Goal: Task Accomplishment & Management: Manage account settings

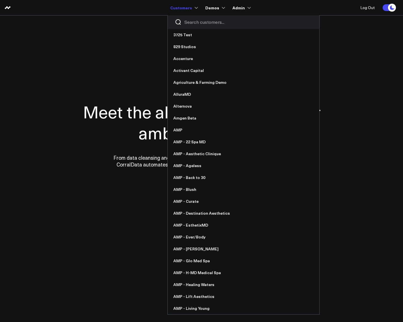
click at [192, 20] on input "Search customers input" at bounding box center [248, 22] width 128 height 6
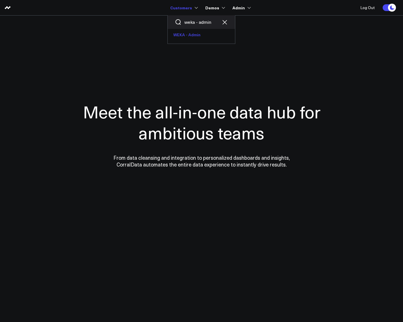
type input "weka - admin"
click at [195, 36] on link "WEKA - Admin" at bounding box center [201, 35] width 67 height 12
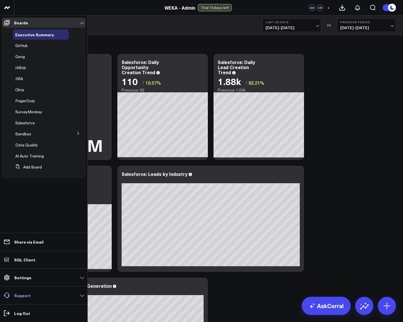
click at [28, 298] on link "Support" at bounding box center [44, 295] width 84 height 10
click at [19, 298] on link "Support" at bounding box center [44, 295] width 84 height 10
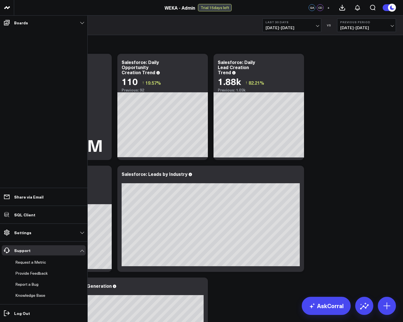
click at [47, 257] on li "Request a Metric" at bounding box center [44, 262] width 84 height 10
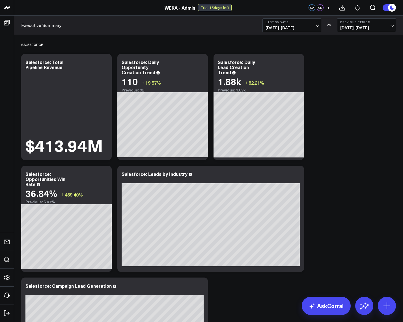
click at [132, 24] on div "Executive Summary Last 30 Days 07/28/25 - 08/26/25 VS Previous Period 06/28/25 …" at bounding box center [208, 26] width 389 height 20
click at [321, 310] on link "AskCorral" at bounding box center [326, 306] width 49 height 18
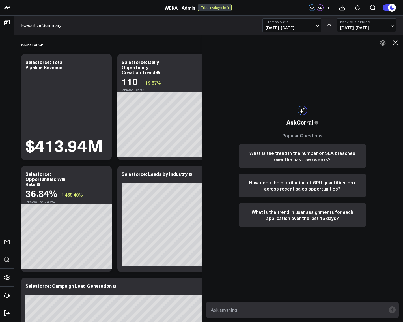
click at [266, 314] on textarea at bounding box center [297, 309] width 177 height 10
type textarea "What are our wins/losses in SFDC?"
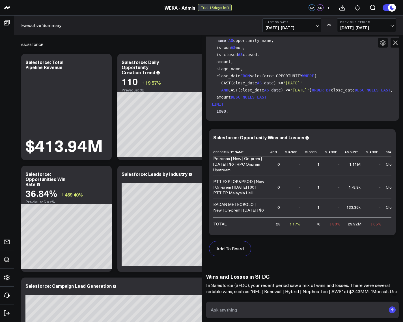
scroll to position [177, 0]
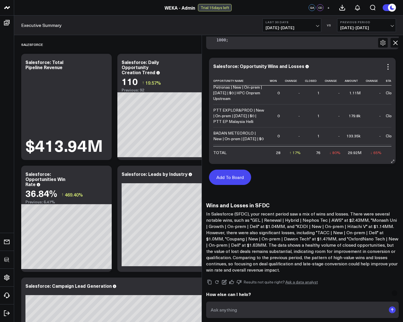
click at [233, 181] on button "Add To Board" at bounding box center [230, 176] width 42 height 15
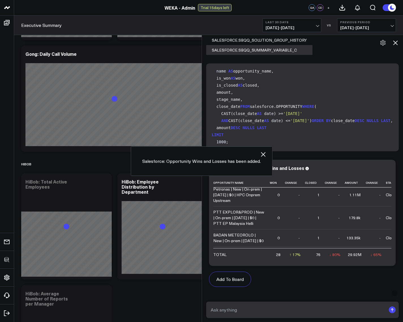
scroll to position [1647, 0]
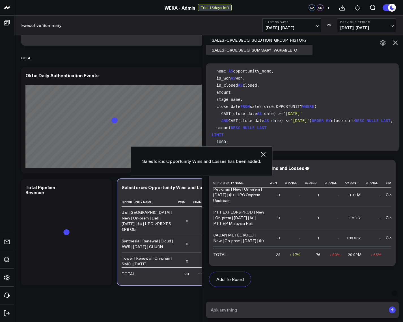
click at [262, 154] on icon "button" at bounding box center [263, 154] width 7 height 7
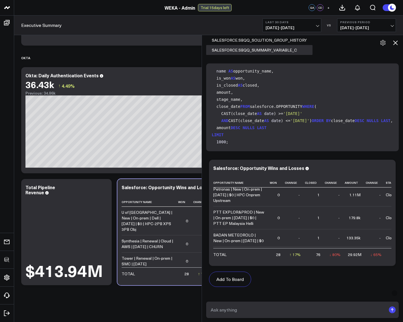
click at [306, 309] on textarea at bounding box center [297, 309] width 177 height 10
type textarea "Show me outstanding quotes for open opportunities in Salesforce"
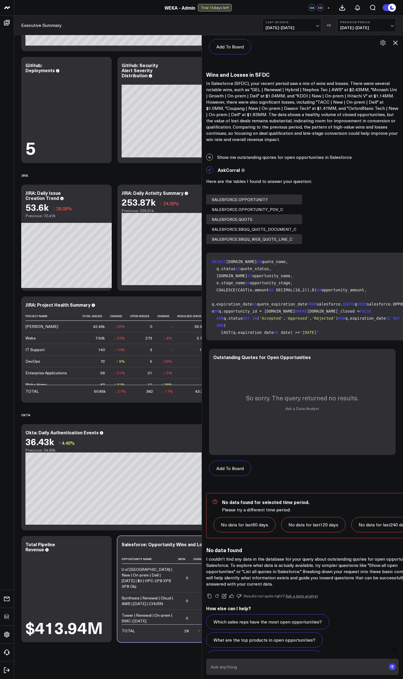
scroll to position [346, 0]
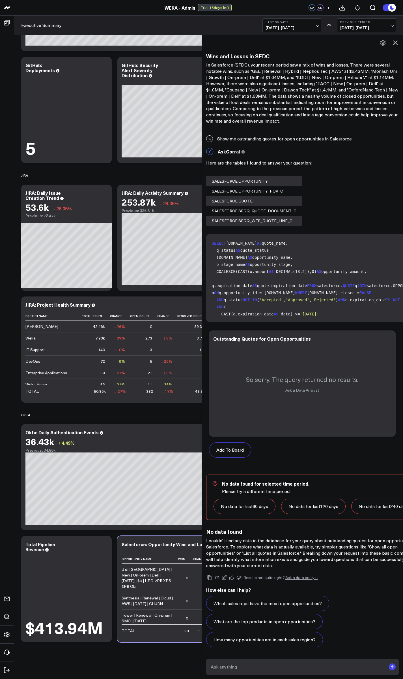
click at [288, 132] on div "G Show me outstanding quotes for open opportunities in Salesforce" at bounding box center [302, 138] width 201 height 12
copy div "Show me outstanding quotes for open opportunities in Salesforce"
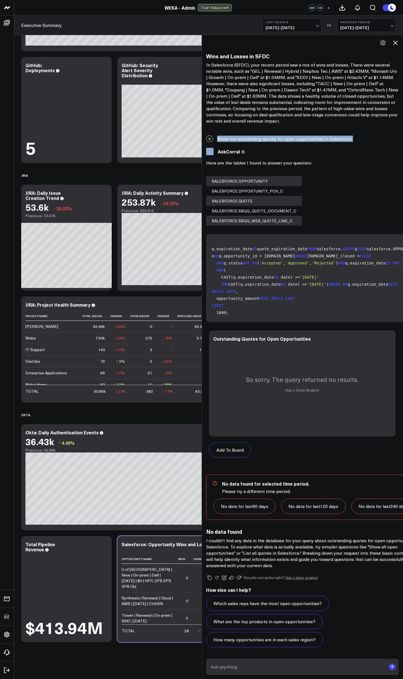
scroll to position [86, 0]
click at [385, 321] on icon at bounding box center [388, 339] width 7 height 7
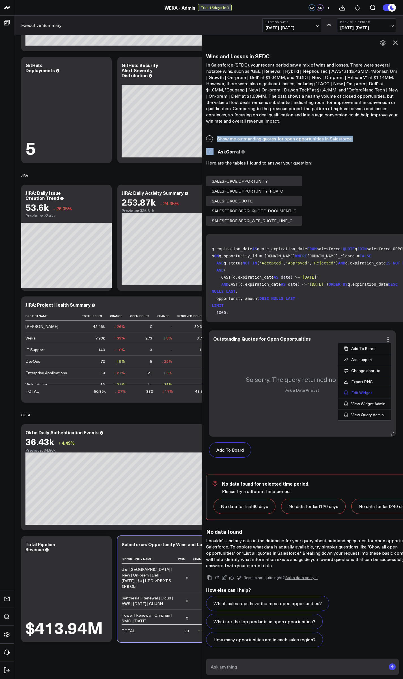
click at [361, 321] on button "Edit Widget" at bounding box center [365, 392] width 42 height 5
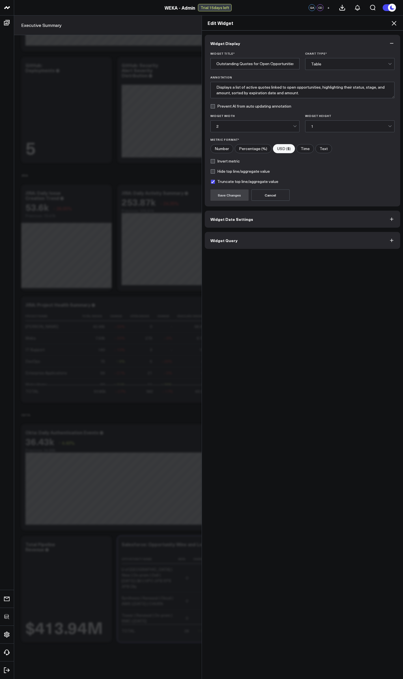
click at [247, 246] on button "Widget Query" at bounding box center [303, 240] width 196 height 17
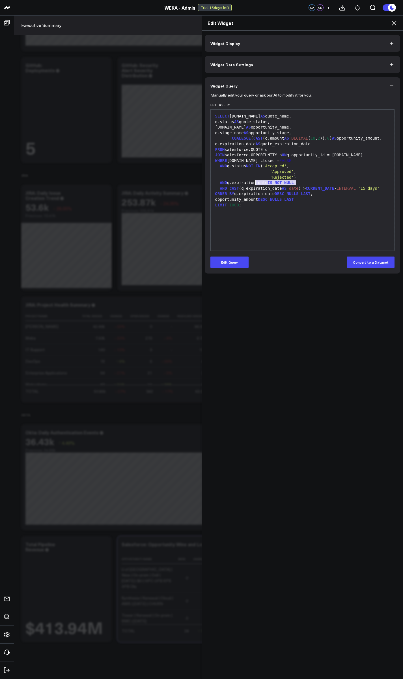
drag, startPoint x: 297, startPoint y: 181, endPoint x: 247, endPoint y: 181, distance: 49.8
click at [247, 180] on div "'Rejected' )" at bounding box center [303, 178] width 178 height 6
click at [220, 190] on span "AND" at bounding box center [223, 188] width 7 height 5
click at [231, 259] on button "Edit Query" at bounding box center [230, 261] width 38 height 11
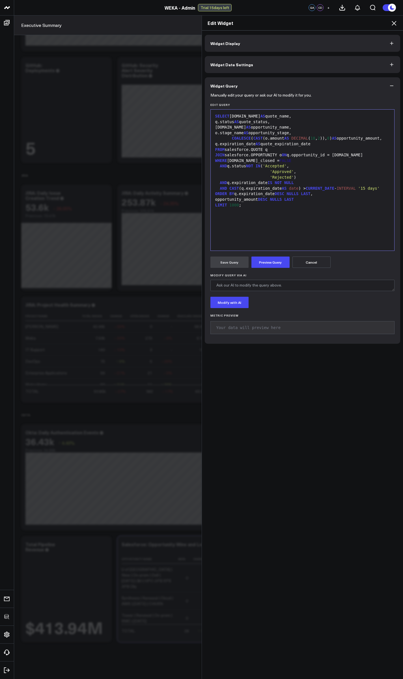
click at [216, 191] on div "AND CAST (q.expiration_date AS date ) > CURRENT_DATE - INTERVAL '15 days'" at bounding box center [303, 189] width 178 height 6
click at [267, 264] on button "Preview Query" at bounding box center [271, 261] width 38 height 11
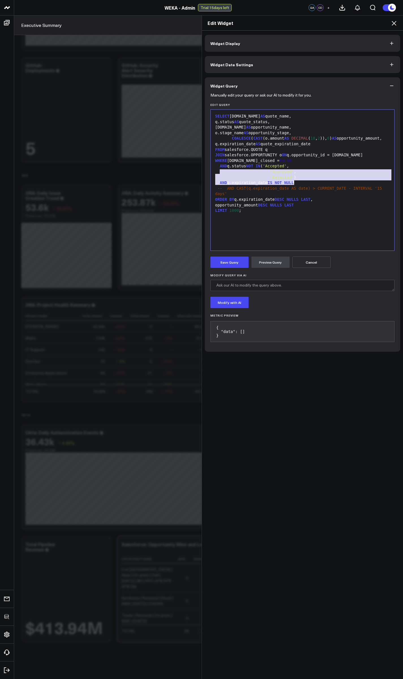
drag, startPoint x: 217, startPoint y: 172, endPoint x: 297, endPoint y: 180, distance: 79.9
click at [297, 180] on div "SELECT q.name AS quote_name, q.status AS quote_status, o.name AS opportunity_na…" at bounding box center [303, 179] width 178 height 135
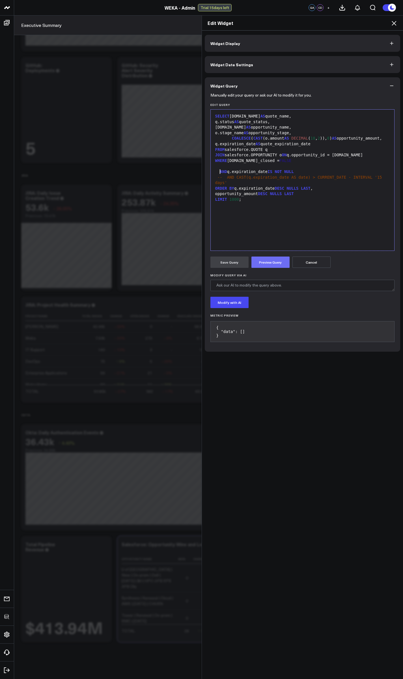
click at [265, 261] on button "Preview Query" at bounding box center [271, 261] width 38 height 11
click at [220, 174] on span "AND" at bounding box center [223, 171] width 7 height 5
click at [273, 258] on button "Preview Query" at bounding box center [271, 261] width 38 height 11
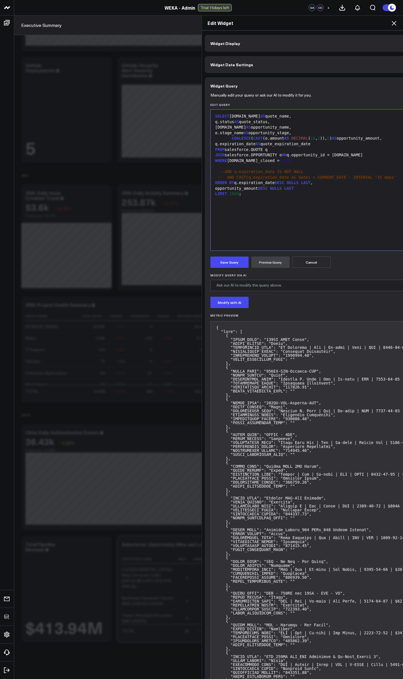
click at [394, 23] on icon at bounding box center [394, 23] width 5 height 5
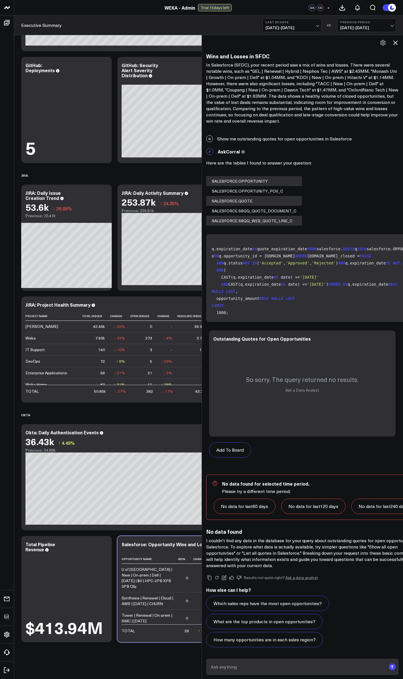
click at [276, 321] on textarea at bounding box center [297, 666] width 177 height 10
type textarea "What are the distinct values for quote status in Salesforce?"
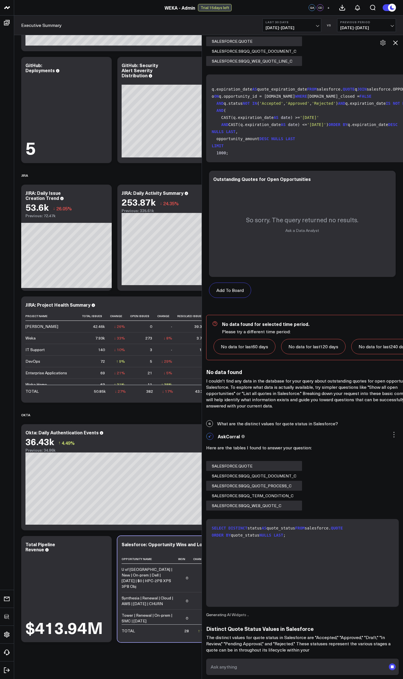
scroll to position [506, 0]
click at [285, 321] on textarea at bounding box center [297, 666] width 177 height 10
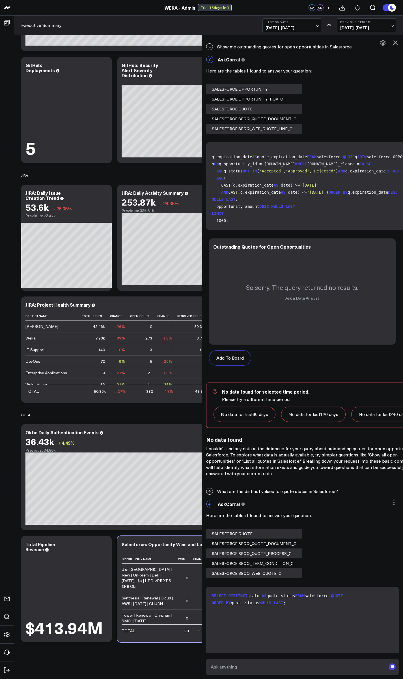
scroll to position [302, 0]
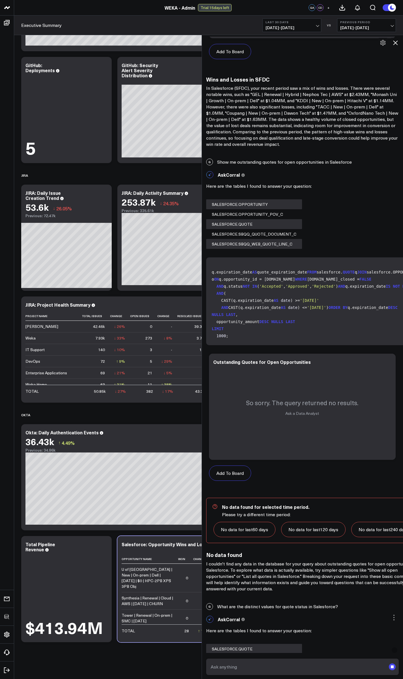
click at [271, 161] on div "G Show me outstanding quotes for open opportunities in Salesforce" at bounding box center [302, 162] width 201 height 12
copy div "Show me outstanding quotes for open opportunities in Salesforce"
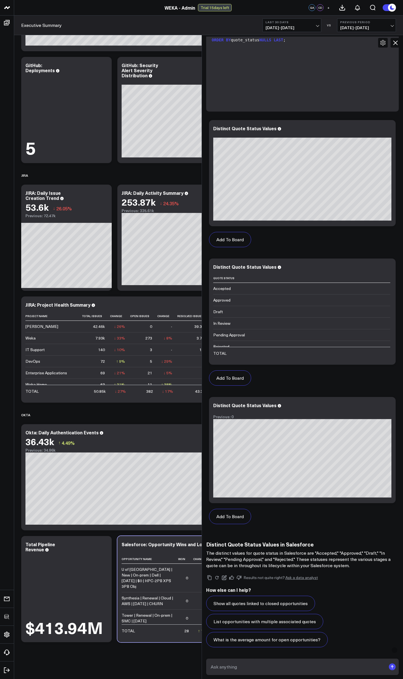
scroll to position [1001, 0]
click at [279, 321] on textarea at bounding box center [297, 666] width 177 height 10
paste textarea "Show me outstanding quotes for open opportunities in Salesforce"
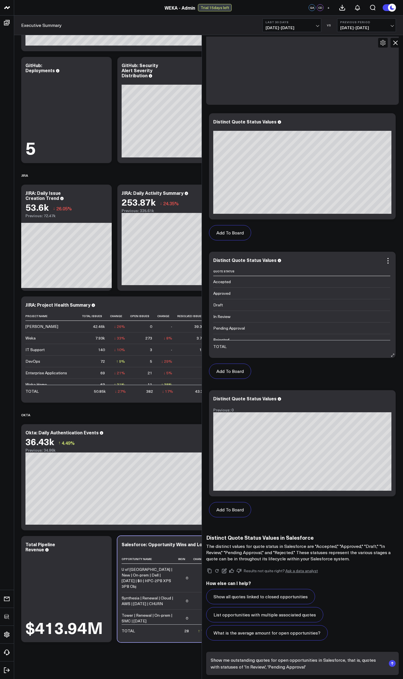
scroll to position [5, 0]
click at [268, 321] on textarea "Show me outstanding quotes for open opportunities in Salesforce, that is, quote…" at bounding box center [297, 662] width 177 height 17
type textarea "Show me outstanding quotes for open opportunities in Salesforce, that is, quote…"
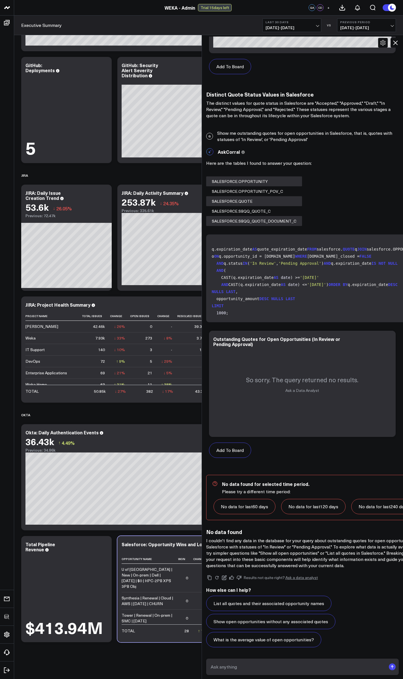
scroll to position [86, 0]
click at [388, 321] on div "So sorry. The query returned no results. Ask a Data Analyst" at bounding box center [302, 383] width 187 height 106
click at [387, 321] on icon at bounding box center [388, 339] width 7 height 7
click at [351, 321] on button "Edit Widget" at bounding box center [365, 392] width 42 height 5
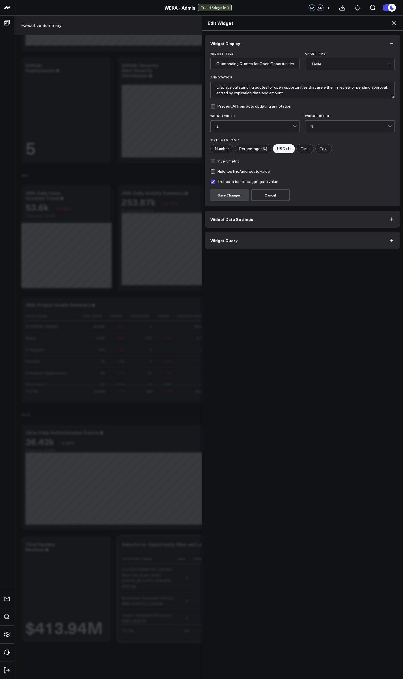
click at [226, 242] on span "Widget Query" at bounding box center [224, 240] width 27 height 5
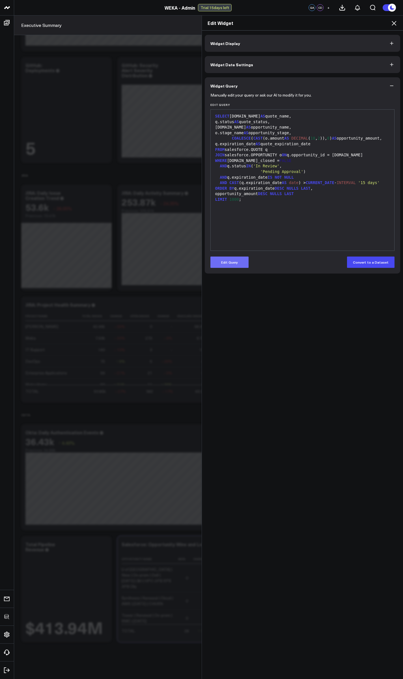
click at [230, 263] on button "Edit Query" at bounding box center [230, 261] width 38 height 11
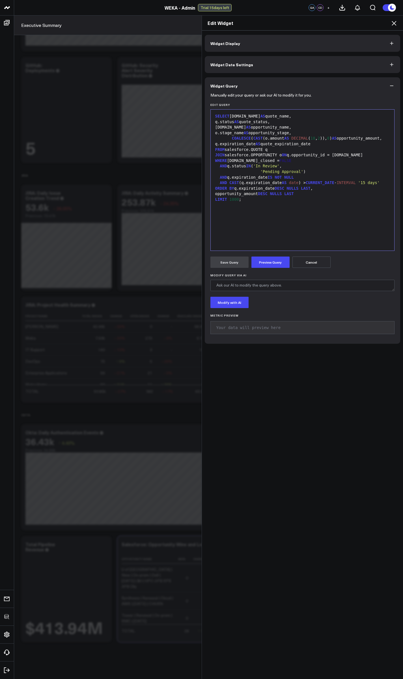
click at [217, 180] on div "AND q.expiration_date IS NOT NULL" at bounding box center [303, 178] width 178 height 6
click at [220, 185] on span "AND" at bounding box center [223, 182] width 7 height 5
click at [267, 257] on button "Preview Query" at bounding box center [271, 261] width 38 height 11
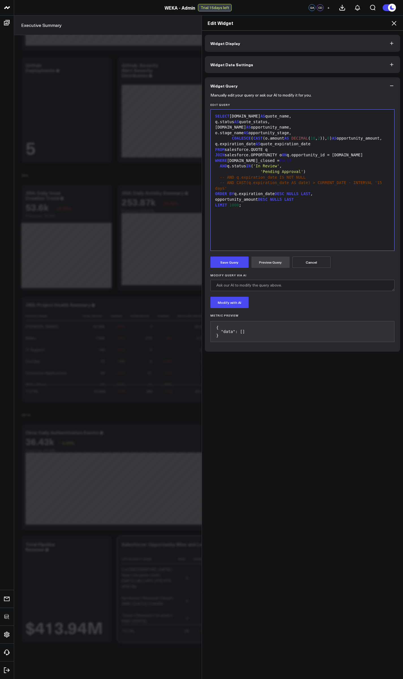
click at [220, 168] on span "AND" at bounding box center [223, 166] width 7 height 5
click at [236, 175] on div "'Pending Approval' )" at bounding box center [303, 172] width 178 height 6
click at [265, 262] on button "Preview Query" at bounding box center [271, 261] width 38 height 11
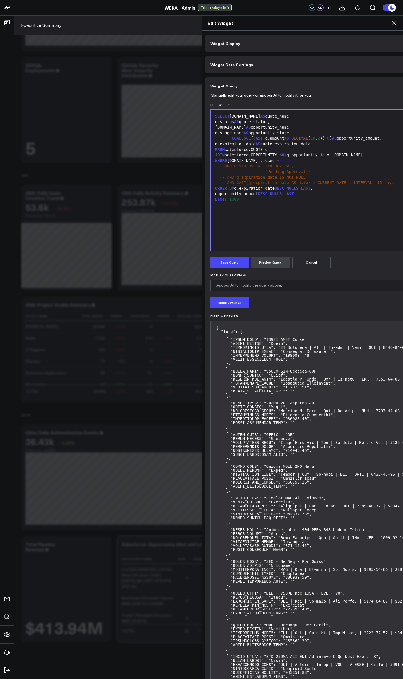
click at [237, 171] on span "-- 'Pending Approval')" at bounding box center [274, 171] width 74 height 5
click at [239, 171] on span "-- 'Pending Approval')" at bounding box center [274, 171] width 74 height 5
click at [223, 166] on span "--AND q.status IN ('In Review'," at bounding box center [257, 166] width 74 height 5
click at [271, 261] on button "Preview Query" at bounding box center [271, 261] width 38 height 11
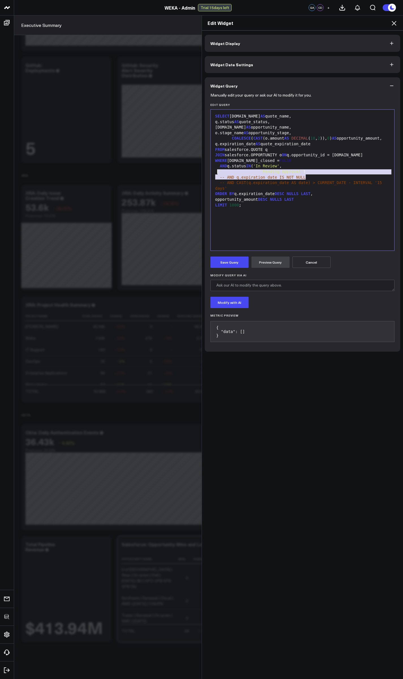
drag, startPoint x: 306, startPoint y: 176, endPoint x: 216, endPoint y: 169, distance: 89.9
click at [216, 169] on div "SELECT q.name AS quote_name, q.status AS quote_status, o.name AS opportunity_na…" at bounding box center [303, 179] width 178 height 135
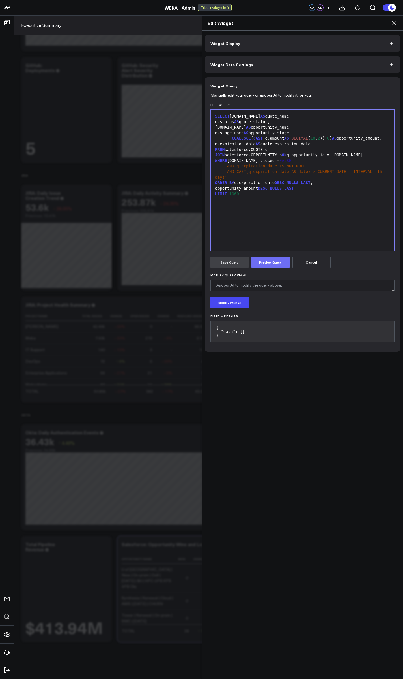
click at [268, 261] on button "Preview Query" at bounding box center [271, 261] width 38 height 11
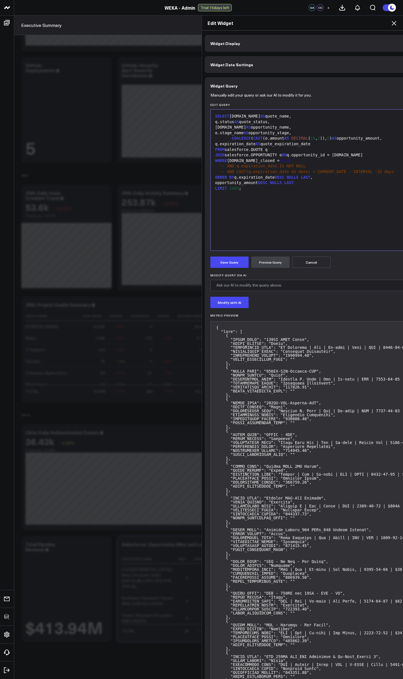
click at [224, 163] on div "-- AND q.expiration_date IS NOT NULL" at bounding box center [367, 166] width 306 height 6
click at [270, 265] on button "Preview Query" at bounding box center [271, 261] width 38 height 11
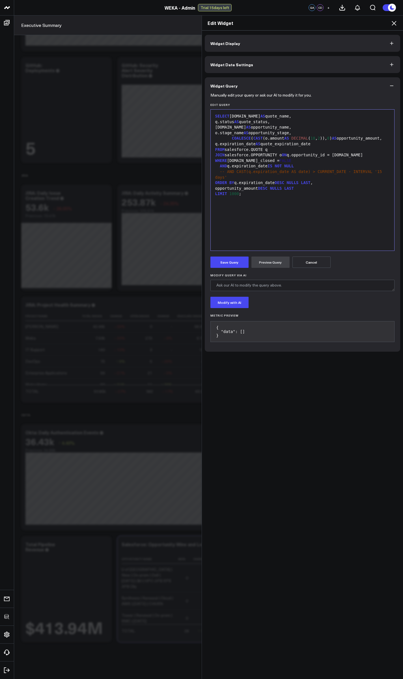
click at [220, 168] on span "AND" at bounding box center [223, 166] width 7 height 5
click at [265, 265] on button "Preview Query" at bounding box center [271, 261] width 38 height 11
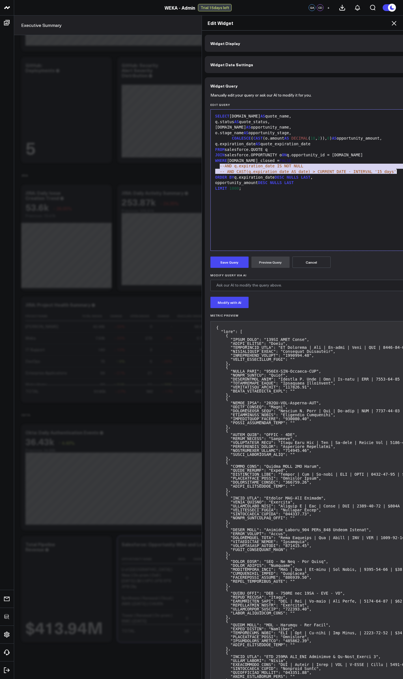
drag, startPoint x: 218, startPoint y: 165, endPoint x: 405, endPoint y: 170, distance: 187.4
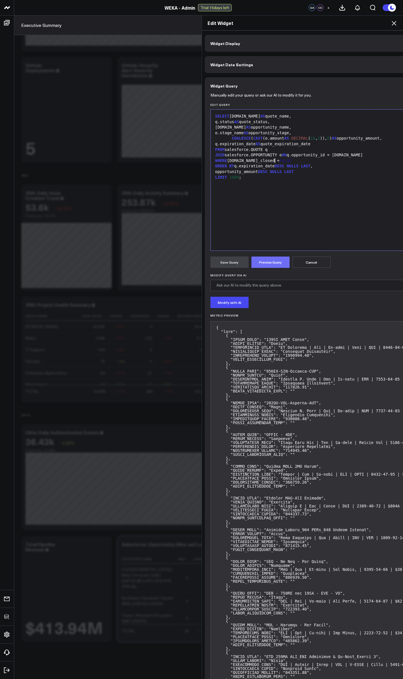
click at [264, 261] on button "Preview Query" at bounding box center [271, 261] width 38 height 11
click at [261, 143] on div "q.expiration_date AS quote_expiration_date" at bounding box center [367, 144] width 306 height 6
click at [261, 143] on div "q.expiration_date AS quote_ expiration_date" at bounding box center [367, 144] width 306 height 6
click at [263, 265] on button "Preview Query" at bounding box center [271, 261] width 38 height 11
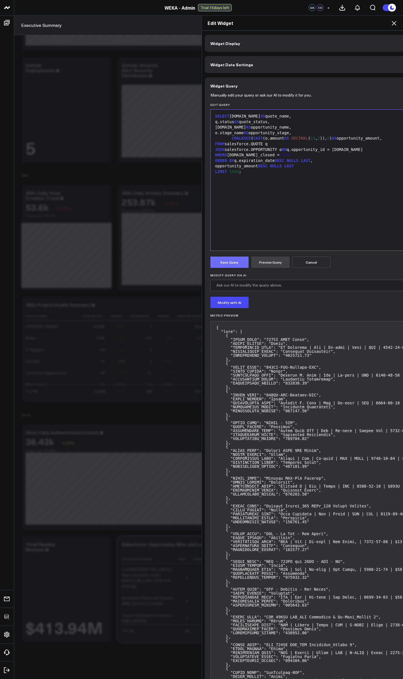
click at [229, 263] on button "Save Query" at bounding box center [230, 261] width 38 height 11
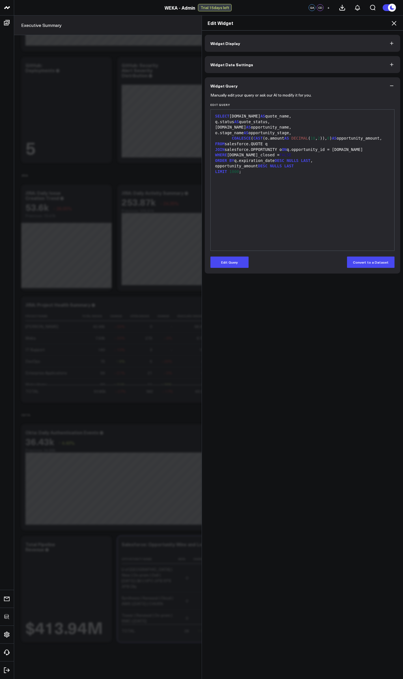
click at [396, 24] on icon at bounding box center [394, 23] width 7 height 7
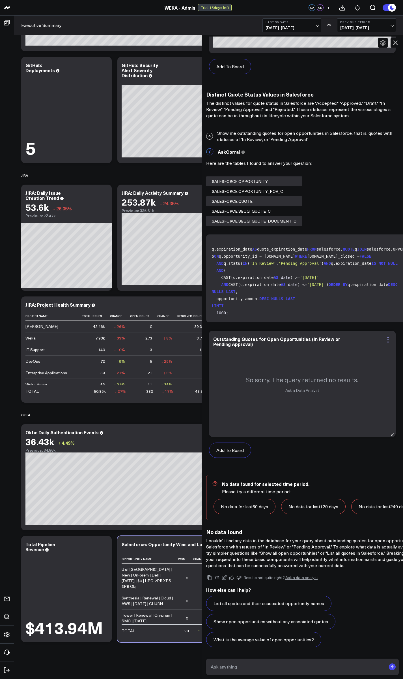
click at [385, 321] on icon at bounding box center [388, 339] width 7 height 7
click at [356, 321] on button "Edit Widget" at bounding box center [365, 392] width 42 height 5
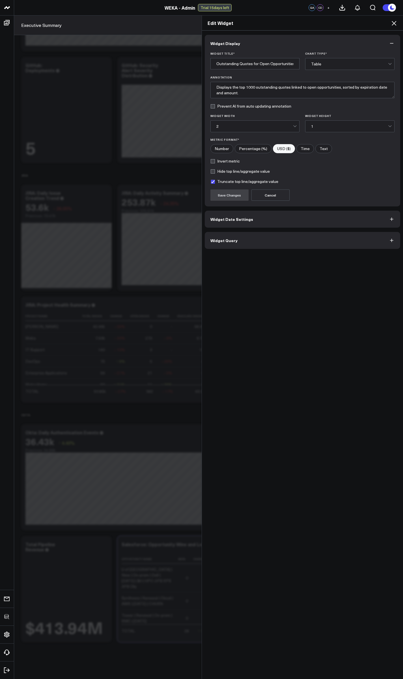
click at [235, 243] on button "Widget Query" at bounding box center [303, 240] width 196 height 17
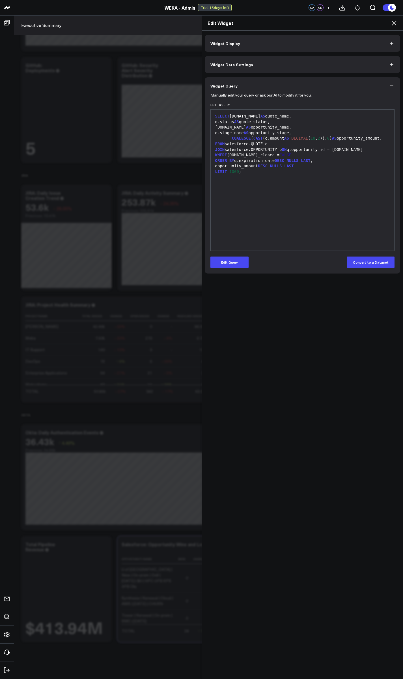
click at [395, 26] on icon at bounding box center [394, 23] width 7 height 7
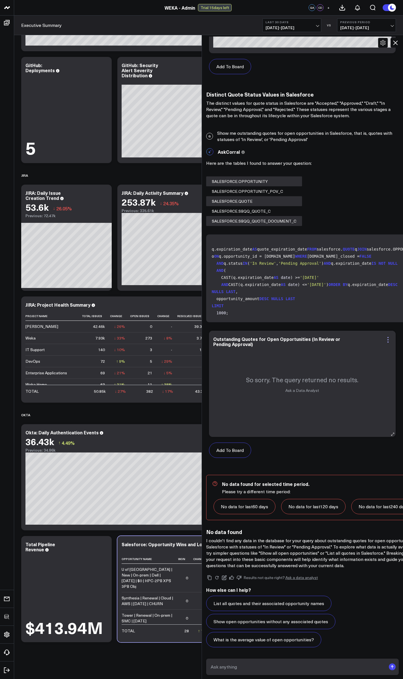
click at [385, 321] on icon at bounding box center [388, 339] width 7 height 7
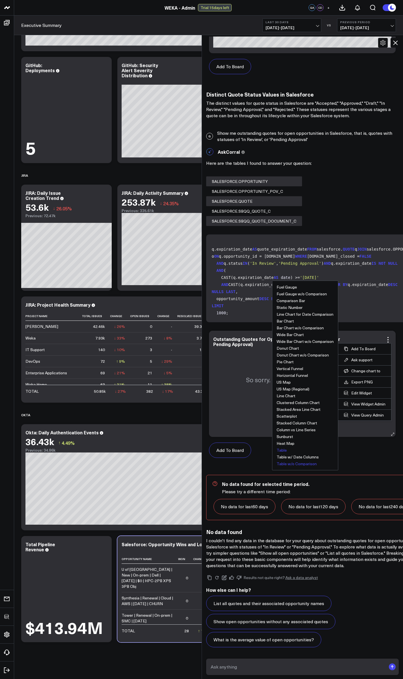
click at [297, 321] on button "Table w/o Comparison" at bounding box center [297, 463] width 40 height 4
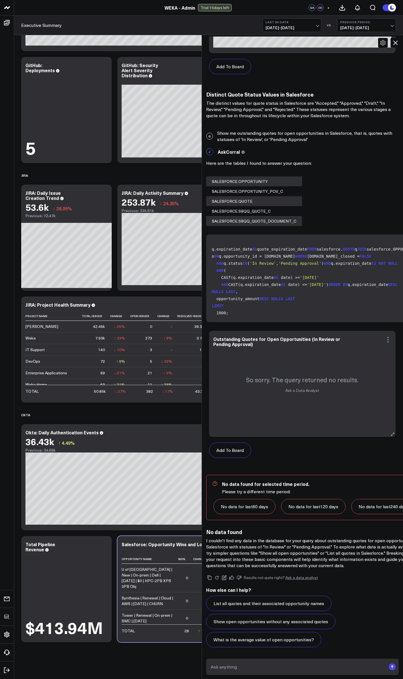
click at [387, 321] on icon at bounding box center [388, 339] width 7 height 7
click at [252, 321] on div "So sorry. The query returned no results. Ask a Data Analyst" at bounding box center [302, 383] width 187 height 106
click at [231, 321] on button "Add To Board" at bounding box center [230, 449] width 42 height 15
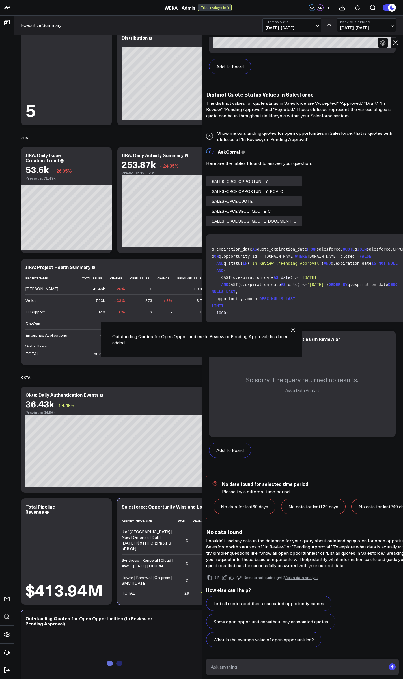
scroll to position [1401, 0]
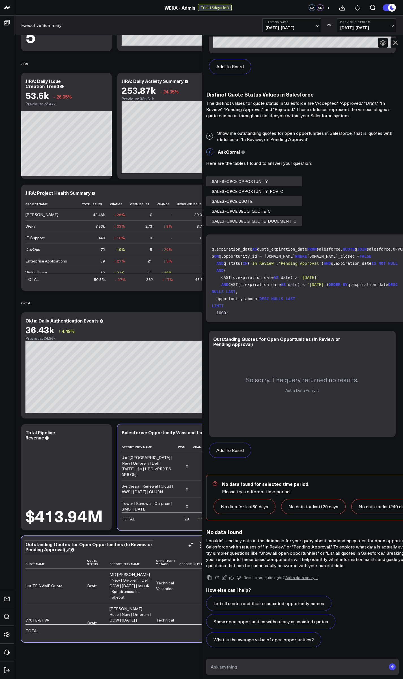
click at [123, 321] on div "Outstanding Quotes for Open Opportunities (In Review or Pending Approval)" at bounding box center [88, 546] width 127 height 11
click at [118, 321] on div "Outstanding Quotes for Open Opportunities (In Review or Pending Approval)" at bounding box center [88, 546] width 127 height 11
click at [119, 321] on div "Outstanding Quotes for Open Opportunities (In Review or Pending Approval)" at bounding box center [88, 546] width 127 height 11
drag, startPoint x: 119, startPoint y: 544, endPoint x: 121, endPoint y: 549, distance: 5.3
click at [121, 321] on div "Outstanding Quotes for Open Opportunities (In Review or Pending Approval)" at bounding box center [114, 546] width 178 height 10
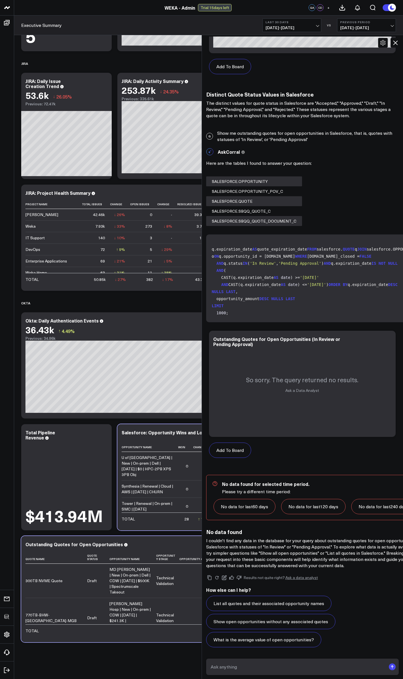
click at [271, 321] on p "I couldn't find any data in the database for your query about outstanding quote…" at bounding box center [314, 552] width 216 height 31
click at [220, 321] on icon at bounding box center [216, 577] width 5 height 5
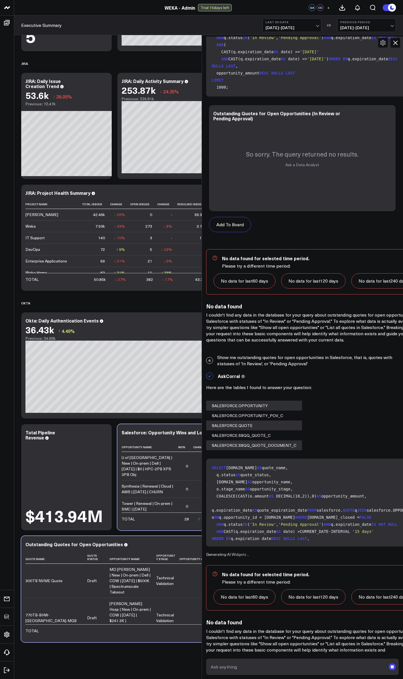
scroll to position [1736, 0]
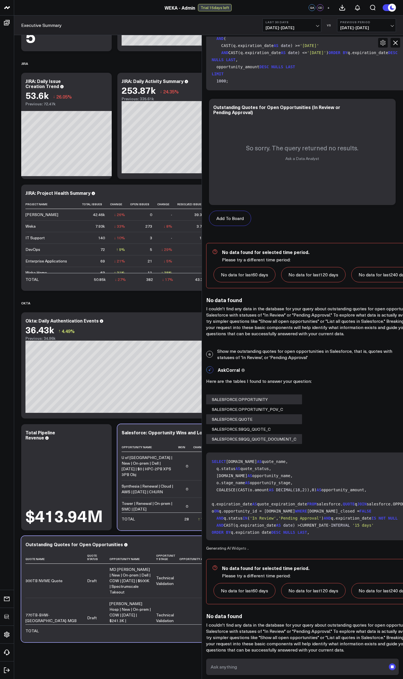
click at [396, 43] on icon at bounding box center [395, 42] width 5 height 5
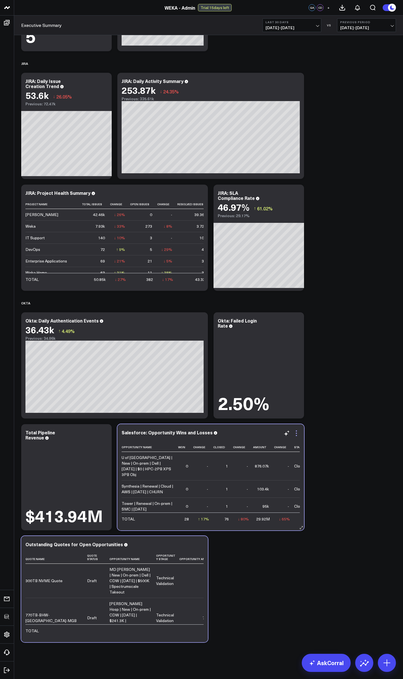
click at [297, 321] on icon at bounding box center [296, 433] width 7 height 7
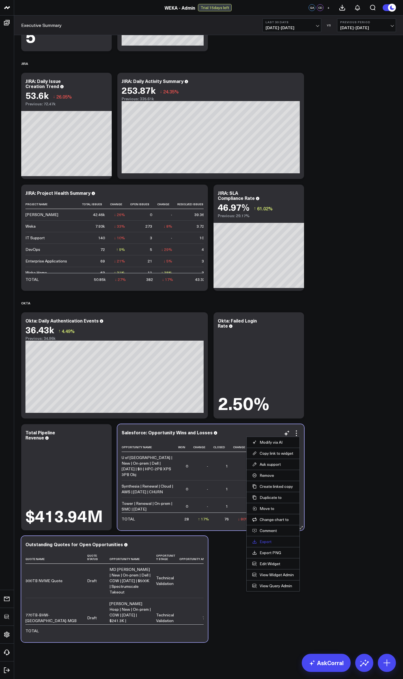
scroll to position [1955, 0]
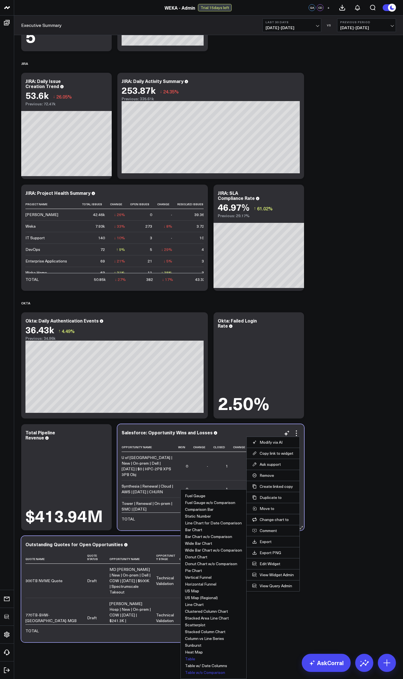
click at [210, 321] on button "Table w/o Comparison" at bounding box center [205, 672] width 40 height 4
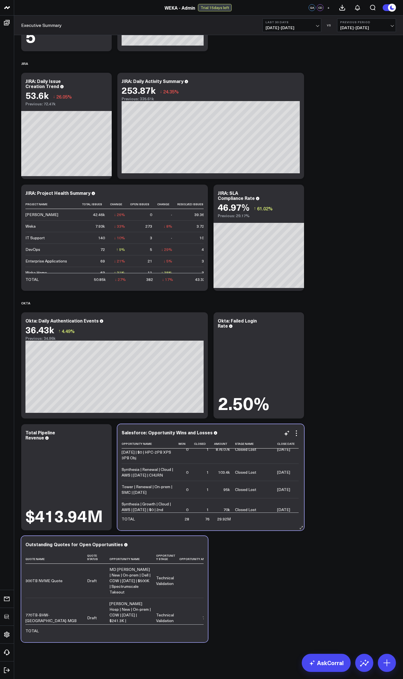
scroll to position [0, 0]
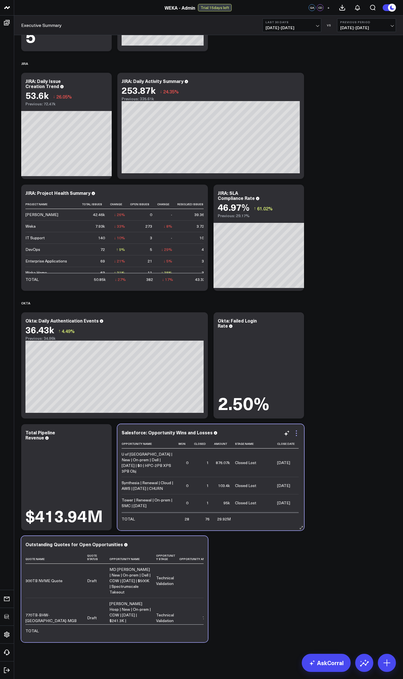
click at [295, 321] on icon at bounding box center [296, 433] width 7 height 7
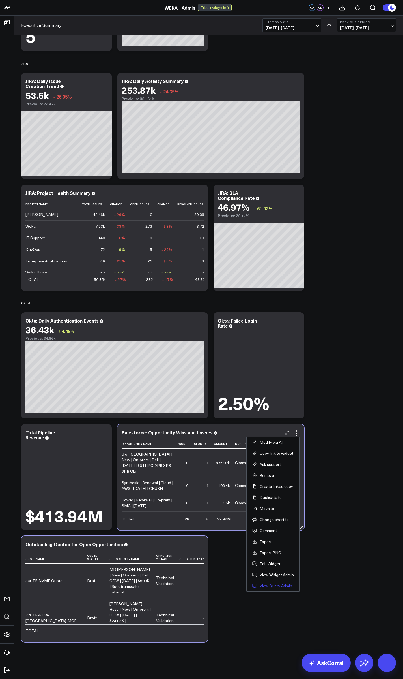
click at [269, 321] on link "View Query Admin" at bounding box center [273, 585] width 42 height 5
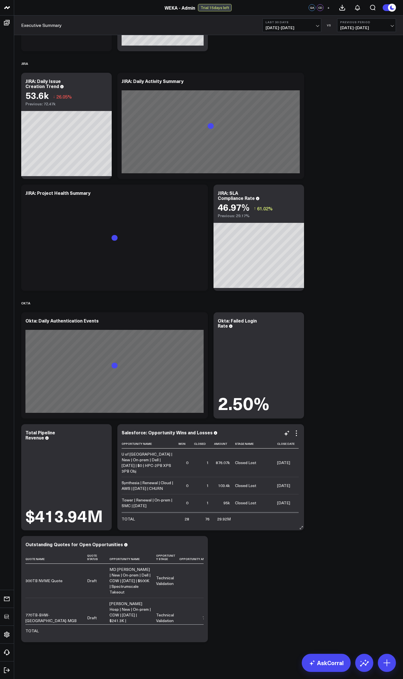
scroll to position [1388, 0]
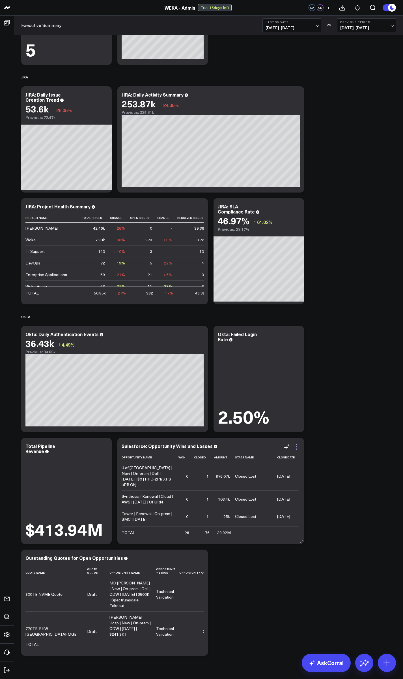
click at [295, 449] on icon at bounding box center [296, 446] width 7 height 7
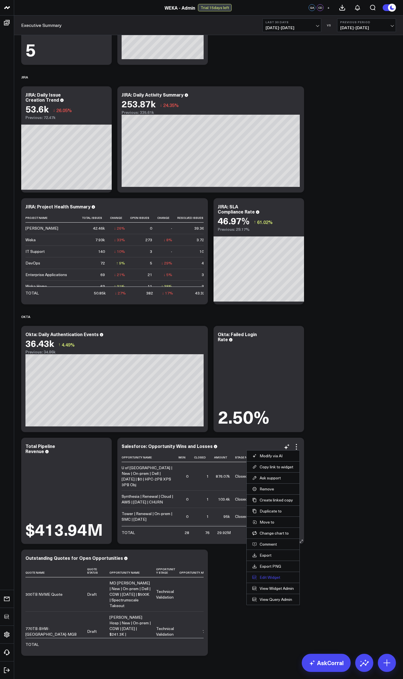
click at [263, 578] on button "Edit Widget" at bounding box center [273, 576] width 42 height 5
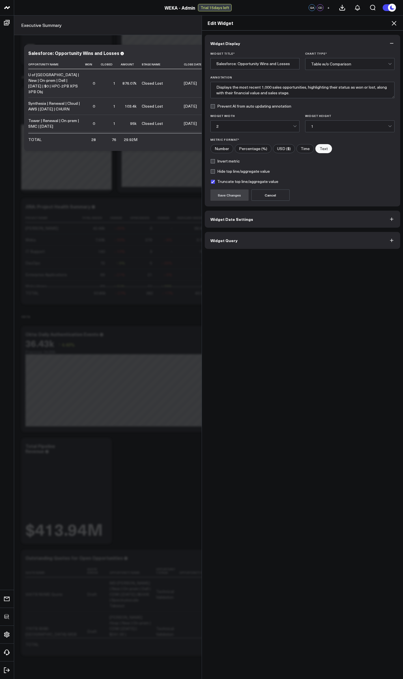
click at [222, 239] on span "Widget Query" at bounding box center [224, 240] width 27 height 5
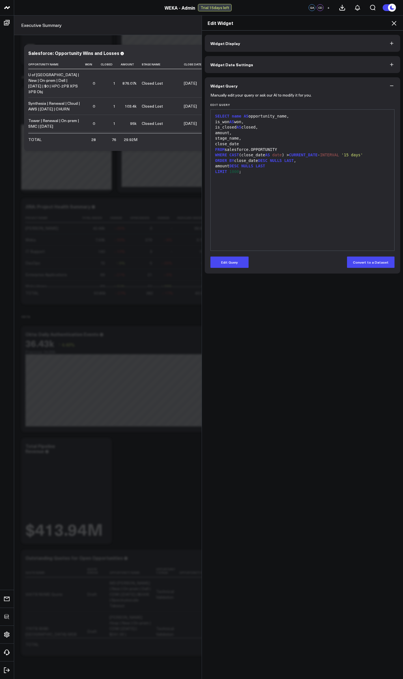
click at [394, 24] on icon at bounding box center [394, 23] width 5 height 5
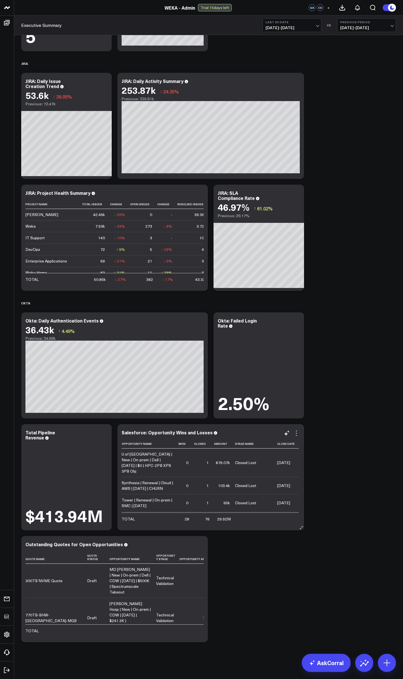
click at [296, 432] on icon at bounding box center [296, 433] width 7 height 7
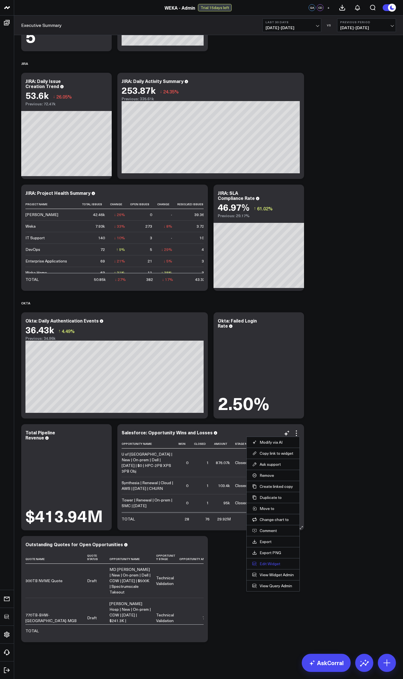
click at [274, 565] on button "Edit Widget" at bounding box center [273, 563] width 42 height 5
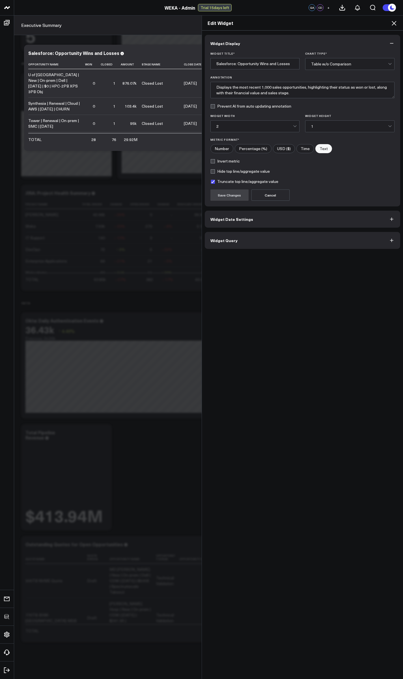
click at [225, 242] on span "Widget Query" at bounding box center [224, 240] width 27 height 5
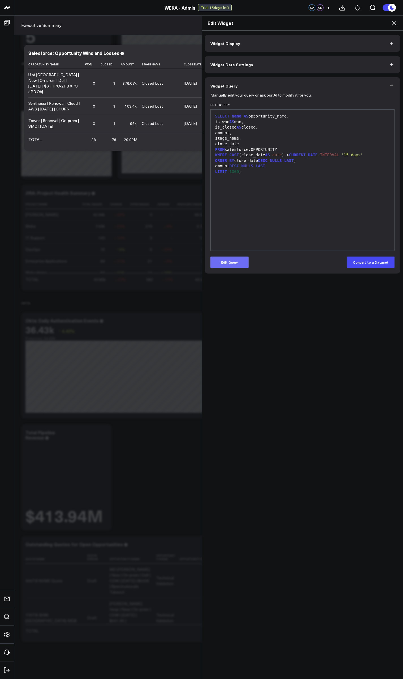
click at [230, 261] on button "Edit Query" at bounding box center [230, 261] width 38 height 11
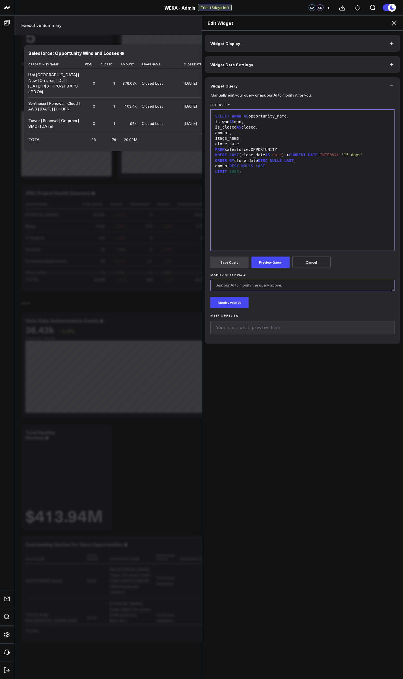
click at [235, 286] on textarea "Modify Query via AI" at bounding box center [303, 285] width 184 height 11
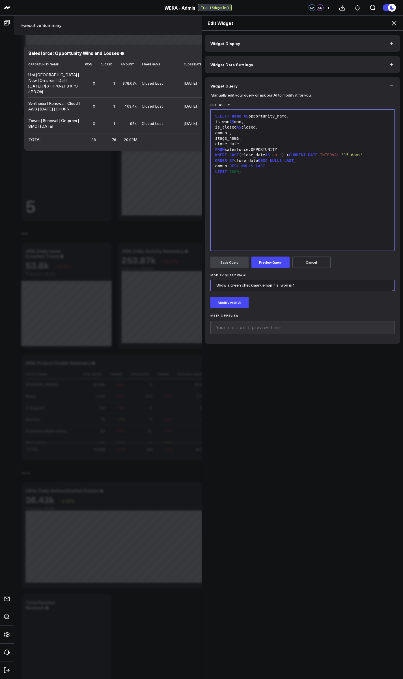
scroll to position [1198, 0]
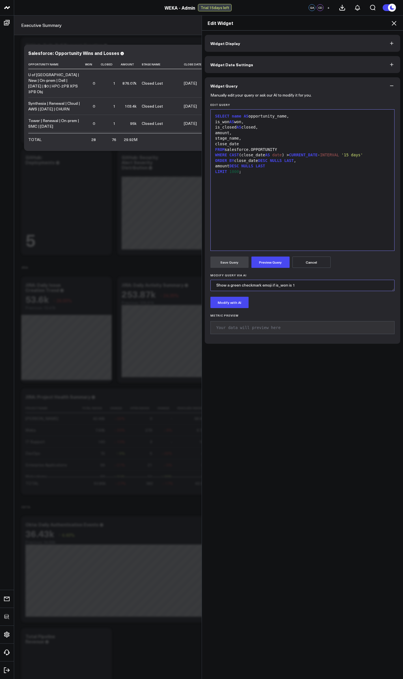
click at [303, 286] on textarea "Show a green checkmark emoji if is_won is 1" at bounding box center [303, 285] width 184 height 11
click at [345, 288] on textarea "Show a green checkmark emoji if is_won is 1, or a red x if is_won is 0" at bounding box center [303, 285] width 184 height 11
type textarea "Show a green checkmark emoji if is_won is 1, or a red x if is_won is 0. For clo…"
click at [277, 269] on form "Manually edit your query or ask our AI to modify it for you. Edit Query 99 1 2 …" at bounding box center [303, 216] width 184 height 244
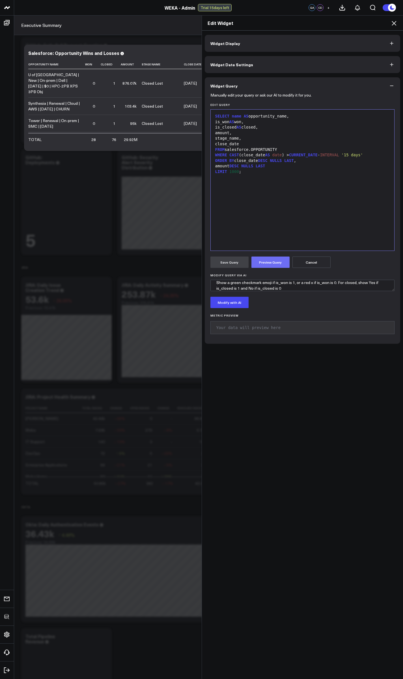
click at [275, 267] on button "Preview Query" at bounding box center [271, 261] width 38 height 11
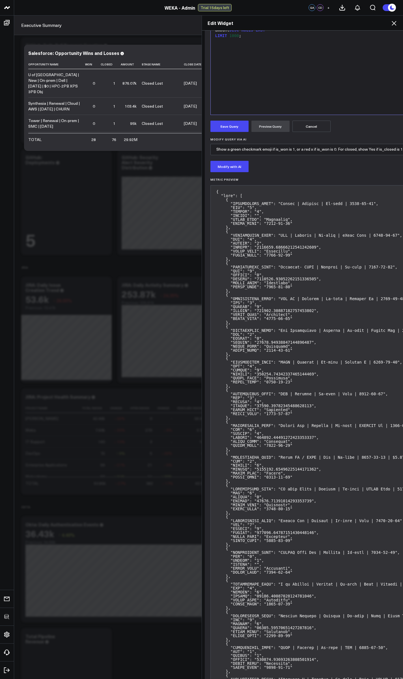
scroll to position [0, 0]
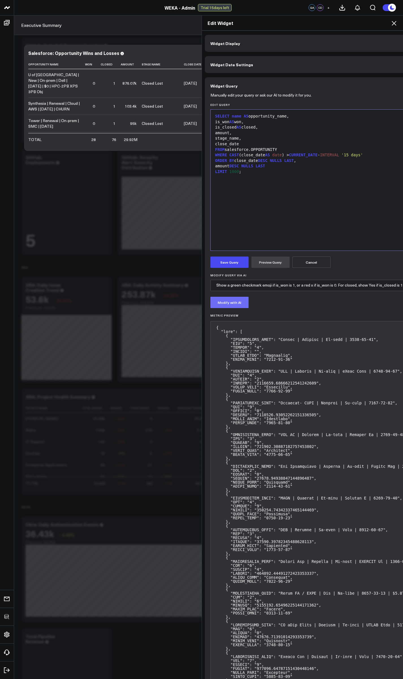
click at [226, 302] on button "Modify with AI" at bounding box center [230, 302] width 38 height 11
click at [275, 206] on div "SELECT name AS opportunity_name, CASE WHEN is_won = 1 THEN '✅' ELSE '❌' END AS …" at bounding box center [367, 179] width 306 height 135
click at [376, 156] on div "WHERE CAST (close_date AS date ) > CURRENT_DATE - INTERVAL '15 days'" at bounding box center [367, 155] width 306 height 6
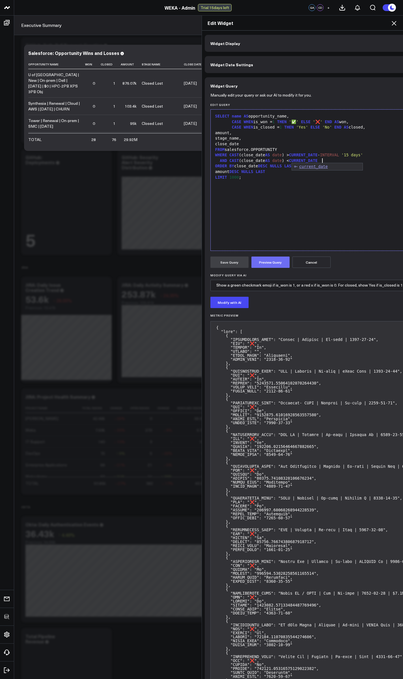
click at [277, 266] on button "Preview Query" at bounding box center [271, 261] width 38 height 11
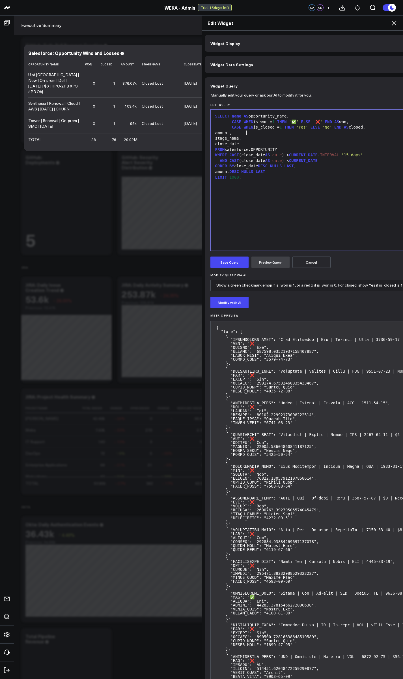
click at [243, 133] on div "amount," at bounding box center [367, 133] width 306 height 6
click at [265, 267] on button "Preview Query" at bounding box center [271, 261] width 38 height 11
click at [223, 261] on button "Save Query" at bounding box center [230, 261] width 38 height 11
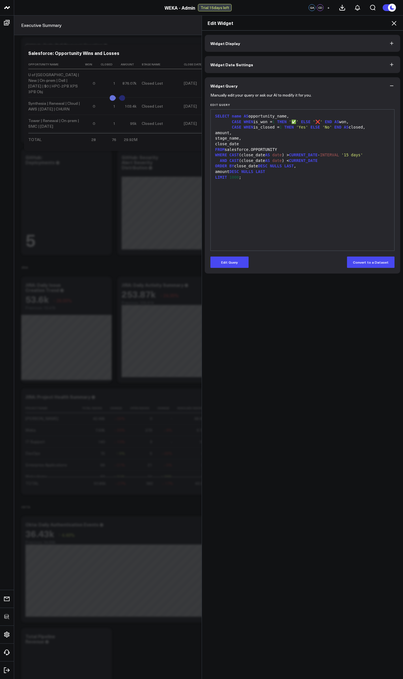
click at [395, 24] on icon at bounding box center [394, 23] width 5 height 5
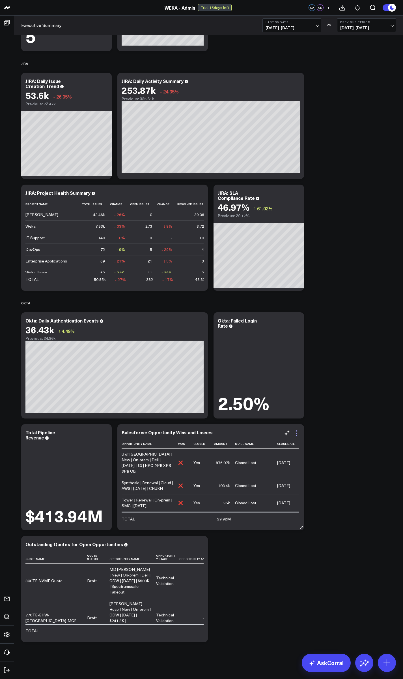
click at [298, 431] on icon at bounding box center [296, 433] width 7 height 7
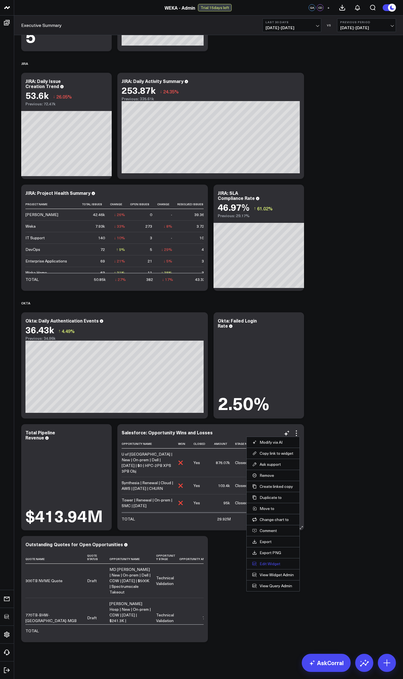
click at [277, 566] on button "Edit Widget" at bounding box center [273, 563] width 42 height 5
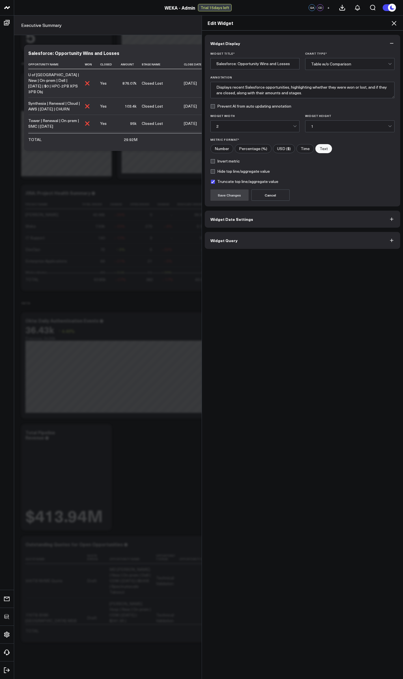
click at [231, 239] on span "Widget Query" at bounding box center [224, 240] width 27 height 5
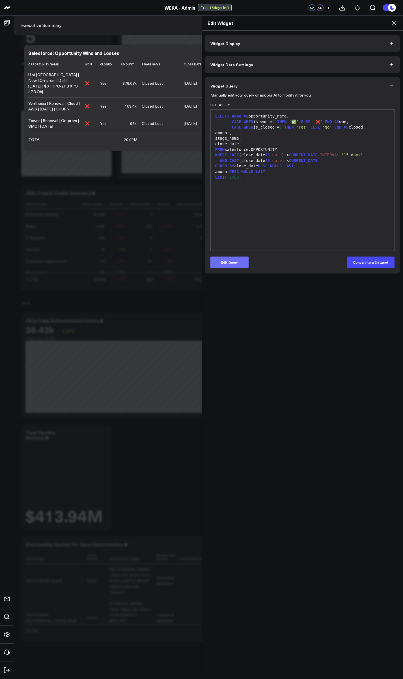
click at [229, 265] on button "Edit Query" at bounding box center [230, 261] width 38 height 11
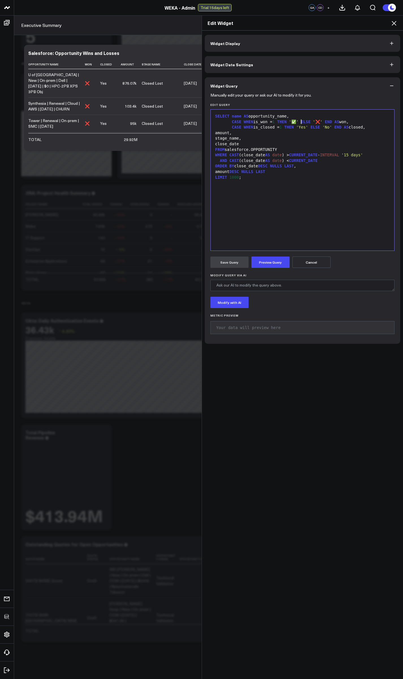
click at [297, 121] on span "'✅'" at bounding box center [294, 121] width 10 height 5
copy span "✅"
copy span "❌"
click at [276, 259] on button "Preview Query" at bounding box center [271, 261] width 38 height 11
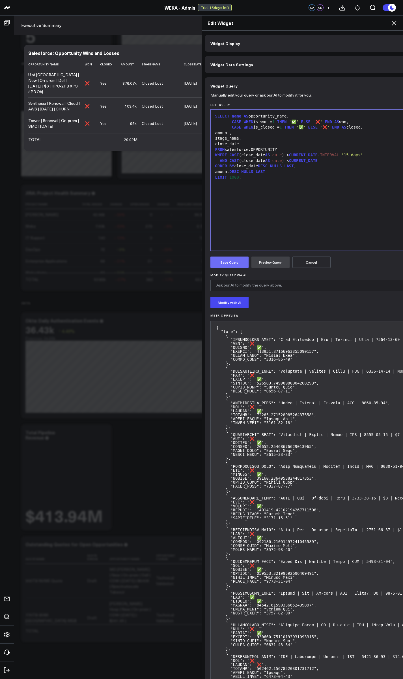
click at [233, 263] on button "Save Query" at bounding box center [230, 261] width 38 height 11
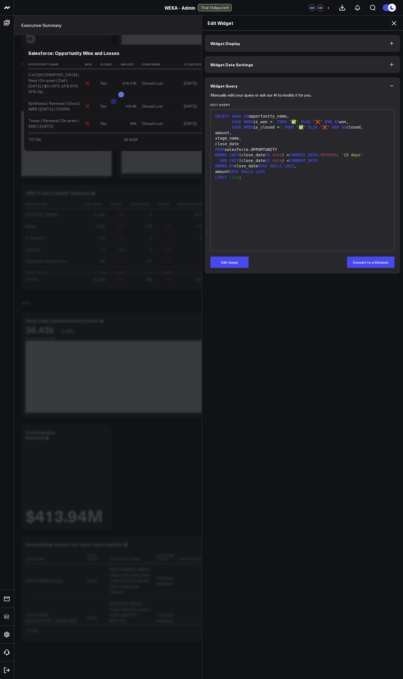
click at [394, 25] on icon at bounding box center [394, 23] width 7 height 7
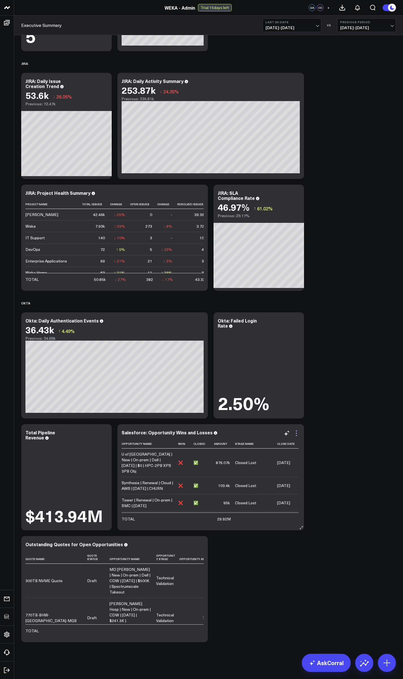
click at [297, 433] on icon at bounding box center [296, 433] width 7 height 7
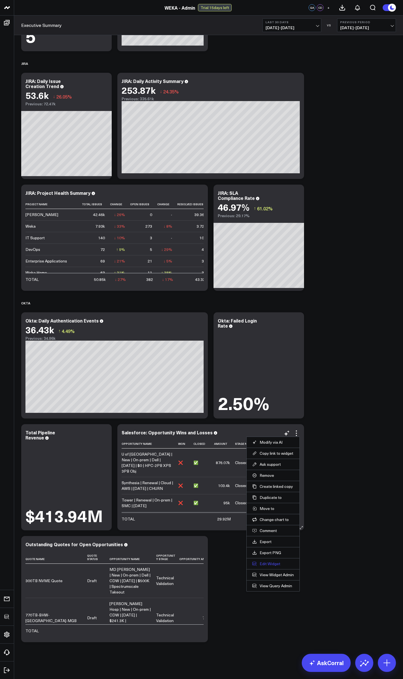
click at [269, 565] on button "Edit Widget" at bounding box center [273, 563] width 42 height 5
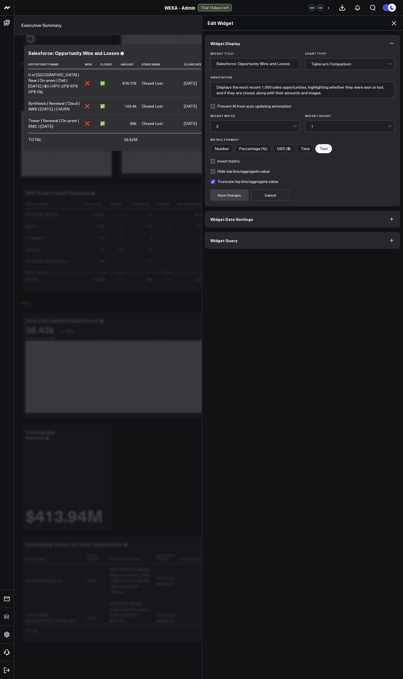
click at [228, 241] on span "Widget Query" at bounding box center [224, 240] width 27 height 5
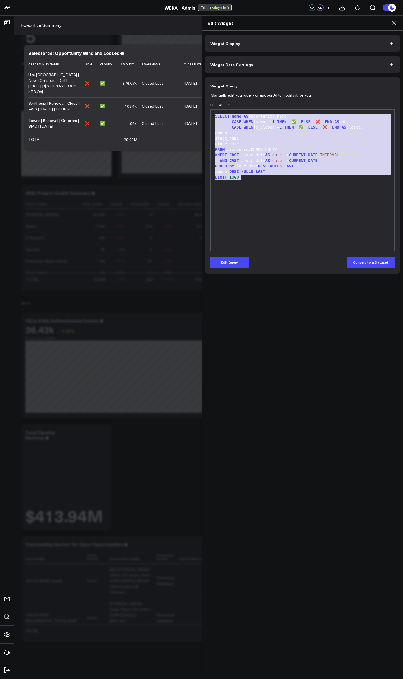
drag, startPoint x: 274, startPoint y: 215, endPoint x: 191, endPoint y: 100, distance: 142.2
click at [191, 100] on div "Edit Widget Widget Display Widget Date Settings Widget Query Manually edit your…" at bounding box center [201, 346] width 403 height 663
copy div "SELECT name AS opportunity_name, CASE WHEN is_won = 1 THEN '✅' ELSE '❌' END AS …"
click at [275, 44] on button "Widget Display" at bounding box center [303, 43] width 196 height 17
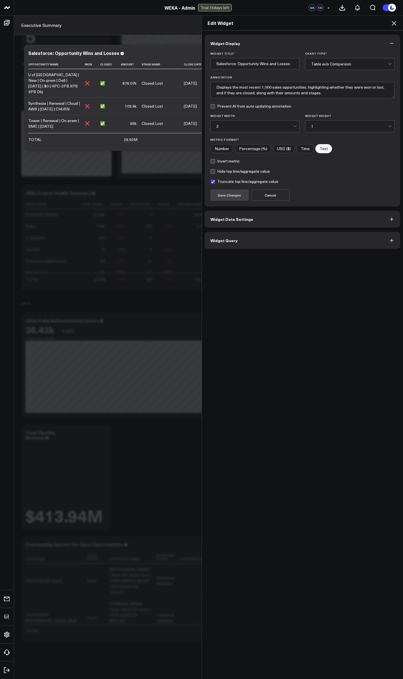
click at [393, 23] on icon at bounding box center [394, 23] width 7 height 7
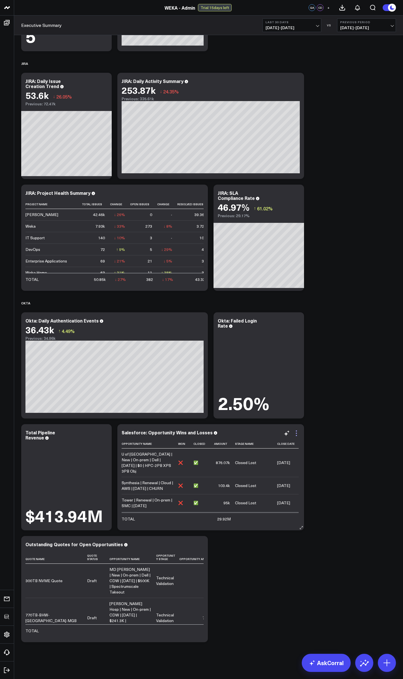
click at [297, 434] on icon at bounding box center [296, 433] width 7 height 7
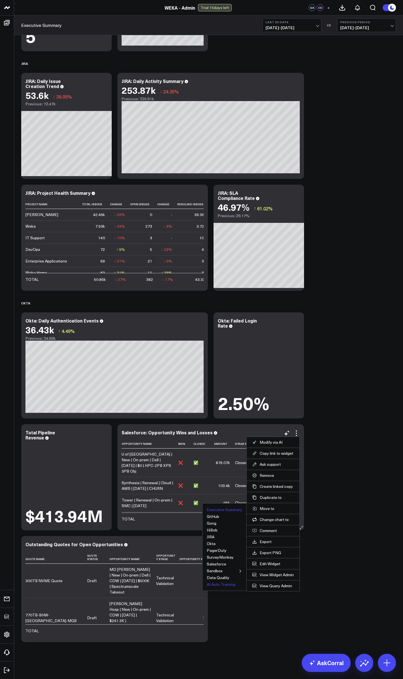
click at [221, 583] on button "AI Auto Training" at bounding box center [221, 584] width 29 height 4
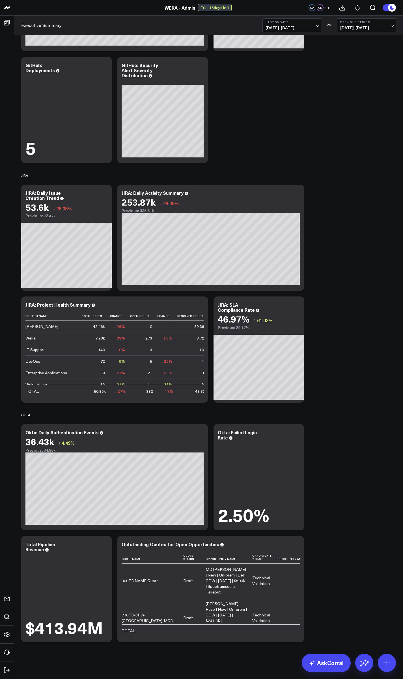
scroll to position [1290, 0]
click at [295, 545] on icon at bounding box center [296, 544] width 7 height 7
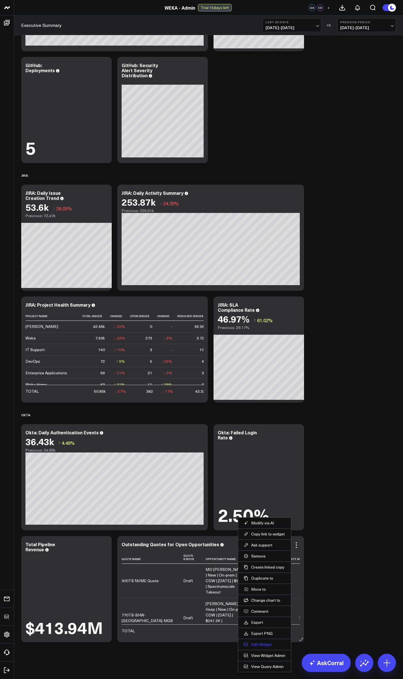
click at [264, 645] on button "Edit Widget" at bounding box center [265, 643] width 42 height 5
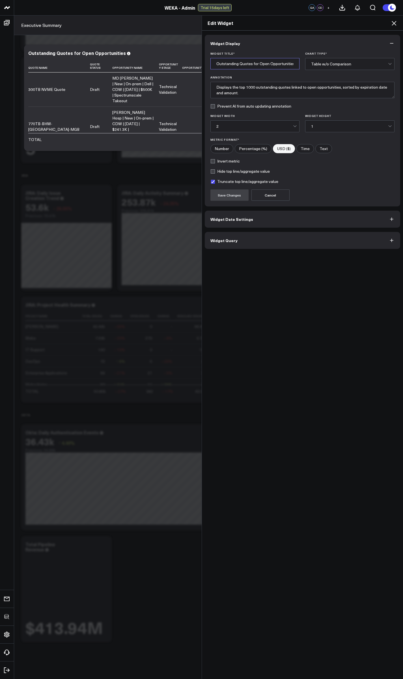
click at [243, 63] on input "Outstanding Quotes for Open Opportunities" at bounding box center [255, 63] width 89 height 11
click at [255, 244] on button "Widget Query" at bounding box center [303, 240] width 196 height 17
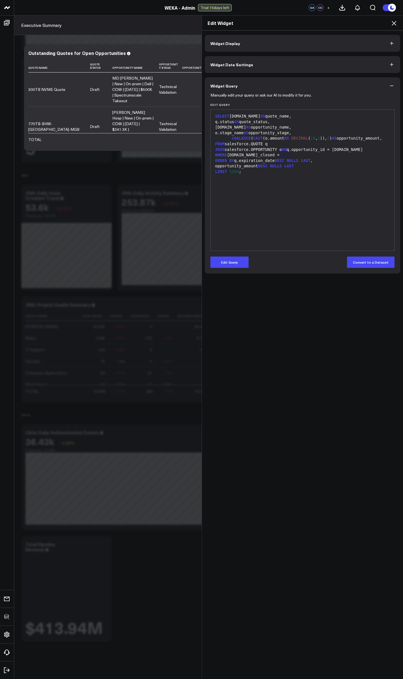
click at [261, 153] on div "JOIN salesforce.OPPORTUNITY o ON q.opportunity_id = o.id" at bounding box center [303, 150] width 178 height 6
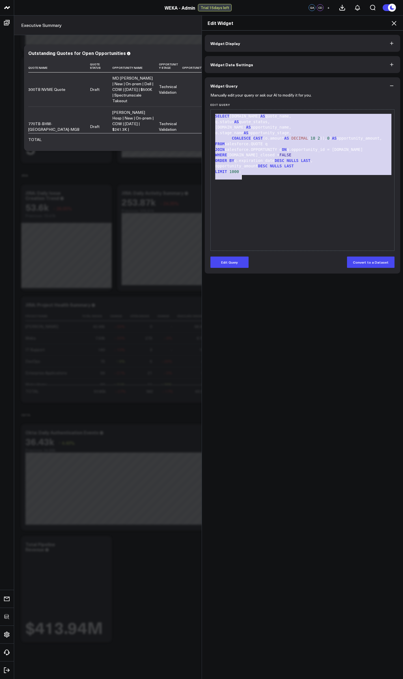
copy div "SELECT q.name AS quote_name, q.status AS quote_status, o.name AS opportunity_na…"
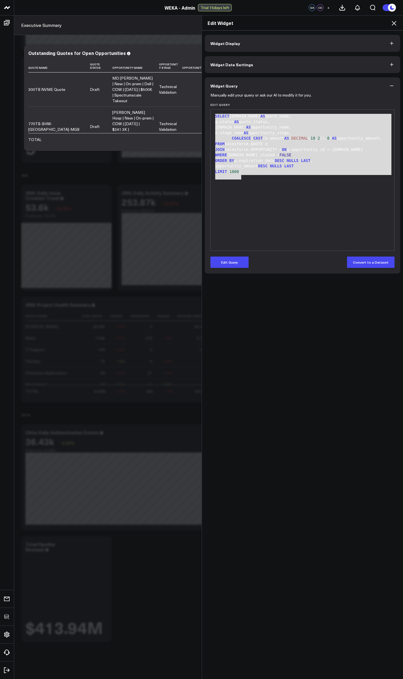
click at [280, 260] on div "Edit Query Convert to a Dataset" at bounding box center [303, 261] width 184 height 11
click at [395, 16] on div "Edit Widget" at bounding box center [302, 23] width 201 height 15
click at [395, 19] on div "Edit Widget" at bounding box center [302, 23] width 201 height 15
click at [395, 23] on icon at bounding box center [394, 23] width 5 height 5
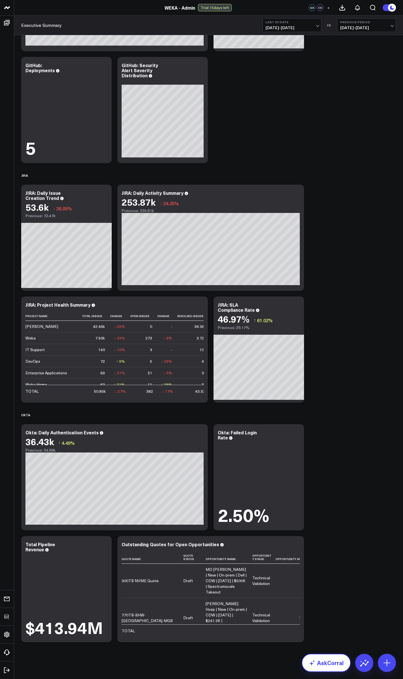
click at [337, 661] on link "AskCorral" at bounding box center [326, 662] width 49 height 18
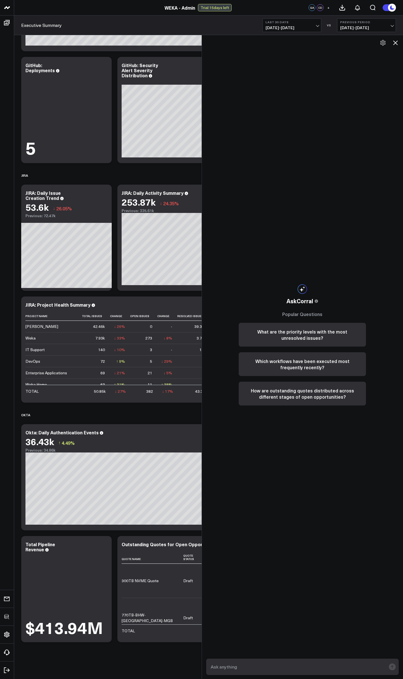
click at [396, 44] on icon at bounding box center [395, 42] width 5 height 5
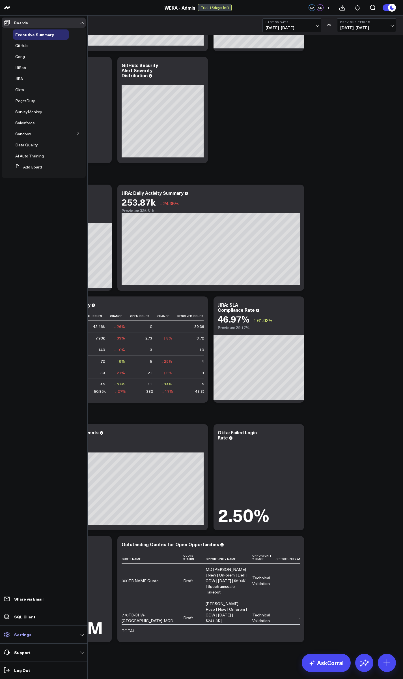
click at [22, 636] on p "Settings" at bounding box center [22, 634] width 17 height 5
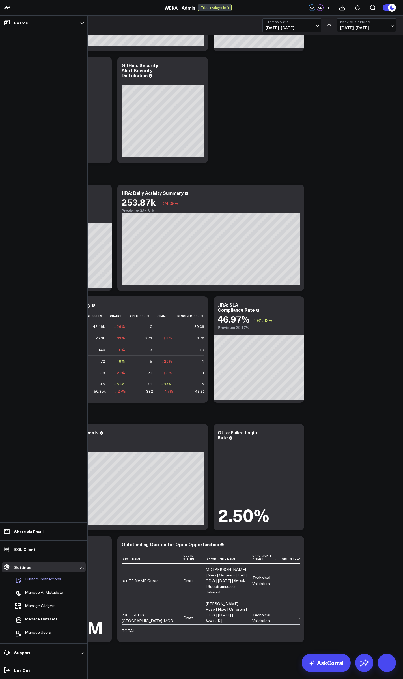
click at [33, 582] on p "Custom Instructions" at bounding box center [43, 579] width 36 height 7
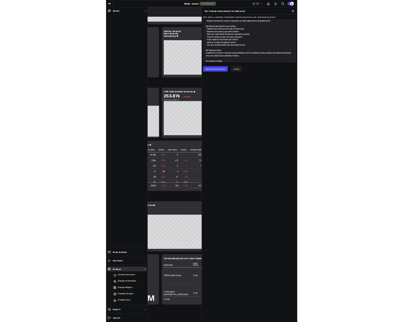
scroll to position [74, 0]
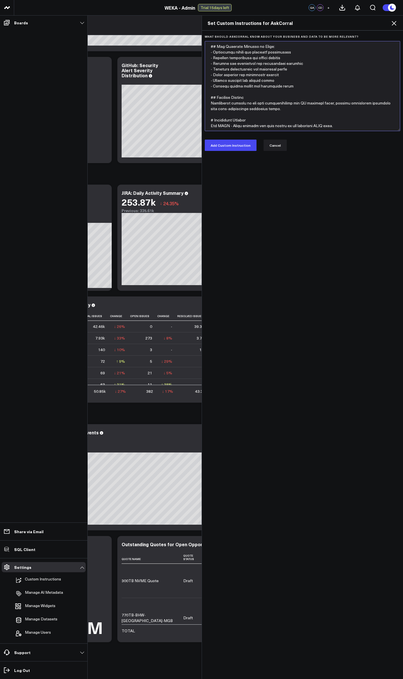
click at [277, 121] on textarea "What should AskCorral know about your business and data to be more relevant?" at bounding box center [303, 86] width 196 height 90
click at [393, 27] on div "Set Custom Instructions for AskCorral" at bounding box center [302, 23] width 201 height 15
click at [289, 103] on textarea "What should AskCorral know about your business and data to be more relevant?" at bounding box center [303, 86] width 196 height 90
click at [394, 22] on icon at bounding box center [394, 23] width 7 height 7
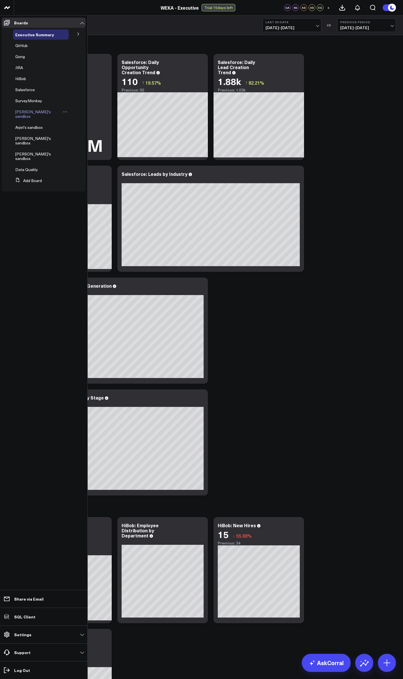
click at [24, 110] on span "Ajay's sandbox" at bounding box center [33, 114] width 36 height 10
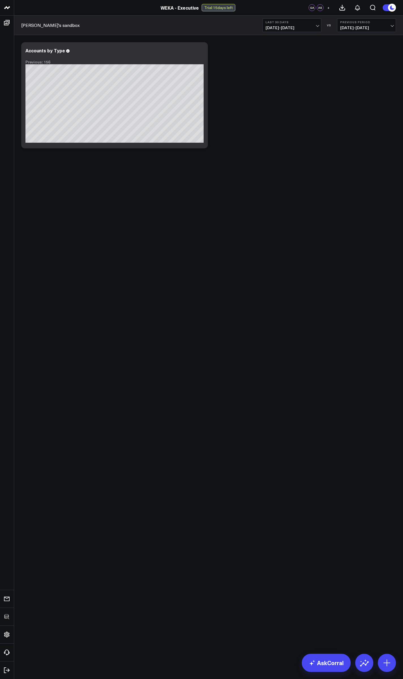
click at [184, 236] on body "3725 Test 829 Studios Accenture Activant Capital Agriculture & Farming Demo All…" at bounding box center [201, 339] width 403 height 679
click at [386, 659] on icon at bounding box center [387, 662] width 9 height 9
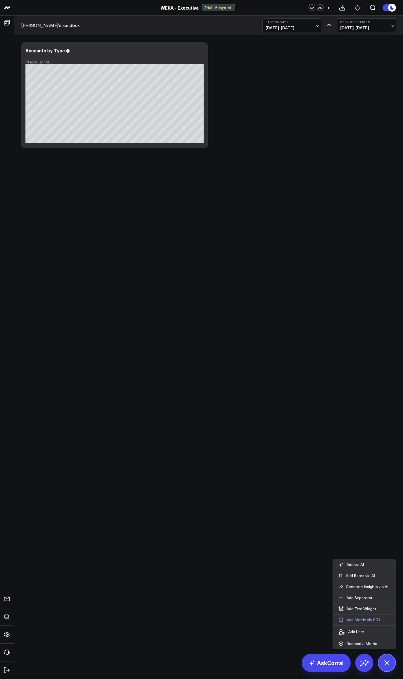
click at [363, 619] on button "Add Metric via SQL" at bounding box center [360, 619] width 54 height 11
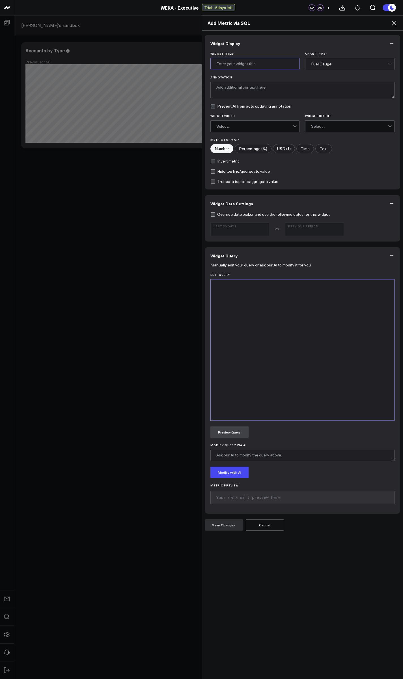
click at [242, 63] on input "Widget Title *" at bounding box center [255, 63] width 89 height 11
type input "Salesforce: Opportunity Wins and Losses"
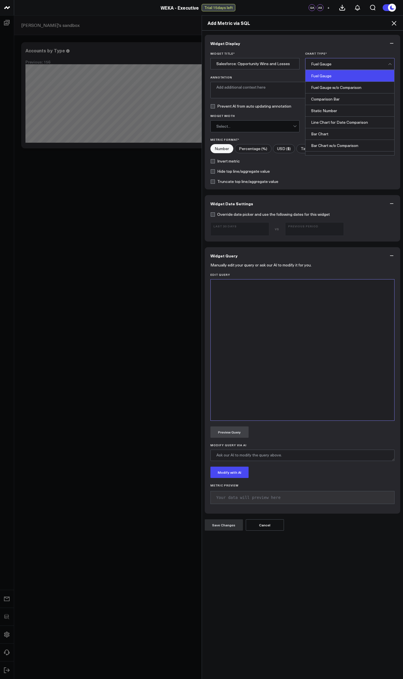
click at [320, 66] on div "Fuel Gauge" at bounding box center [349, 63] width 77 height 11
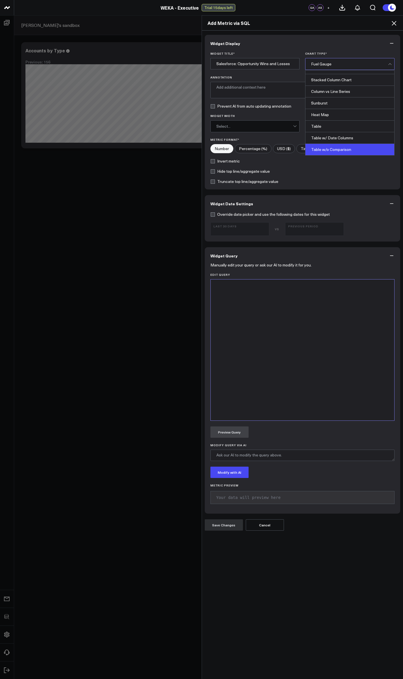
click at [344, 149] on div "Table w/o Comparison" at bounding box center [350, 149] width 89 height 11
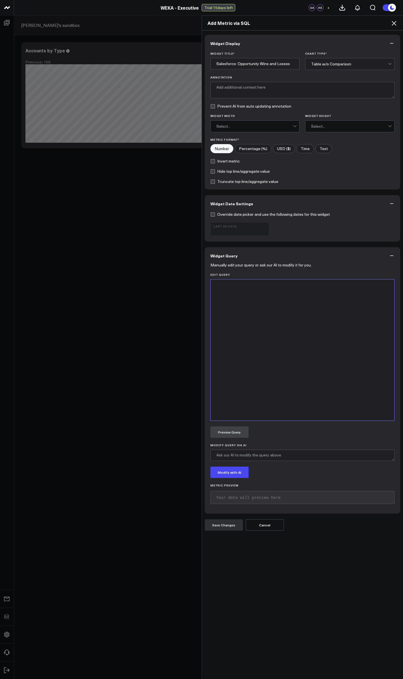
click at [282, 335] on div at bounding box center [303, 349] width 178 height 135
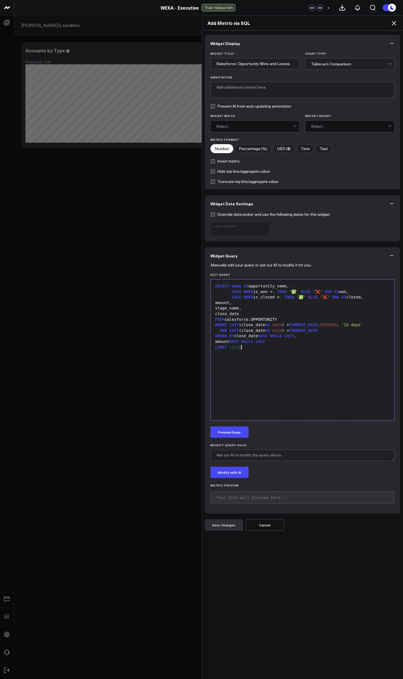
click at [280, 151] on input"] "USD ($)" at bounding box center [284, 148] width 22 height 8
radio input"] "true"
click at [230, 427] on button "Preview Query" at bounding box center [230, 431] width 38 height 11
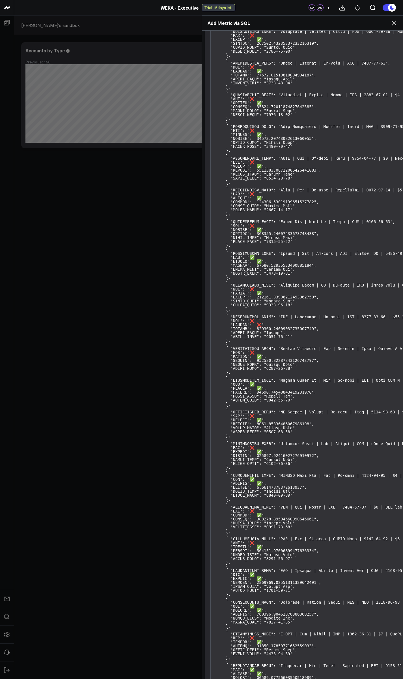
scroll to position [821, 0]
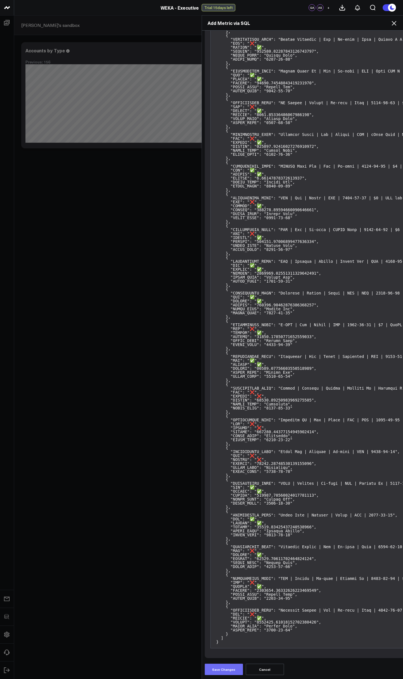
click at [214, 664] on button "Save Changes" at bounding box center [224, 668] width 38 height 11
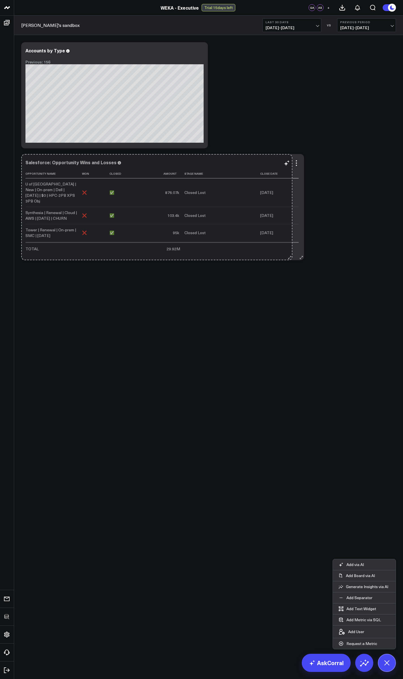
drag, startPoint x: 205, startPoint y: 257, endPoint x: 290, endPoint y: 251, distance: 85.4
click at [290, 251] on div "Salesforce: Opportunity Wins and Losses Opportunity Name Won Closed Amount Stag…" at bounding box center [162, 207] width 283 height 106
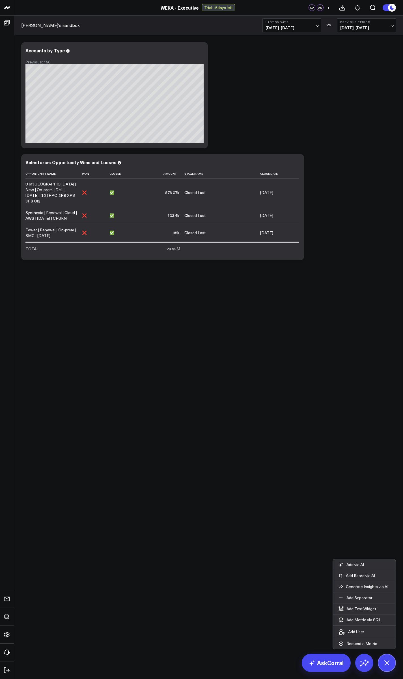
click at [265, 336] on body "3725 Test 829 Studios Accenture Activant Capital Agriculture & Farming Demo All…" at bounding box center [201, 339] width 403 height 679
click at [264, 335] on body "3725 Test 829 Studios Accenture Activant Capital Agriculture & Farming Demo All…" at bounding box center [201, 339] width 403 height 679
click at [296, 456] on body "3725 Test 829 Studios Accenture Activant Capital Agriculture & Farming Demo All…" at bounding box center [201, 339] width 403 height 679
click at [359, 618] on button "Add Metric via SQL" at bounding box center [360, 619] width 54 height 11
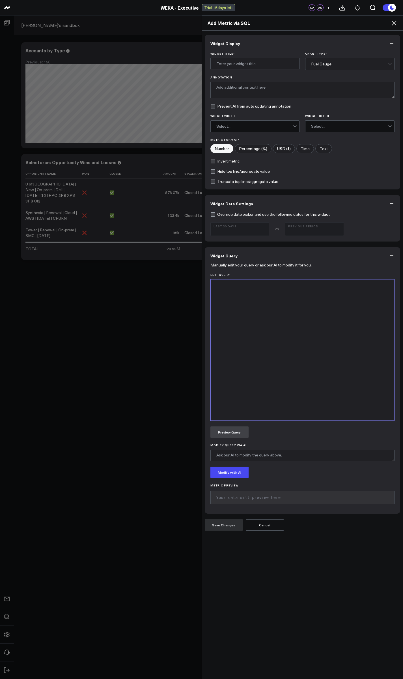
click at [259, 321] on div at bounding box center [303, 349] width 178 height 135
click at [247, 66] on input "Widget Title *" at bounding box center [255, 63] width 89 height 11
paste input "Outstanding Quotes for Open Opportunities"
type input "Outstanding Quotes for Open Opportunities"
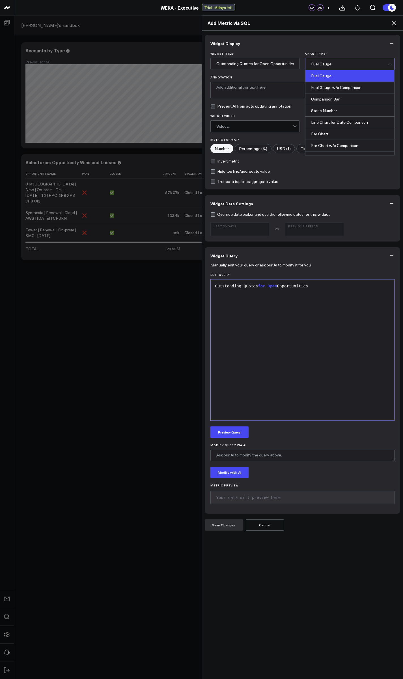
click at [337, 64] on div "Fuel Gauge" at bounding box center [349, 64] width 77 height 5
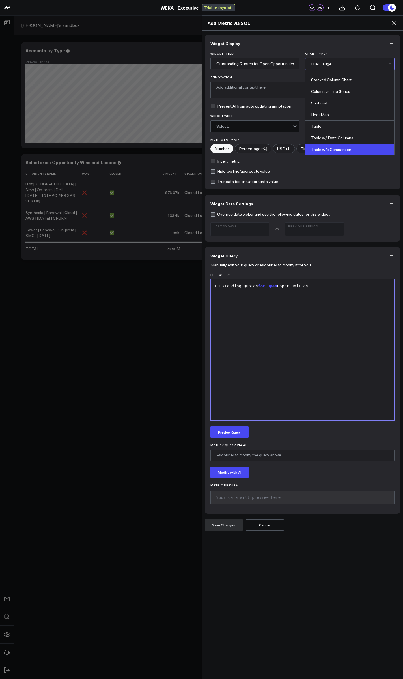
click at [330, 146] on div "Table w/o Comparison" at bounding box center [350, 149] width 89 height 11
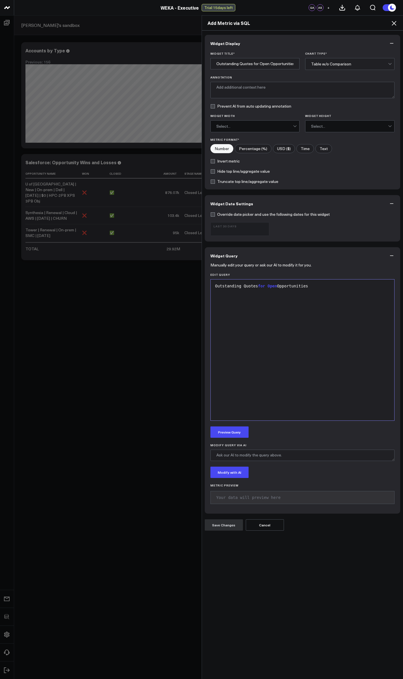
click at [263, 368] on div "Outstanding Quotes for Open Opportunities" at bounding box center [303, 349] width 178 height 135
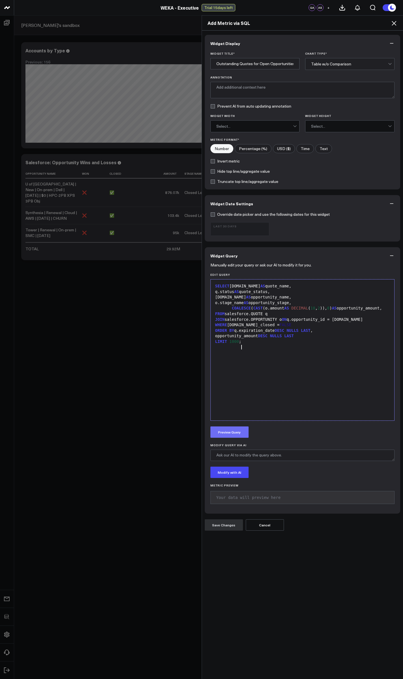
click at [225, 430] on button "Preview Query" at bounding box center [230, 431] width 38 height 11
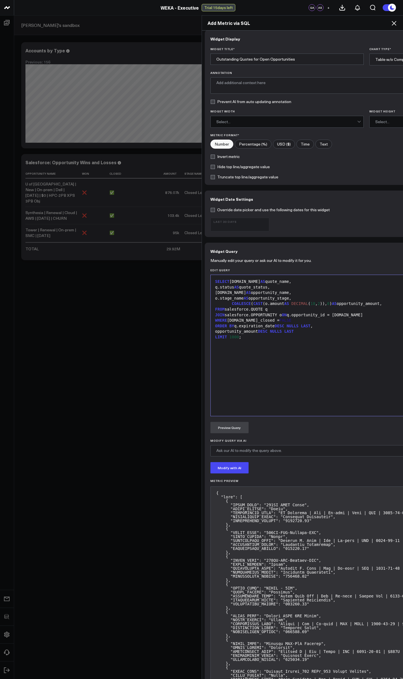
scroll to position [0, 0]
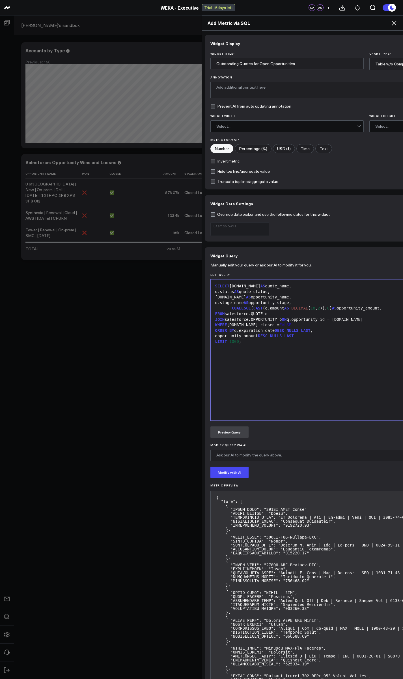
click at [274, 149] on input"] "USD ($)" at bounding box center [284, 148] width 22 height 8
radio input"] "true"
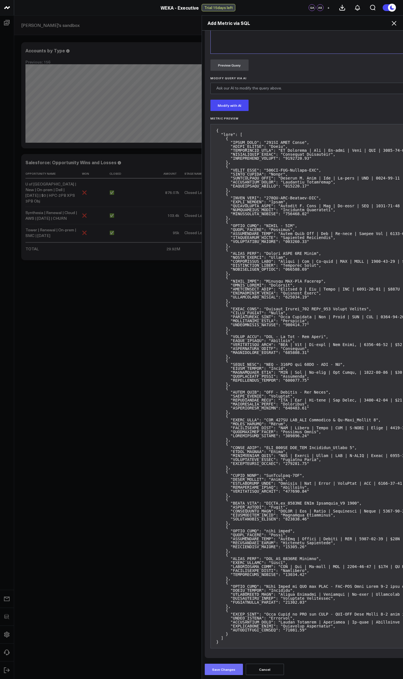
click at [228, 665] on button "Save Changes" at bounding box center [224, 668] width 38 height 11
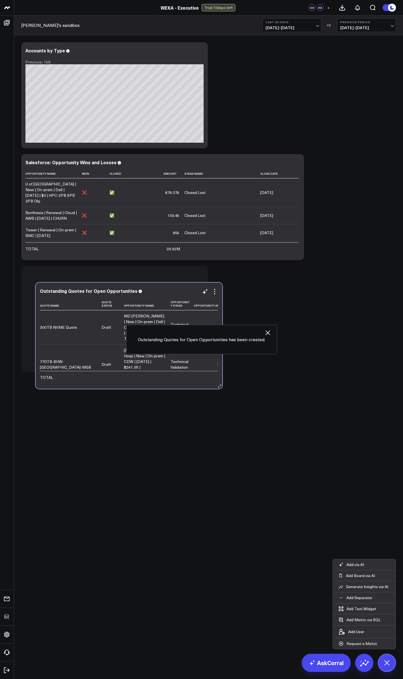
drag, startPoint x: 202, startPoint y: 371, endPoint x: 216, endPoint y: 387, distance: 22.1
click at [216, 387] on div "Outstanding Quotes for Open Opportunities Quote Name Quote Status Opportunity N…" at bounding box center [129, 335] width 187 height 106
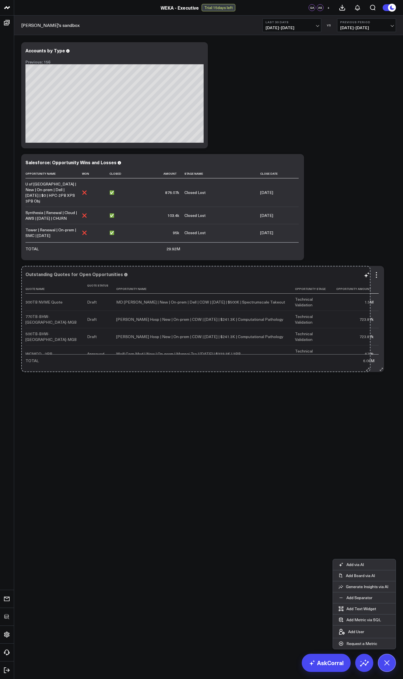
drag, startPoint x: 207, startPoint y: 369, endPoint x: 367, endPoint y: 360, distance: 160.4
click at [367, 360] on div "Outstanding Quotes for Open Opportunities Quote Name Quote Status Opportunity N…" at bounding box center [202, 319] width 363 height 106
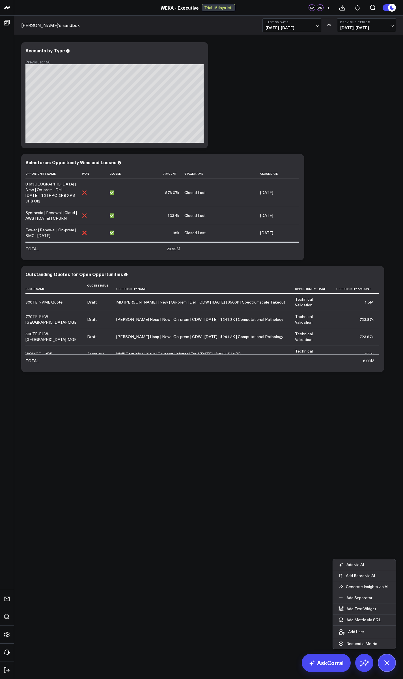
click at [236, 460] on body "3725 Test 829 Studios Accenture Activant Capital Agriculture & Farming Demo All…" at bounding box center [201, 339] width 403 height 679
click at [386, 661] on icon at bounding box center [387, 663] width 10 height 10
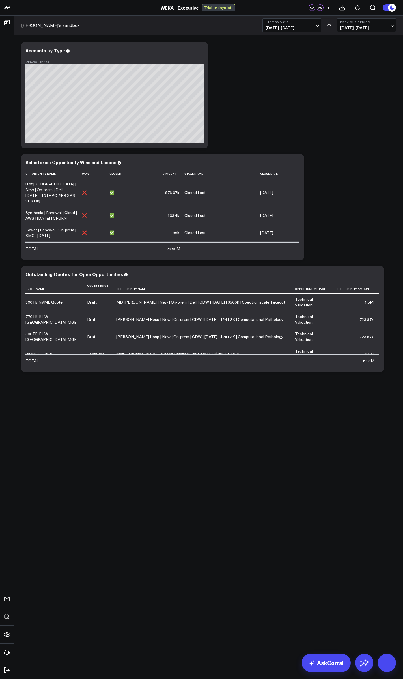
click at [214, 495] on body "3725 Test 829 Studios Accenture Activant Capital Agriculture & Farming Demo All…" at bounding box center [201, 339] width 403 height 679
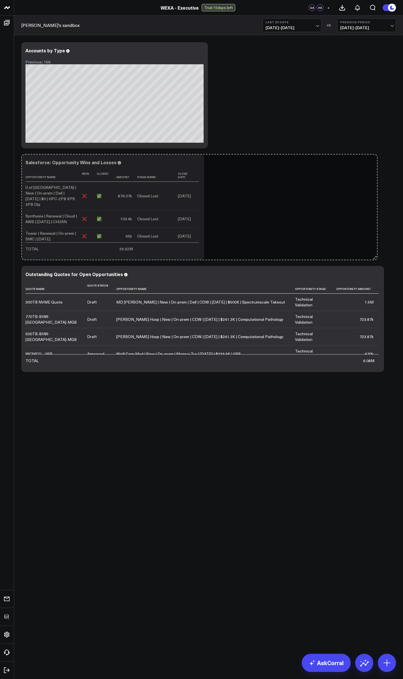
drag, startPoint x: 302, startPoint y: 258, endPoint x: 382, endPoint y: 256, distance: 80.1
click at [382, 256] on div "Modify via AI Copy link to widget Ask support Remove Create linked copy Executi…" at bounding box center [208, 206] width 381 height 335
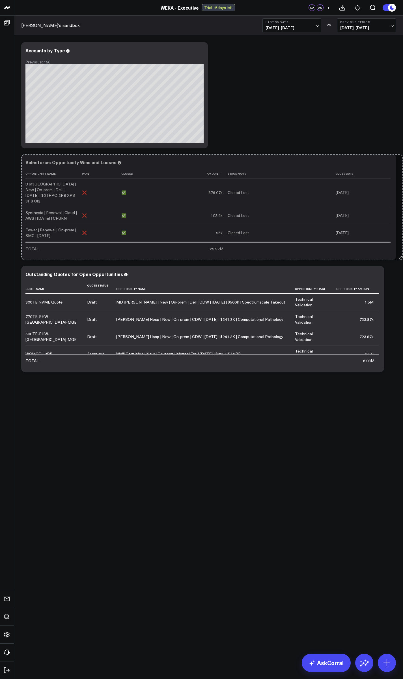
drag, startPoint x: 207, startPoint y: 258, endPoint x: 392, endPoint y: 257, distance: 185.1
click at [392, 257] on div "Modify via AI Copy link to widget Ask support Remove Create linked copy Executi…" at bounding box center [208, 206] width 381 height 335
drag, startPoint x: 207, startPoint y: 256, endPoint x: 406, endPoint y: 252, distance: 198.7
click at [403, 252] on html "3725 Test 829 Studios Accenture Activant Capital Agriculture & Farming Demo All…" at bounding box center [201, 339] width 403 height 679
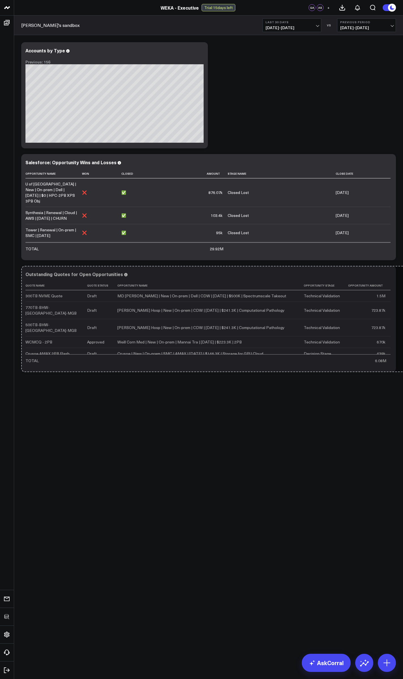
drag, startPoint x: 376, startPoint y: 369, endPoint x: 404, endPoint y: 367, distance: 27.8
click at [403, 367] on html "3725 Test 829 Studios Accenture Activant Capital Agriculture & Farming Demo All…" at bounding box center [201, 339] width 403 height 679
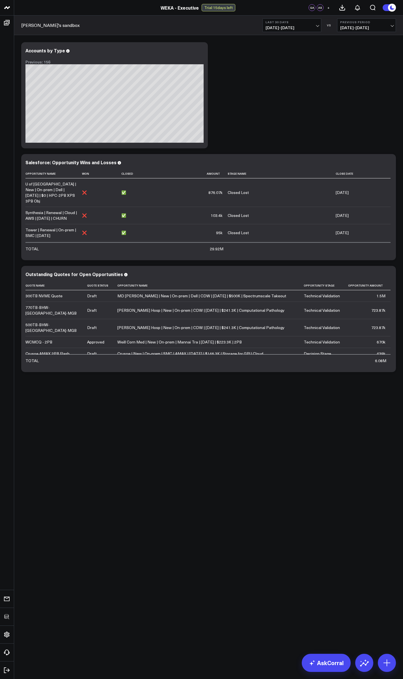
click at [322, 432] on body "3725 Test 829 Studios Accenture Activant Capital Agriculture & Farming Demo All…" at bounding box center [201, 339] width 403 height 679
click at [205, 470] on body "3725 Test 829 Studios Accenture Activant Capital Agriculture & Farming Demo All…" at bounding box center [201, 339] width 403 height 679
click at [201, 441] on body "3725 Test 829 Studios Accenture Activant Capital Agriculture & Farming Demo All…" at bounding box center [201, 339] width 403 height 679
click at [279, 133] on div "Modify via AI Copy link to widget Ask support Remove Create linked copy Executi…" at bounding box center [208, 206] width 381 height 335
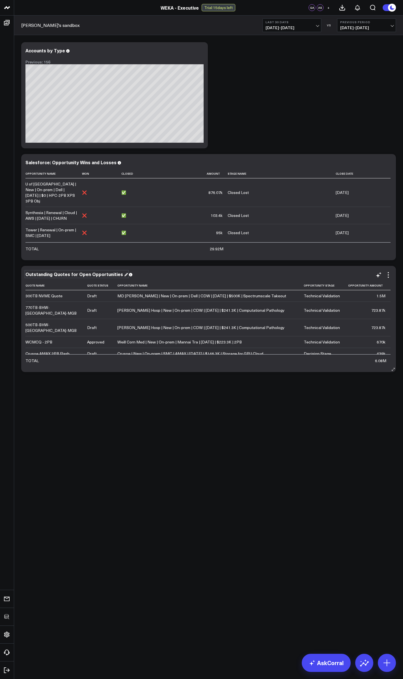
click at [72, 276] on div "Outstanding Quotes for Open Opportunities" at bounding box center [76, 274] width 102 height 6
click at [174, 443] on body "3725 Test 829 Studios Accenture Activant Capital Agriculture & Farming Demo All…" at bounding box center [201, 339] width 403 height 679
click at [317, 126] on div "Modify via AI Copy link to widget Ask support Remove Create linked copy Executi…" at bounding box center [208, 206] width 381 height 335
click at [386, 164] on icon at bounding box center [388, 163] width 7 height 7
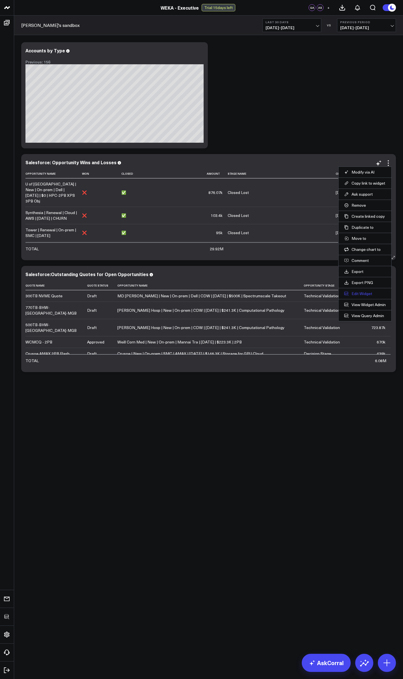
click at [357, 295] on button "Edit Widget" at bounding box center [365, 293] width 42 height 5
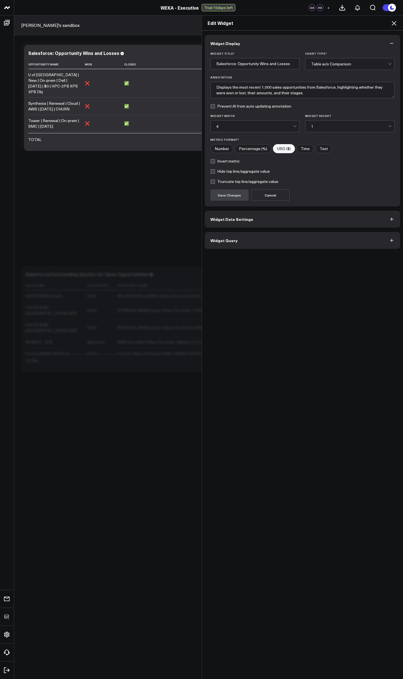
click at [263, 239] on button "Widget Query" at bounding box center [303, 240] width 196 height 17
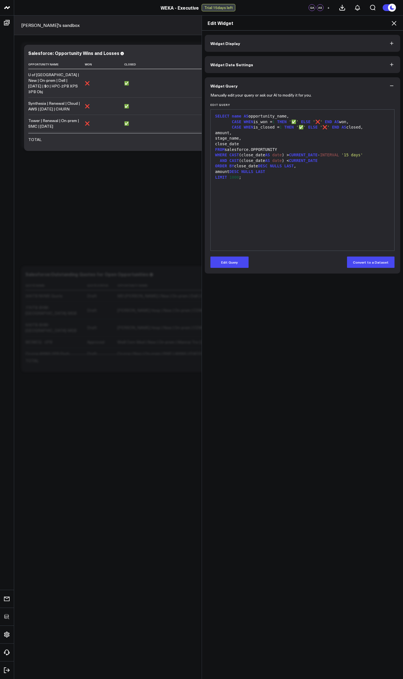
click at [396, 25] on icon at bounding box center [394, 23] width 5 height 5
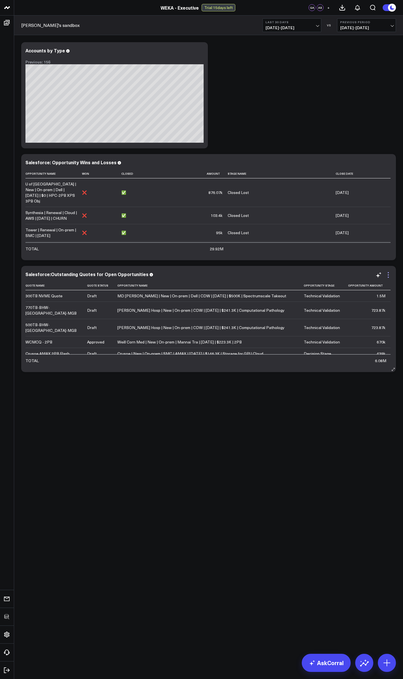
click at [390, 274] on icon at bounding box center [388, 274] width 7 height 7
click at [242, 450] on body "3725 Test 829 Studios Accenture Activant Capital Agriculture & Farming Demo All…" at bounding box center [201, 339] width 403 height 679
click at [346, 119] on div "Modify via AI Copy link to widget Ask support Remove Create linked copy Executi…" at bounding box center [208, 206] width 381 height 335
click at [388, 162] on icon at bounding box center [388, 163] width 7 height 7
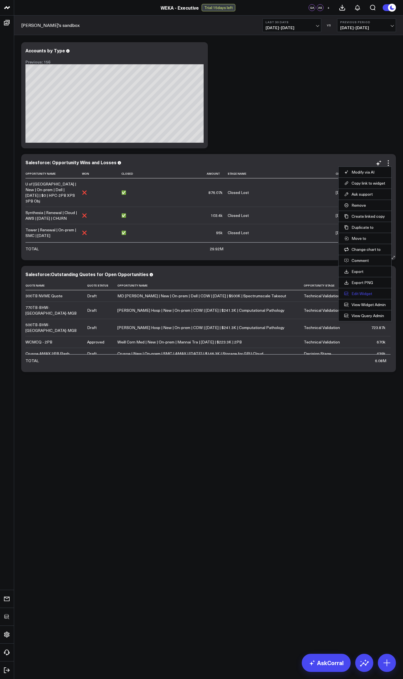
click at [369, 295] on button "Edit Widget" at bounding box center [365, 293] width 42 height 5
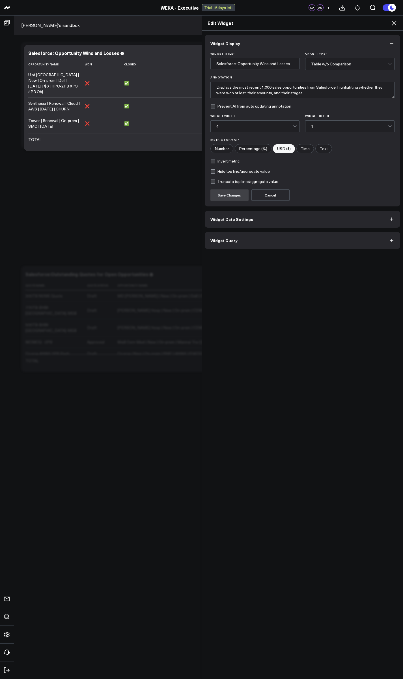
click at [244, 243] on button "Widget Query" at bounding box center [303, 240] width 196 height 17
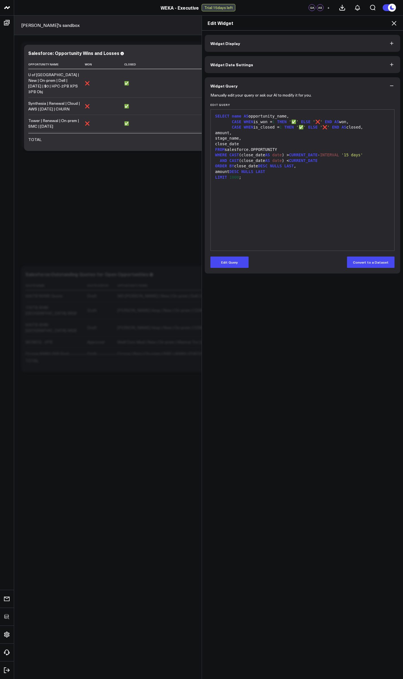
click at [290, 161] on div "AND CAST (close_date AS date ) < CURRENT_DATE" at bounding box center [303, 161] width 178 height 6
click at [231, 264] on button "Edit Query" at bounding box center [230, 261] width 38 height 11
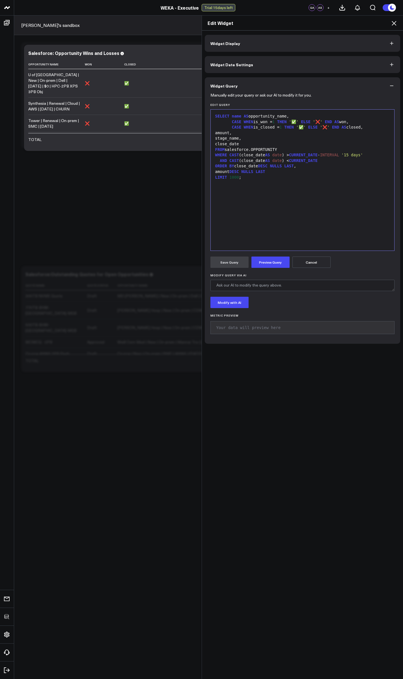
click at [288, 162] on div "AND CAST (close_date AS date ) < CURRENT_DATE" at bounding box center [303, 161] width 178 height 6
click at [289, 160] on div "AND CAST (close_date AS date ) < CURRENT_DATE" at bounding box center [303, 161] width 178 height 6
click at [272, 260] on button "Preview Query" at bounding box center [271, 261] width 38 height 11
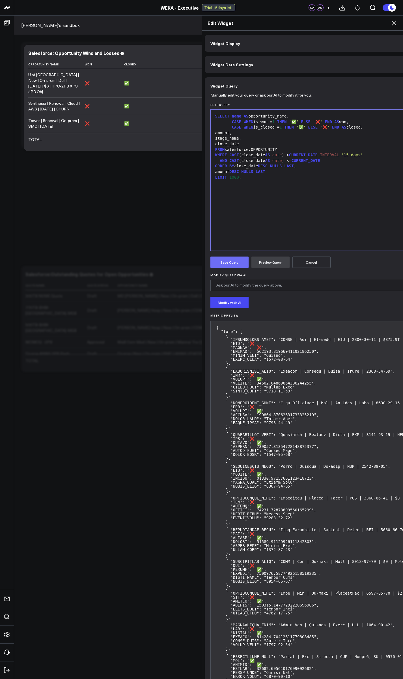
click at [230, 263] on button "Save Query" at bounding box center [230, 261] width 38 height 11
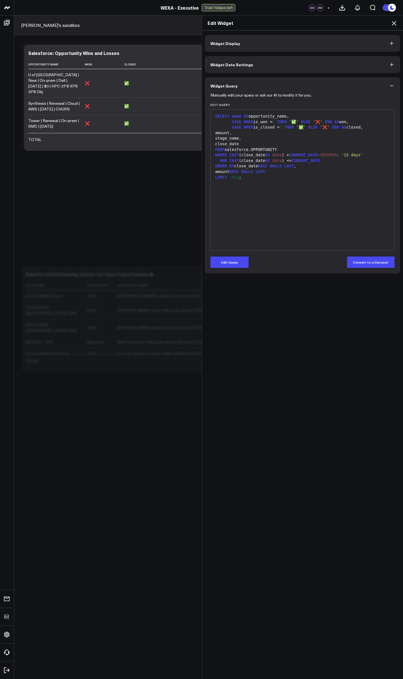
click at [397, 25] on icon at bounding box center [394, 23] width 7 height 7
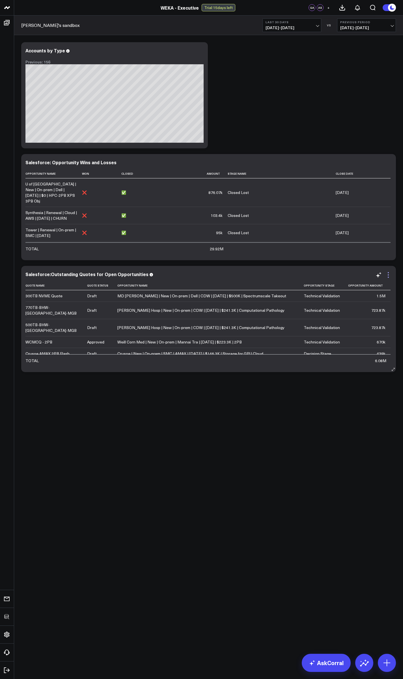
click at [386, 275] on icon at bounding box center [388, 274] width 7 height 7
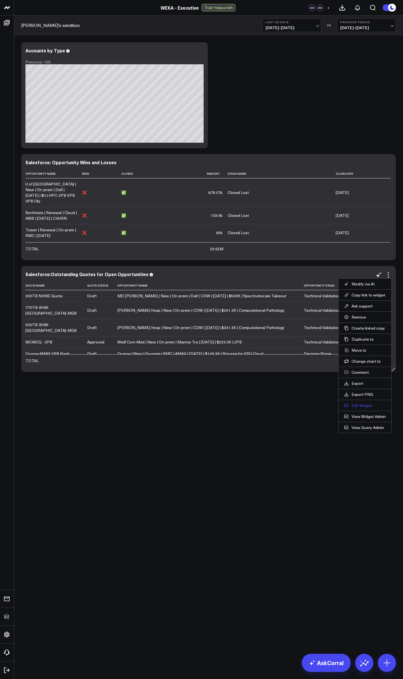
click at [367, 404] on button "Edit Widget" at bounding box center [365, 405] width 42 height 5
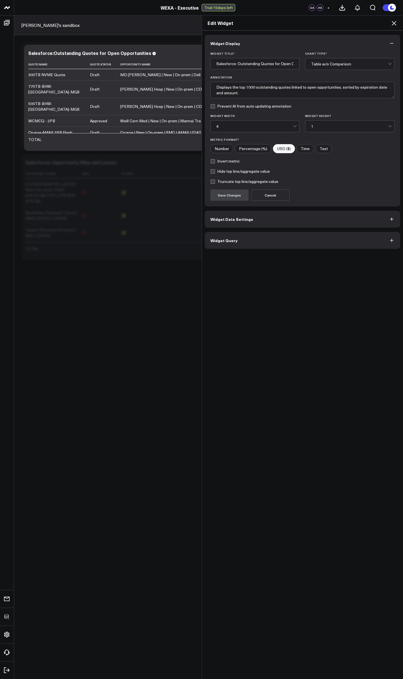
click at [222, 242] on span "Widget Query" at bounding box center [224, 240] width 27 height 5
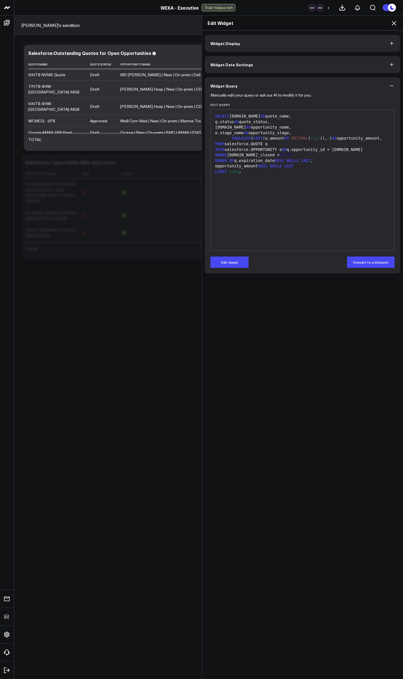
click at [156, 425] on div "Edit Widget Widget Display Widget Date Settings Widget Query Manually edit your…" at bounding box center [201, 346] width 403 height 663
click at [397, 24] on icon at bounding box center [394, 23] width 7 height 7
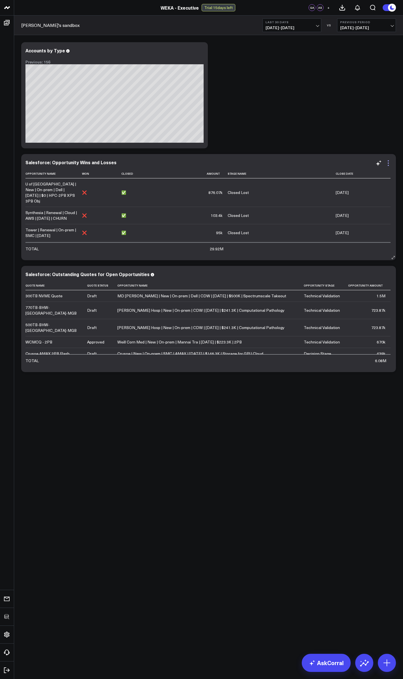
click at [391, 162] on icon at bounding box center [388, 163] width 7 height 7
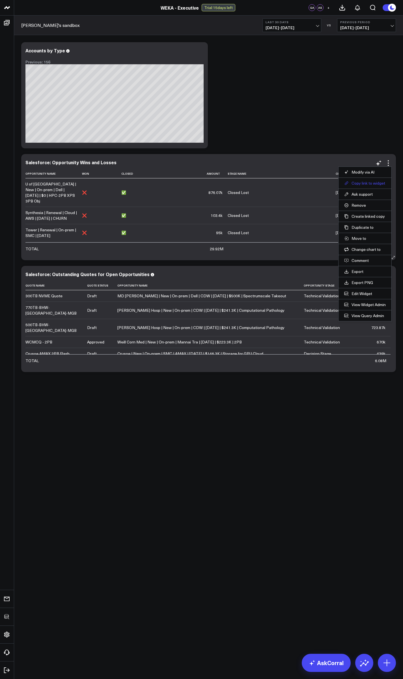
click at [366, 184] on button "Copy link to widget" at bounding box center [365, 183] width 42 height 5
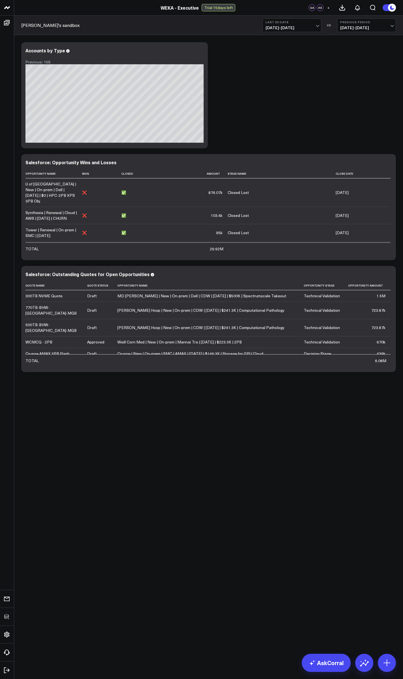
click at [287, 119] on div "Modify via AI Copy link to widget Ask support Remove Create linked copy Executi…" at bounding box center [208, 206] width 381 height 335
click at [387, 162] on icon at bounding box center [388, 163] width 7 height 7
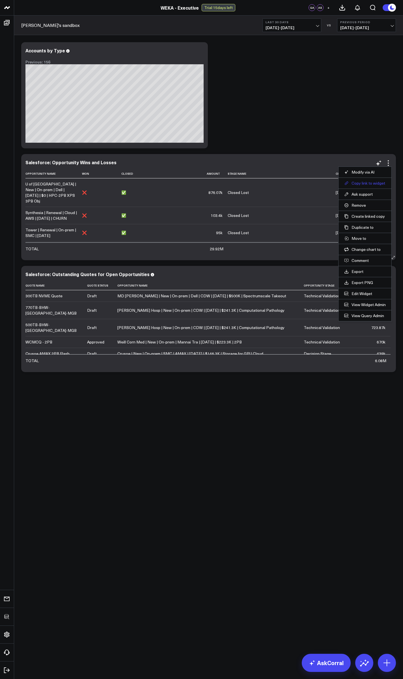
click at [363, 184] on button "Copy link to widget" at bounding box center [365, 183] width 42 height 5
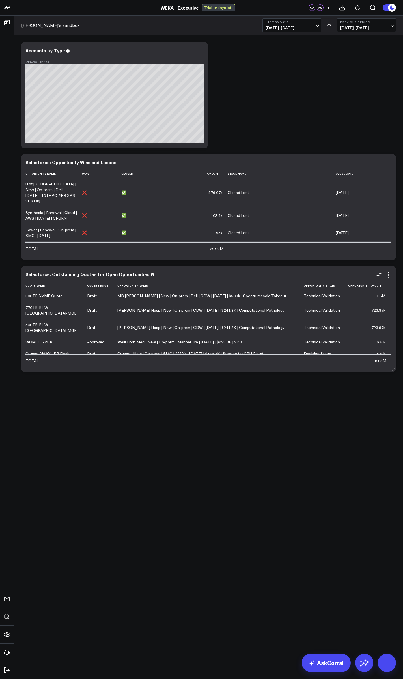
click at [300, 268] on div "Salesforce: Outstanding Quotes for Open Opportunities Quote Name Quote Status O…" at bounding box center [208, 319] width 375 height 106
click at [388, 274] on icon at bounding box center [388, 274] width 7 height 7
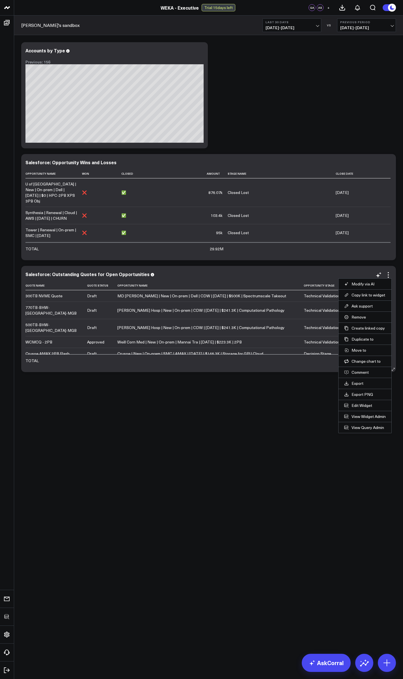
click at [365, 297] on li "Copy link to widget" at bounding box center [365, 294] width 53 height 11
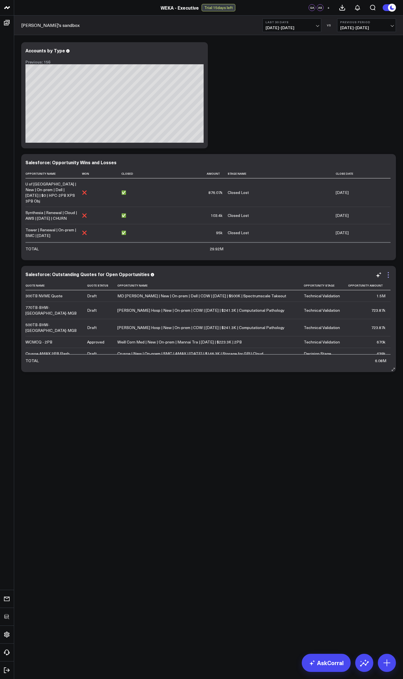
click at [386, 275] on icon at bounding box center [388, 274] width 7 height 7
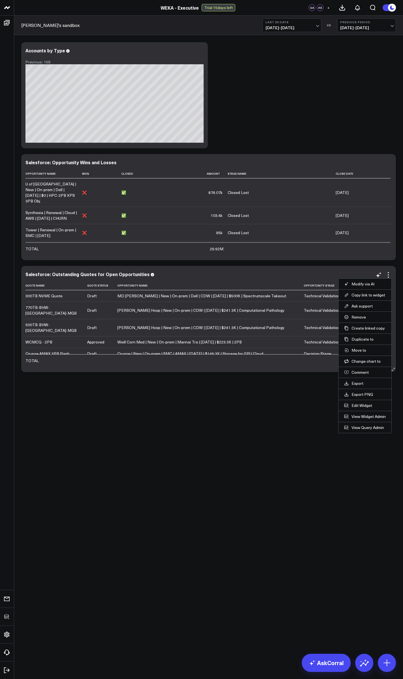
click at [364, 298] on li "Copy link to widget" at bounding box center [365, 294] width 53 height 11
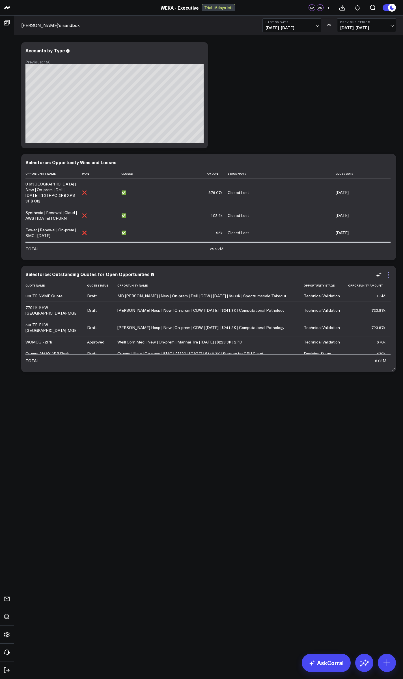
click at [388, 274] on icon at bounding box center [388, 274] width 7 height 7
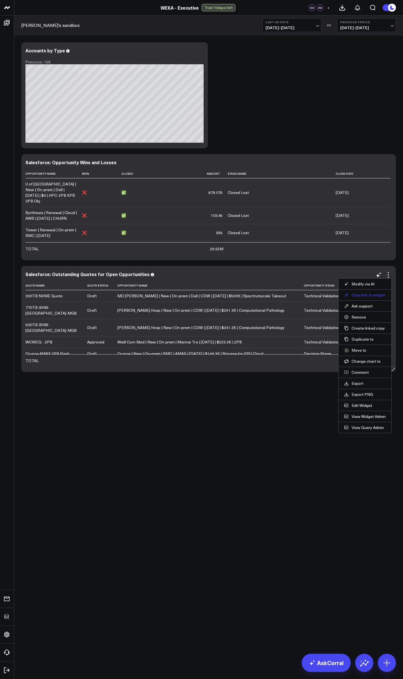
click at [364, 296] on button "Copy link to widget" at bounding box center [365, 294] width 42 height 5
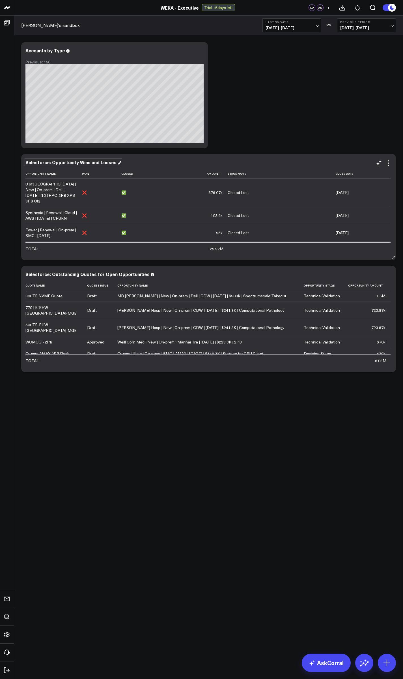
click at [95, 163] on div "Salesforce: Opportunity Wins and Losses" at bounding box center [73, 162] width 96 height 6
click at [164, 409] on body "3725 Test 829 Studios Accenture Activant Capital Agriculture & Farming Demo All…" at bounding box center [201, 339] width 403 height 679
click at [317, 138] on div "Modify via AI Copy link to widget Ask support Remove Create linked copy Executi…" at bounding box center [208, 206] width 381 height 335
click at [390, 163] on icon at bounding box center [388, 163] width 7 height 7
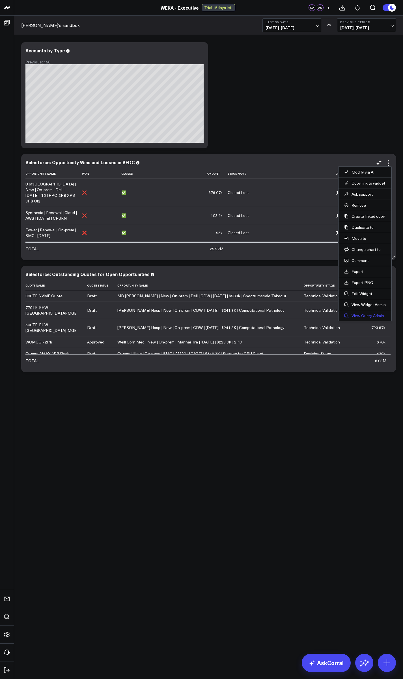
click at [368, 315] on link "View Query Admin" at bounding box center [365, 315] width 42 height 5
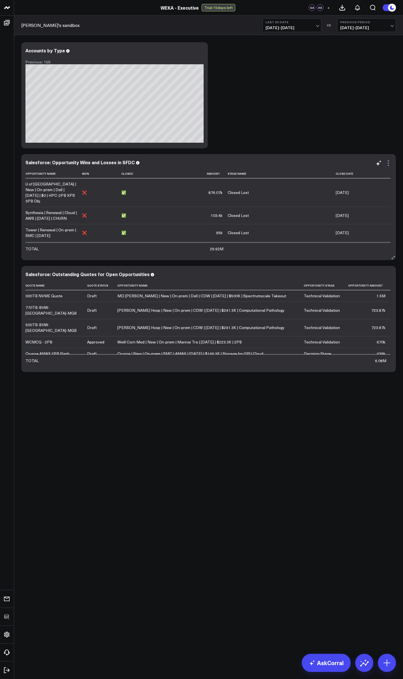
click at [387, 163] on icon at bounding box center [388, 163] width 7 height 7
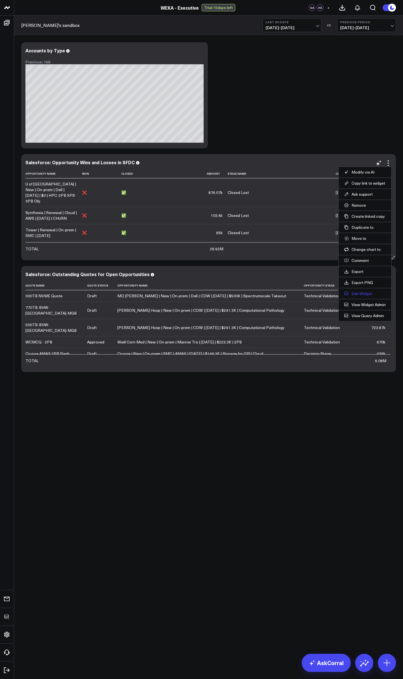
click at [363, 293] on button "Edit Widget" at bounding box center [365, 293] width 42 height 5
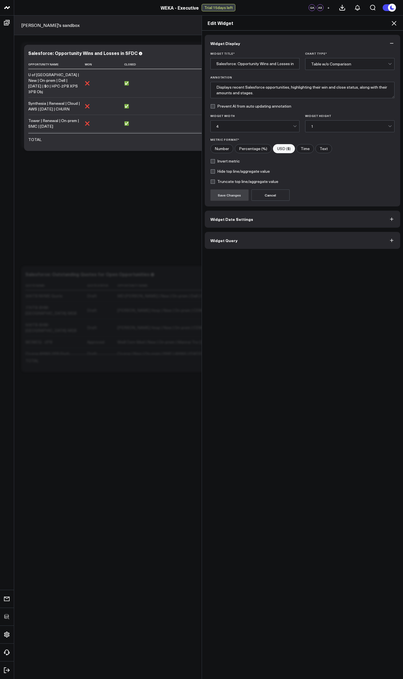
click at [396, 24] on icon at bounding box center [394, 23] width 7 height 7
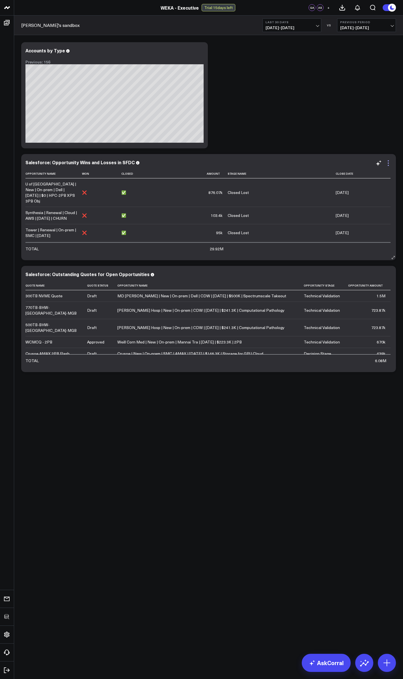
click at [389, 165] on icon at bounding box center [388, 163] width 7 height 7
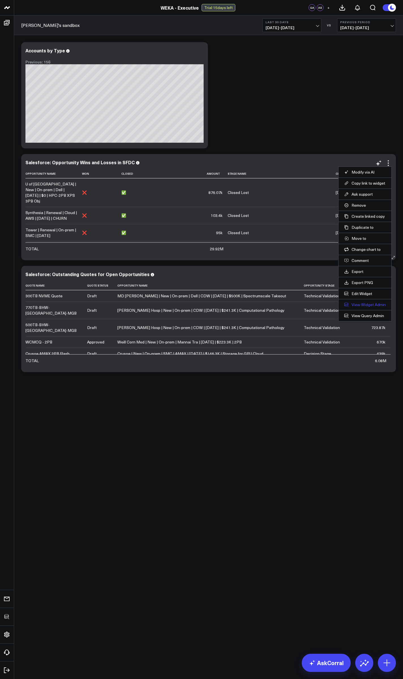
click at [364, 304] on link "View Widget Admin" at bounding box center [365, 304] width 42 height 5
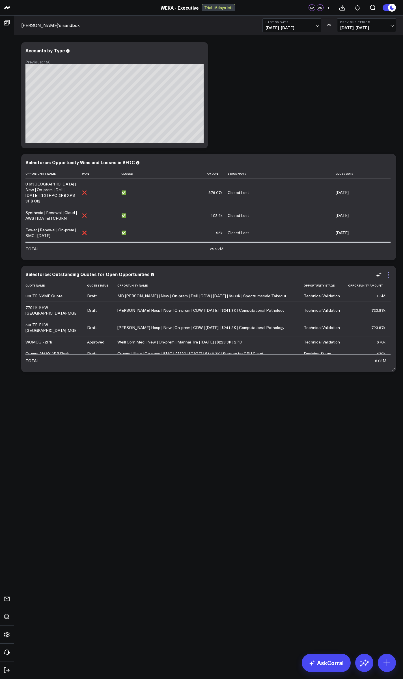
click at [391, 275] on icon at bounding box center [388, 274] width 7 height 7
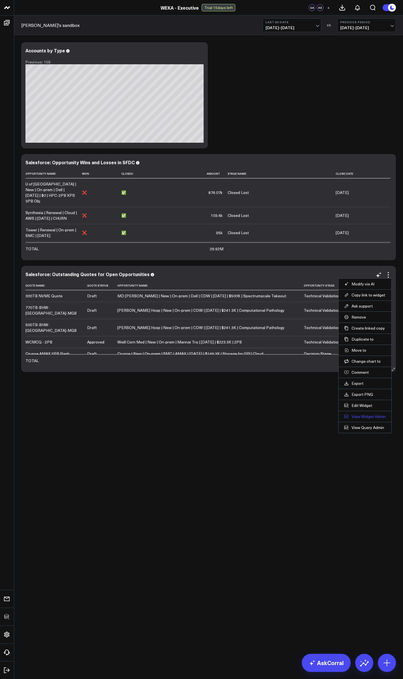
click at [364, 417] on link "View Widget Admin" at bounding box center [365, 416] width 42 height 5
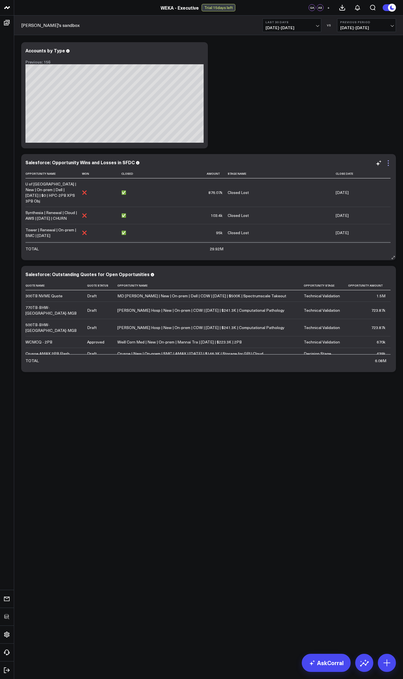
click at [387, 161] on icon at bounding box center [388, 163] width 7 height 7
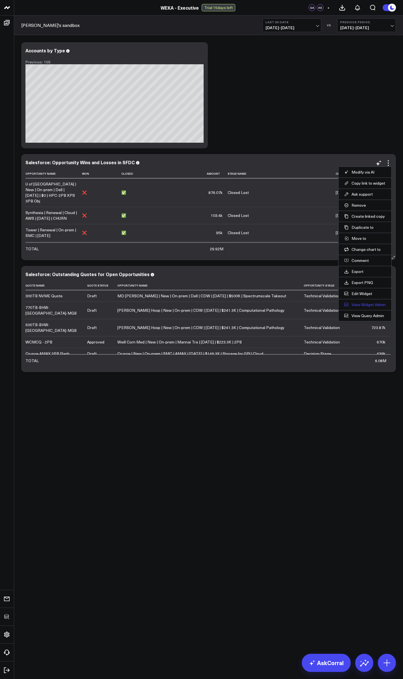
click at [357, 305] on link "View Widget Admin" at bounding box center [365, 304] width 42 height 5
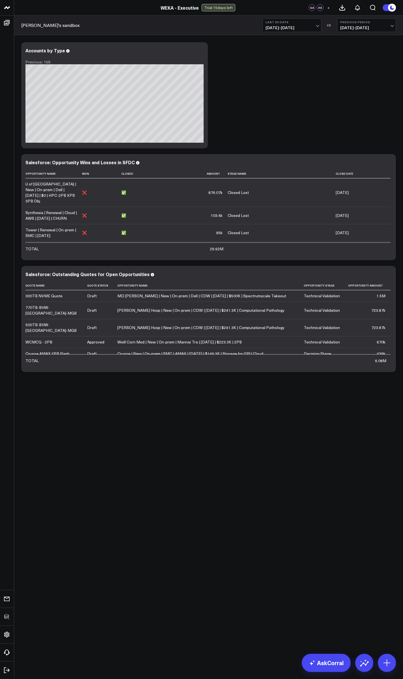
click at [293, 120] on div "Modify via AI Copy link to widget Ask support Remove Create linked copy Executi…" at bounding box center [208, 206] width 381 height 335
click at [206, 486] on body "3725 Test 829 Studios Accenture Activant Capital Agriculture & Farming Demo All…" at bounding box center [201, 339] width 403 height 679
click at [341, 660] on link "AskCorral" at bounding box center [326, 662] width 49 height 18
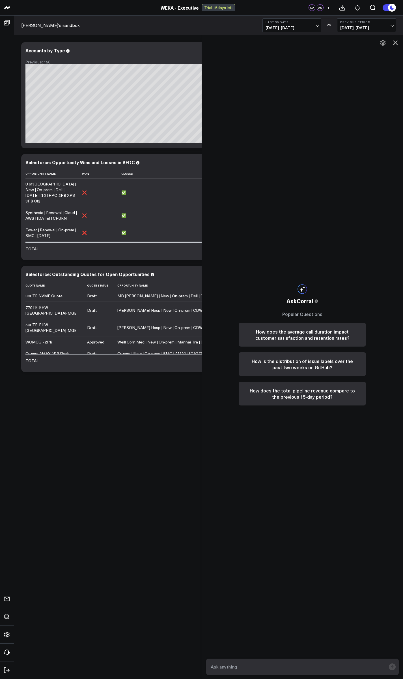
click at [281, 664] on textarea at bounding box center [297, 666] width 177 height 10
click at [396, 41] on icon at bounding box center [395, 42] width 7 height 7
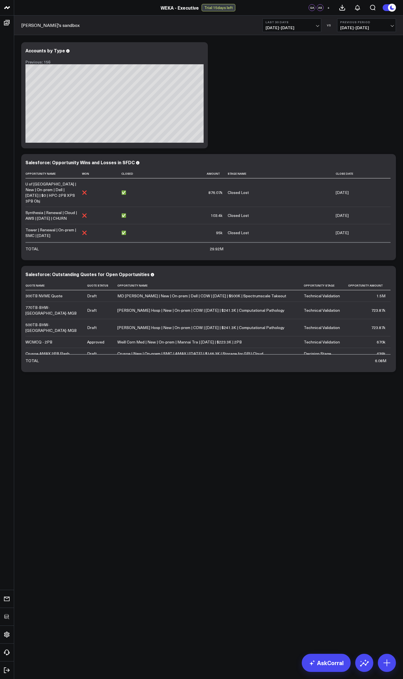
click at [301, 95] on div "Modify via AI Copy link to widget Ask support Remove Create linked copy Executi…" at bounding box center [208, 206] width 381 height 335
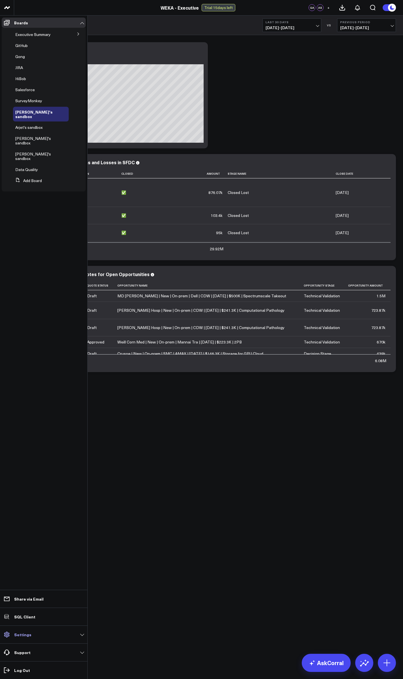
click at [25, 632] on p "Settings" at bounding box center [22, 634] width 17 height 5
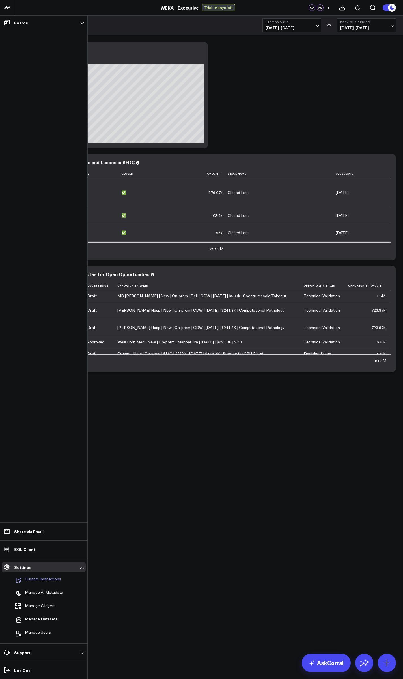
click at [45, 583] on p "Custom Instructions" at bounding box center [43, 579] width 36 height 7
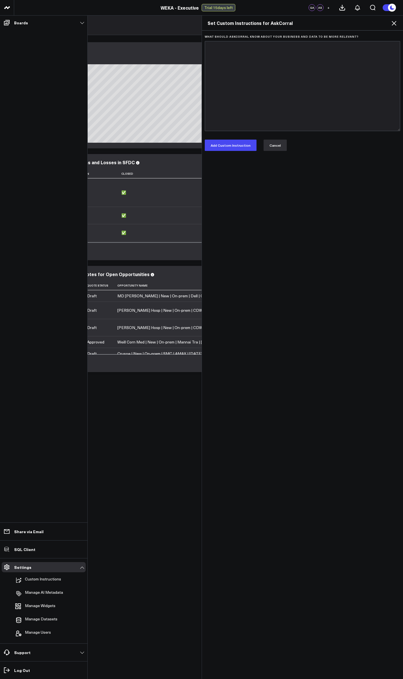
click at [273, 149] on button "Cancel" at bounding box center [275, 144] width 23 height 11
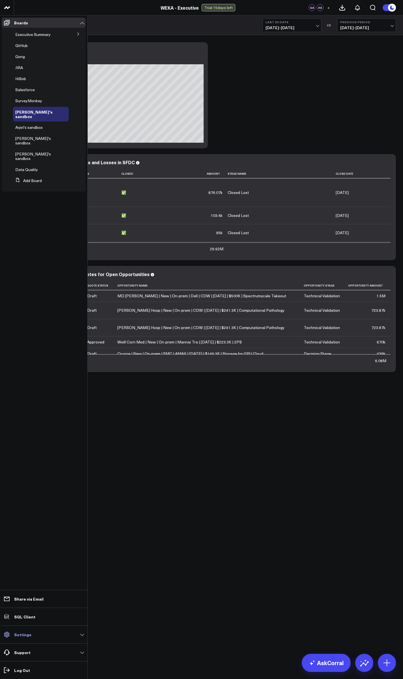
click at [21, 637] on link "Settings" at bounding box center [44, 634] width 84 height 10
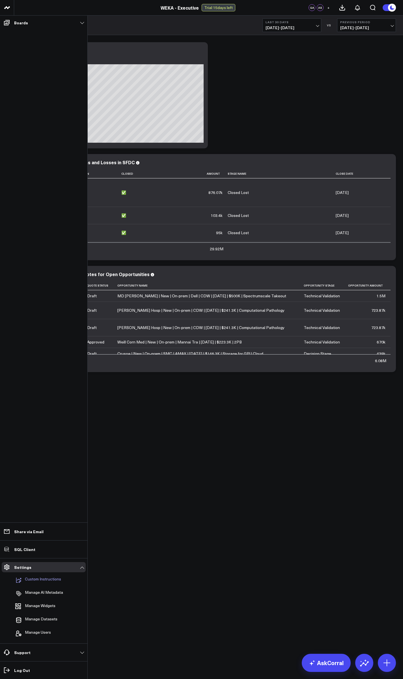
click at [38, 580] on p "Custom Instructions" at bounding box center [43, 579] width 36 height 7
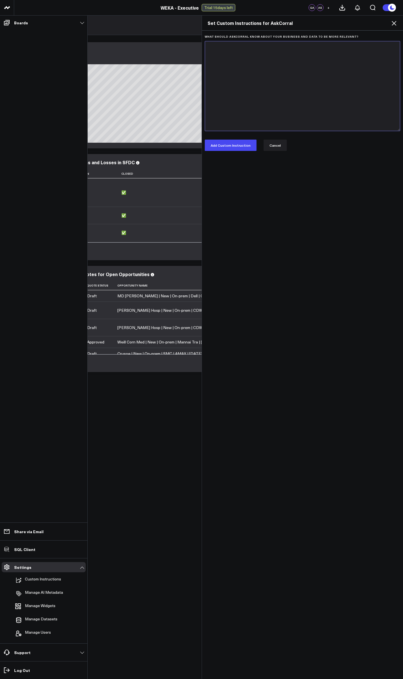
click at [263, 80] on textarea "What should AskCorral know about your business and data to be more relevant?" at bounding box center [303, 86] width 196 height 90
paste textarea "# Company Overview WEKA (http://weka.io) is an AI-native data platform company …"
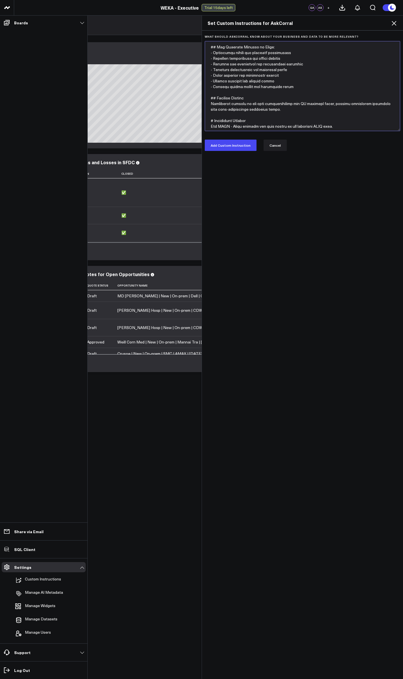
scroll to position [74, 0]
drag, startPoint x: 335, startPoint y: 124, endPoint x: 228, endPoint y: 128, distance: 106.7
click at [228, 128] on textarea "What should AskCorral know about your business and data to be more relevant?" at bounding box center [303, 86] width 196 height 90
drag, startPoint x: 252, startPoint y: 128, endPoint x: 205, endPoint y: 121, distance: 48.3
click at [205, 121] on textarea "What should AskCorral know about your business and data to be more relevant?" at bounding box center [303, 86] width 196 height 90
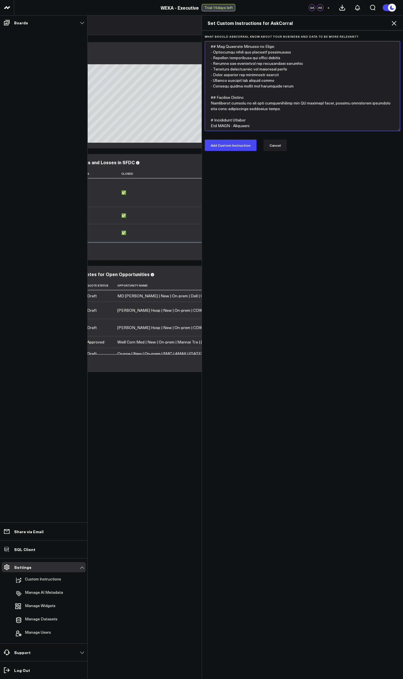
click at [255, 127] on textarea "What should AskCorral know about your business and data to be more relevant?" at bounding box center [303, 86] width 196 height 90
click at [254, 124] on textarea "What should AskCorral know about your business and data to be more relevant?" at bounding box center [303, 86] width 196 height 90
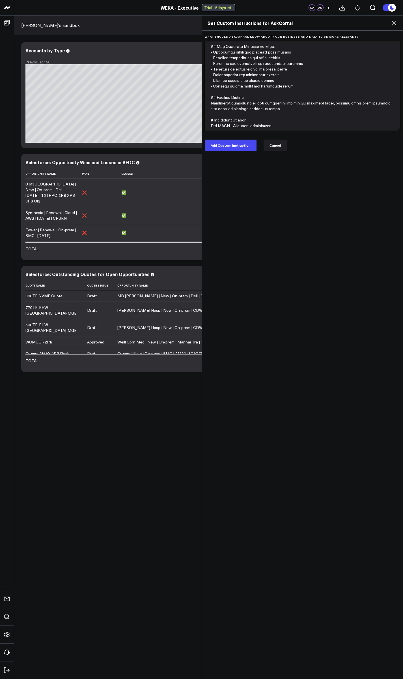
type textarea "# Company Overview WEKA (http://weka.io) is an AI-native data platform company …"
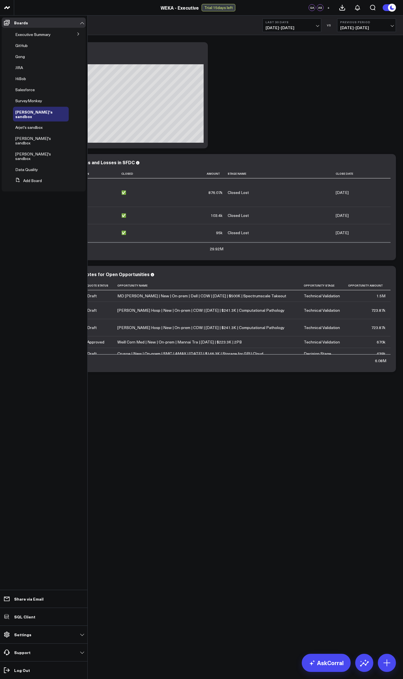
click at [27, 639] on li "Settings Custom Instructions Manage AI Metadata Manage Widgets Manage Datasets …" at bounding box center [43, 634] width 87 height 18
click at [24, 635] on p "Settings" at bounding box center [22, 634] width 17 height 5
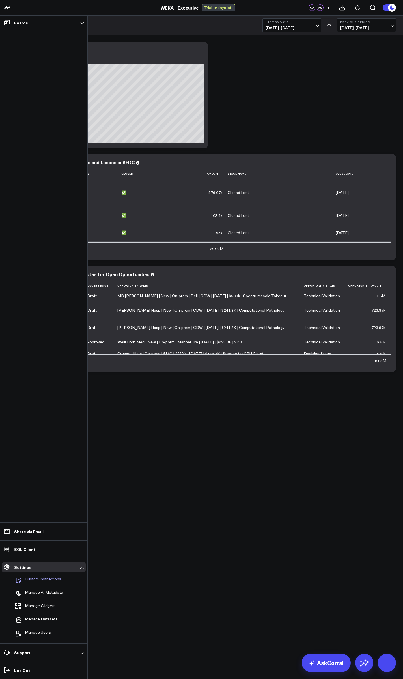
click at [48, 579] on p "Custom Instructions" at bounding box center [43, 579] width 36 height 7
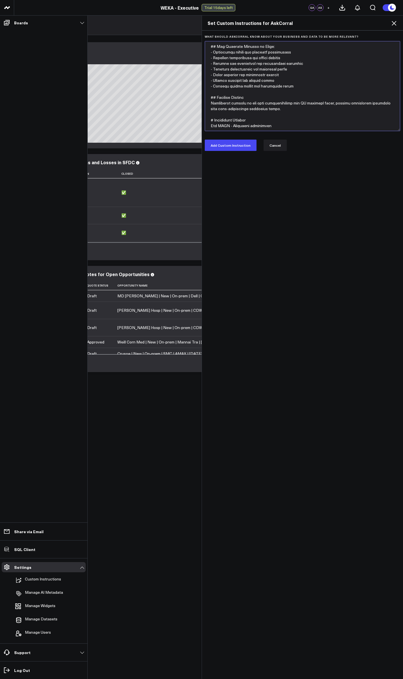
drag, startPoint x: 283, startPoint y: 127, endPoint x: 217, endPoint y: 125, distance: 66.2
click at [217, 125] on textarea "What should AskCorral know about your business and data to be more relevant?" at bounding box center [303, 86] width 196 height 90
drag, startPoint x: 323, startPoint y: 128, endPoint x: 238, endPoint y: 123, distance: 85.6
click at [238, 123] on textarea "What should AskCorral know about your business and data to be more relevant?" at bounding box center [303, 86] width 196 height 90
click at [209, 120] on textarea "What should AskCorral know about your business and data to be more relevant?" at bounding box center [303, 86] width 196 height 90
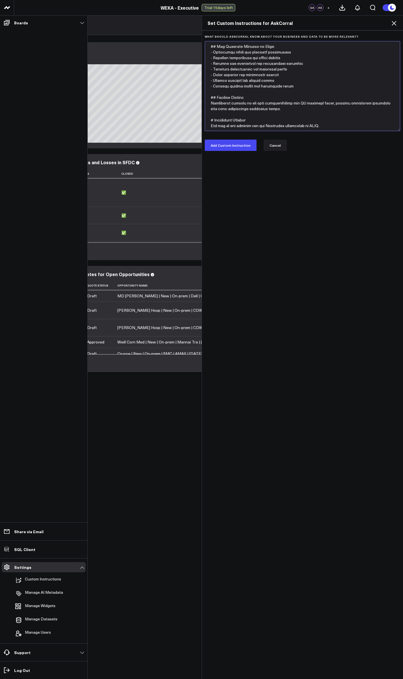
click at [255, 117] on textarea "What should AskCorral know about your business and data to be more relevant?" at bounding box center [303, 86] width 196 height 90
type textarea "# Company Overview WEKA (http://weka.io) is an AI-native data platform company …"
click at [236, 145] on button "Add Custom Instruction" at bounding box center [231, 144] width 52 height 11
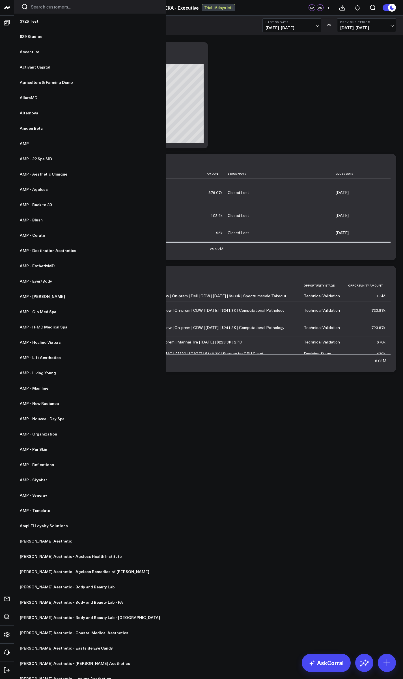
click at [44, 8] on input "Search customers input" at bounding box center [95, 7] width 128 height 6
type input "we"
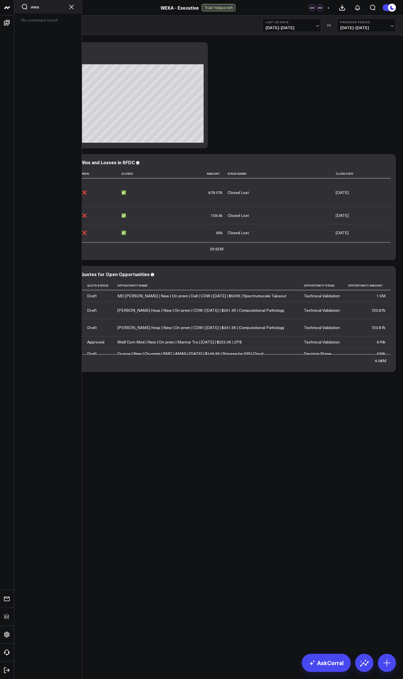
click at [44, 8] on input "wea" at bounding box center [48, 7] width 34 height 6
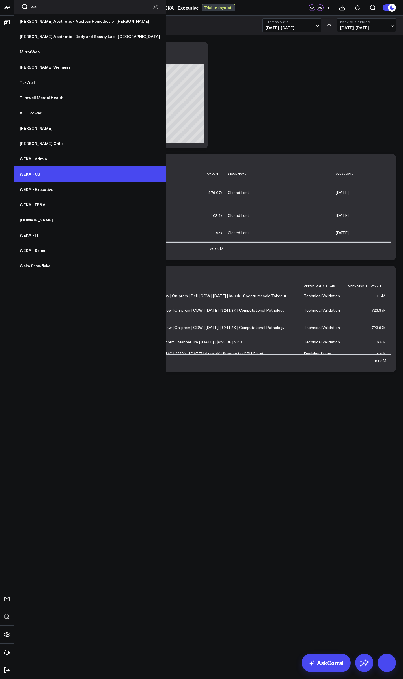
click at [38, 169] on link "WEKA - CS" at bounding box center [90, 173] width 152 height 15
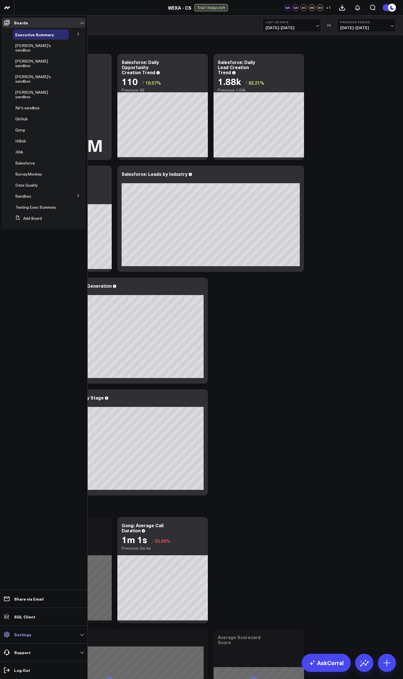
click at [23, 634] on p "Settings" at bounding box center [22, 634] width 17 height 5
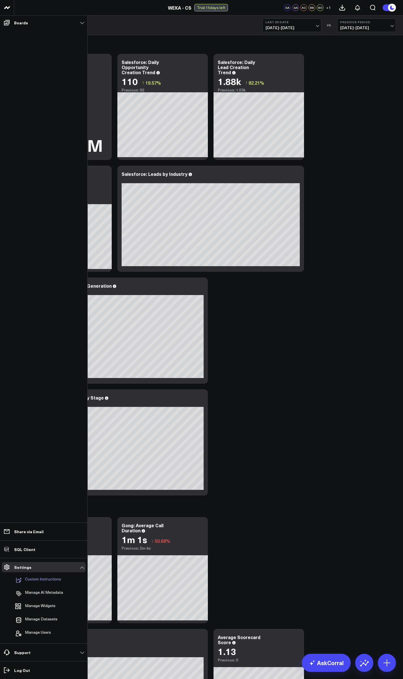
click at [46, 579] on p "Custom Instructions" at bounding box center [43, 579] width 36 height 7
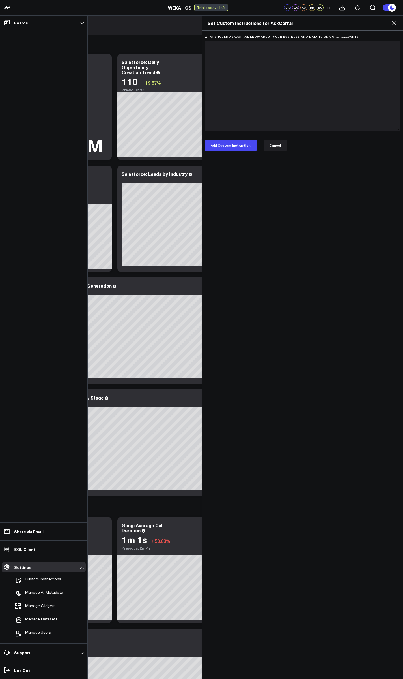
click at [257, 90] on textarea "What should AskCorral know about your business and data to be more relevant?" at bounding box center [303, 86] width 196 height 90
paste textarea "# Company Overview WEKA ([URL][DOMAIN_NAME]) is an AI-native data platform comp…"
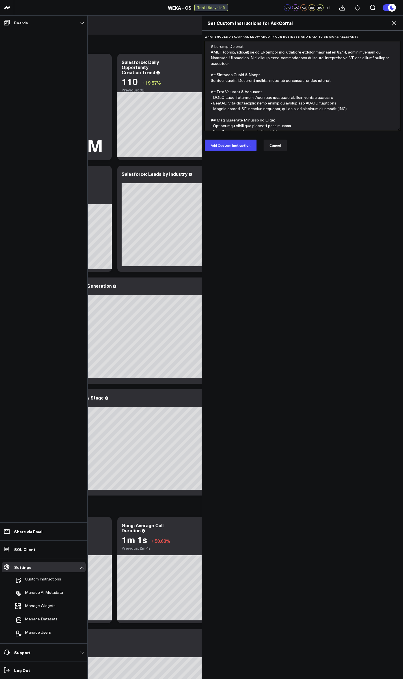
scroll to position [74, 0]
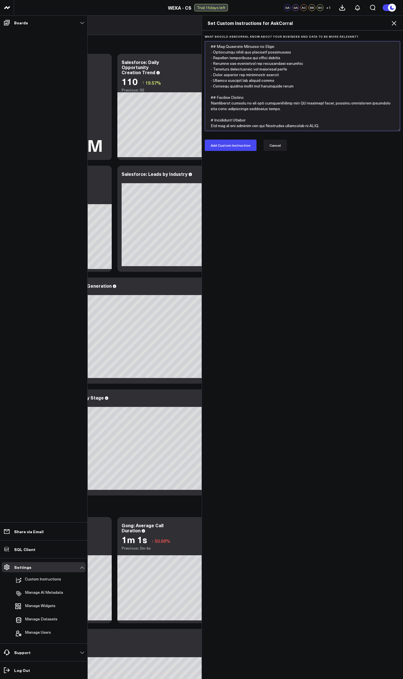
click at [269, 125] on textarea "What should AskCorral know about your business and data to be more relevant?" at bounding box center [303, 86] width 196 height 90
type textarea "# Company Overview WEKA ([URL][DOMAIN_NAME]) is an AI-native data platform comp…"
click at [238, 149] on button "Add Custom Instruction" at bounding box center [231, 144] width 52 height 11
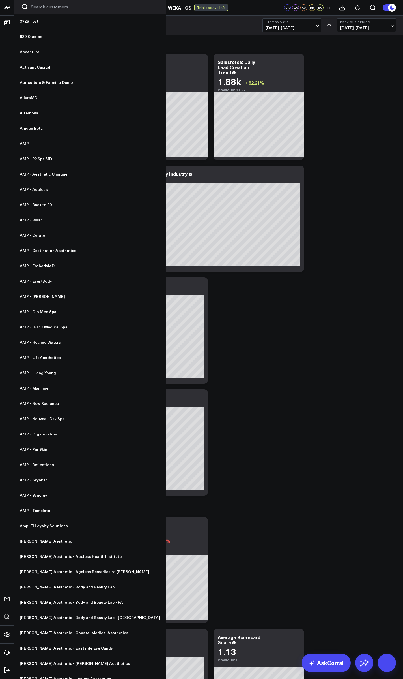
click at [34, 10] on div at bounding box center [90, 7] width 152 height 14
click at [38, 8] on input "Search customers input" at bounding box center [95, 7] width 128 height 6
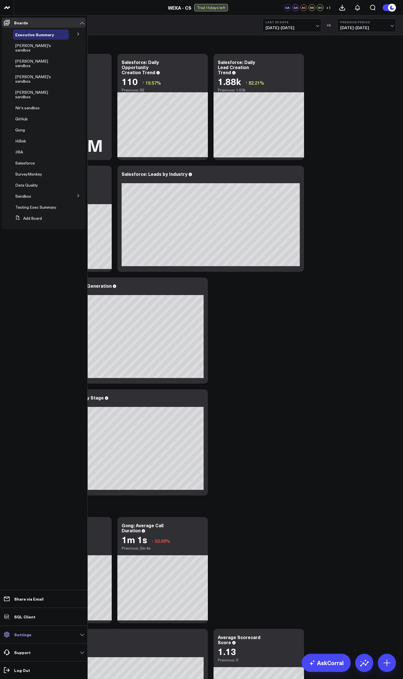
type input "weka"
click at [21, 639] on link "Settings" at bounding box center [44, 634] width 84 height 10
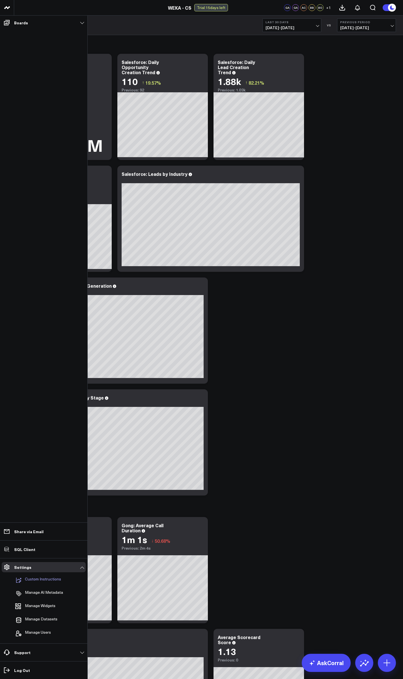
click at [48, 578] on p "Custom Instructions" at bounding box center [43, 579] width 36 height 7
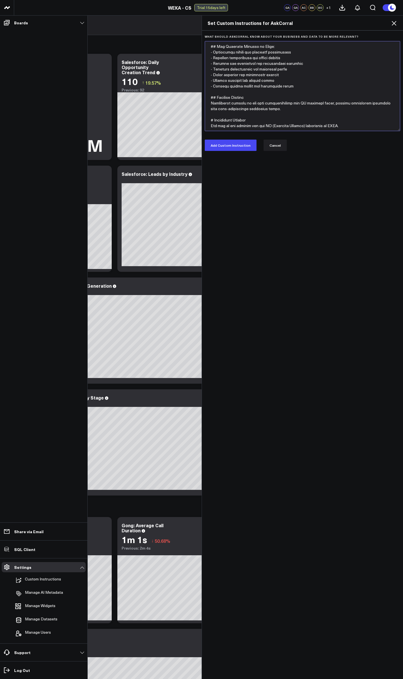
drag, startPoint x: 360, startPoint y: 128, endPoint x: 355, endPoint y: 128, distance: 4.3
click at [358, 128] on textarea "What should AskCorral know about your business and data to be more relevant?" at bounding box center [303, 86] width 196 height 90
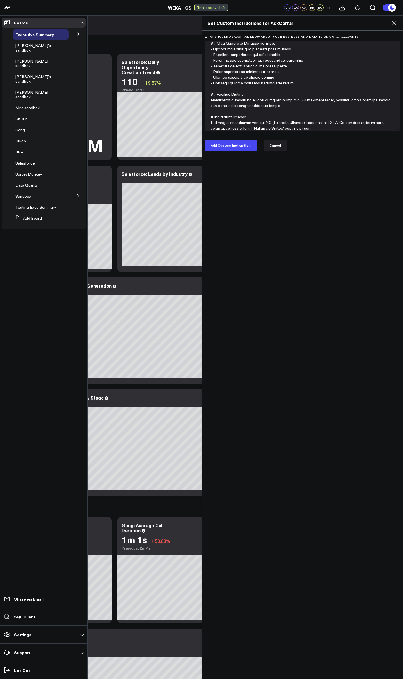
click at [318, 130] on textarea "What should AskCorral know about your business and data to be more relevant?" at bounding box center [303, 86] width 196 height 90
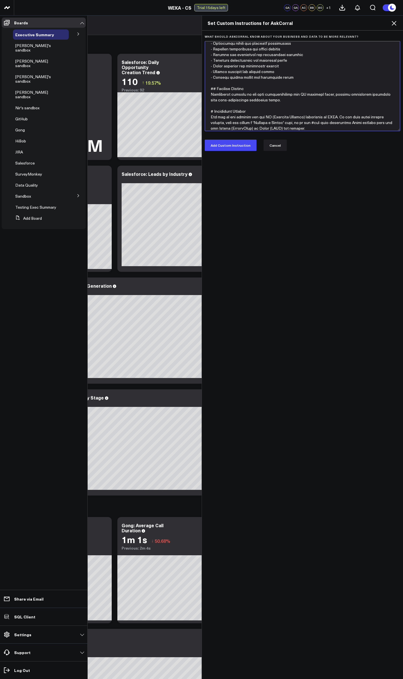
scroll to position [85, 0]
drag, startPoint x: 318, startPoint y: 128, endPoint x: 289, endPoint y: 129, distance: 28.3
click at [289, 129] on textarea "What should AskCorral know about your business and data to be more relevant?" at bounding box center [303, 86] width 196 height 90
click at [340, 113] on textarea "What should AskCorral know about your business and data to be more relevant?" at bounding box center [303, 86] width 196 height 90
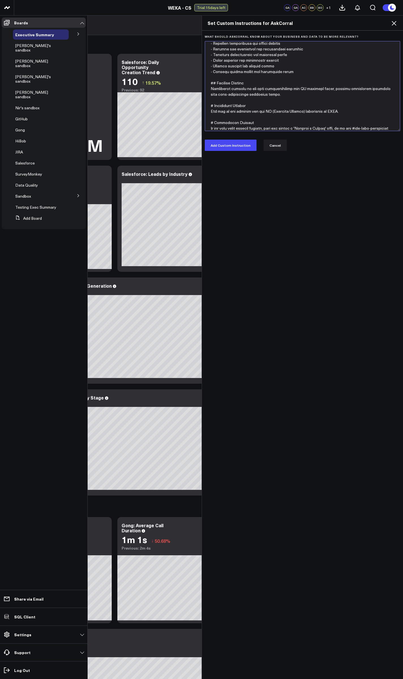
scroll to position [94, 0]
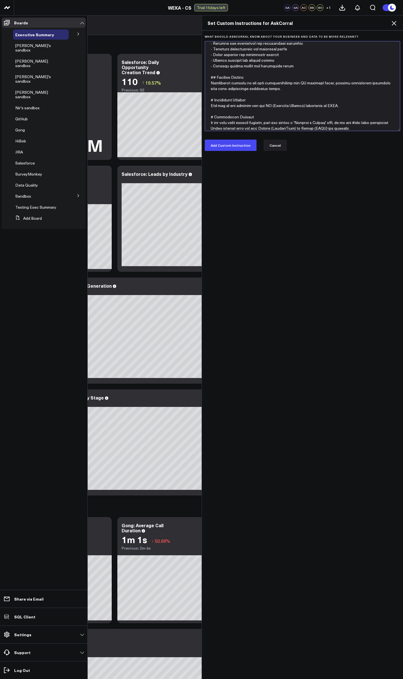
click at [352, 120] on textarea "What should AskCorral know about your business and data to be more relevant?" at bounding box center [303, 86] width 196 height 90
type textarea "# Company Overview WEKA ([URL][DOMAIN_NAME]) is an AI-native data platform comp…"
click at [233, 147] on button "Add Custom Instruction" at bounding box center [231, 144] width 52 height 11
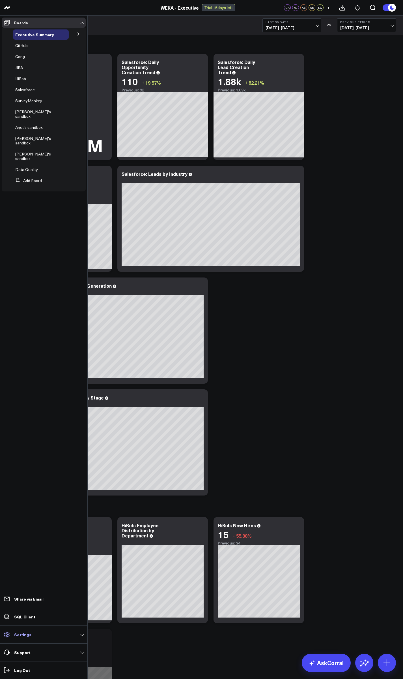
click at [22, 635] on p "Settings" at bounding box center [22, 634] width 17 height 5
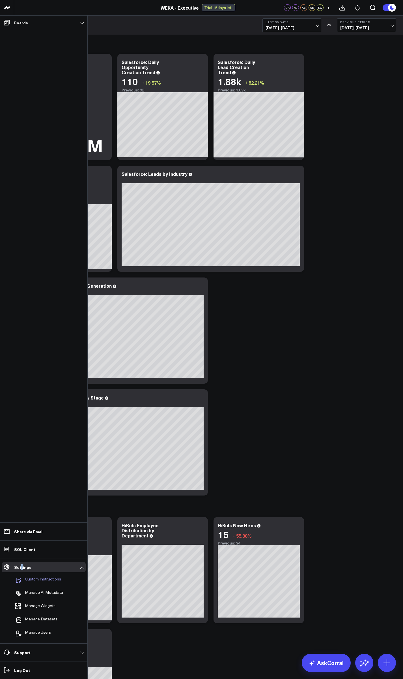
click at [40, 580] on p "Custom Instructions" at bounding box center [43, 579] width 36 height 7
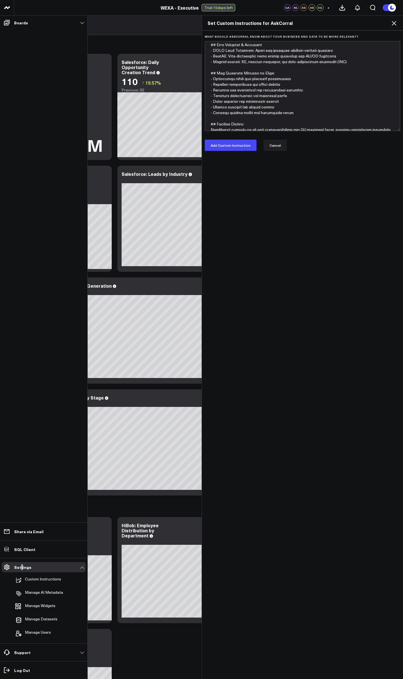
scroll to position [74, 0]
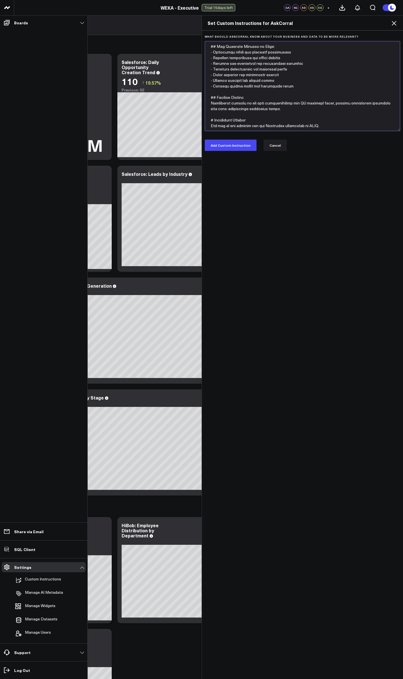
click at [320, 126] on textarea "What should AskCorral know about your business and data to be more relevant?" at bounding box center [303, 86] width 196 height 90
paste textarea "# Department Context You are in the account for the CS (Customer Service) depar…"
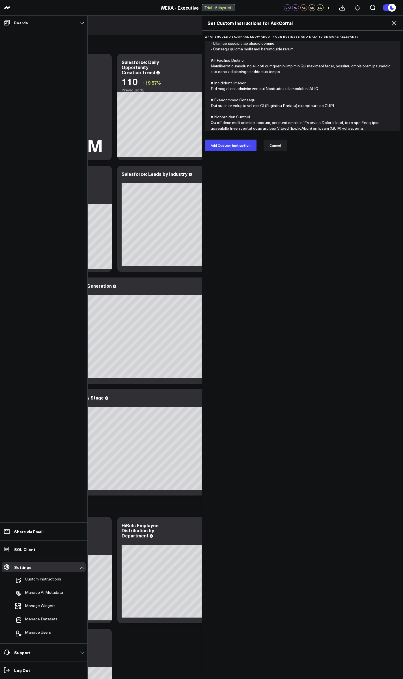
drag, startPoint x: 345, startPoint y: 106, endPoint x: 205, endPoint y: 100, distance: 139.6
click at [205, 100] on textarea "What should AskCorral know about your business and data to be more relevant?" at bounding box center [303, 86] width 196 height 90
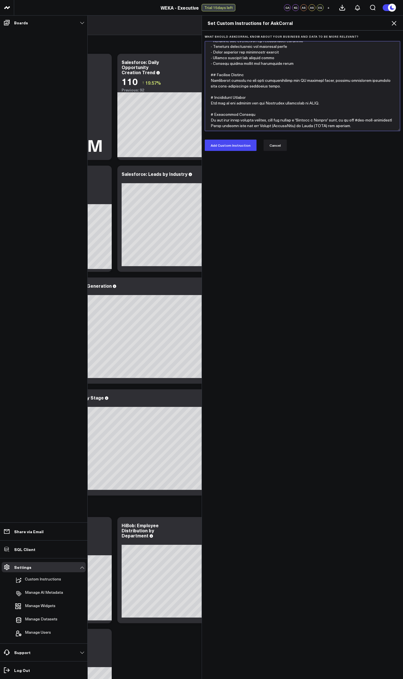
scroll to position [96, 0]
click at [211, 98] on textarea "What should AskCorral know about your business and data to be more relevant?" at bounding box center [303, 86] width 196 height 90
type textarea "# Company Overview WEKA ([URL][DOMAIN_NAME]) is an AI-native data platform comp…"
click at [235, 148] on button "Add Custom Instruction" at bounding box center [231, 144] width 52 height 11
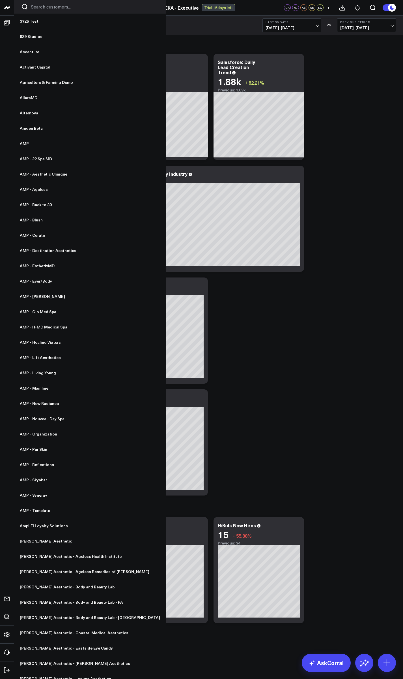
click at [38, 8] on input "Search customers input" at bounding box center [95, 7] width 128 height 6
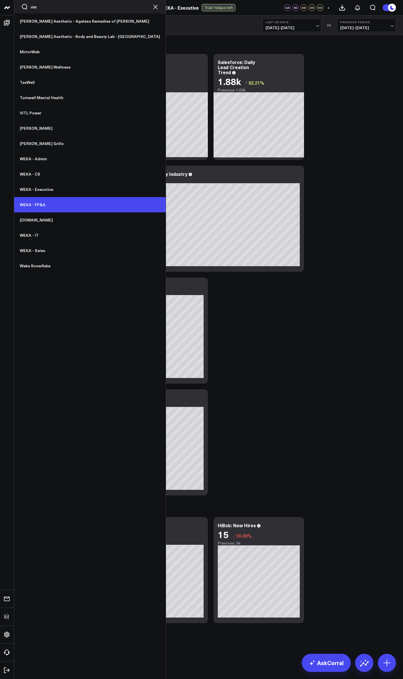
type input "we"
click at [45, 202] on link "WEKA - FP&A" at bounding box center [90, 204] width 152 height 15
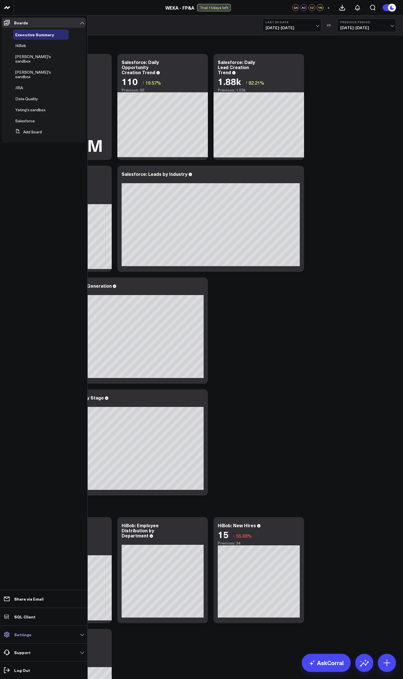
click at [29, 635] on p "Settings" at bounding box center [22, 634] width 17 height 5
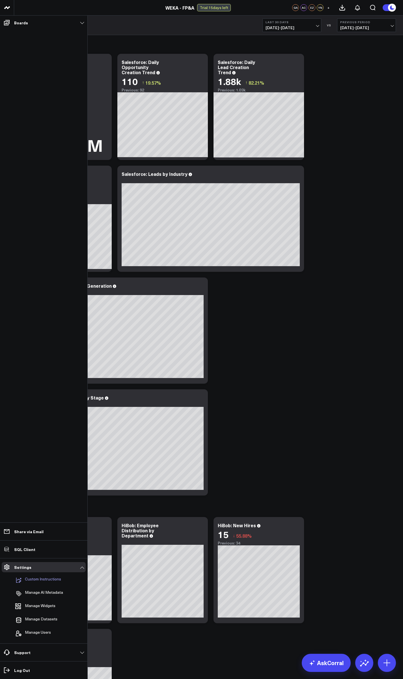
click at [44, 583] on p "Custom Instructions" at bounding box center [43, 579] width 36 height 7
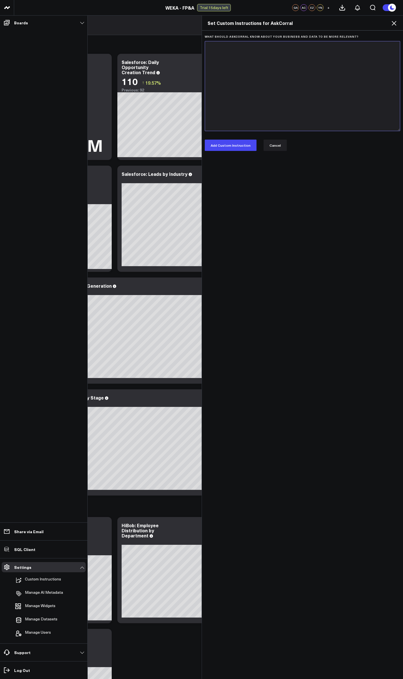
click at [270, 88] on textarea "What should AskCorral know about your business and data to be more relevant?" at bounding box center [303, 86] width 196 height 90
paste textarea "# Company Overview WEKA ([URL][DOMAIN_NAME]) is an AI-native data platform comp…"
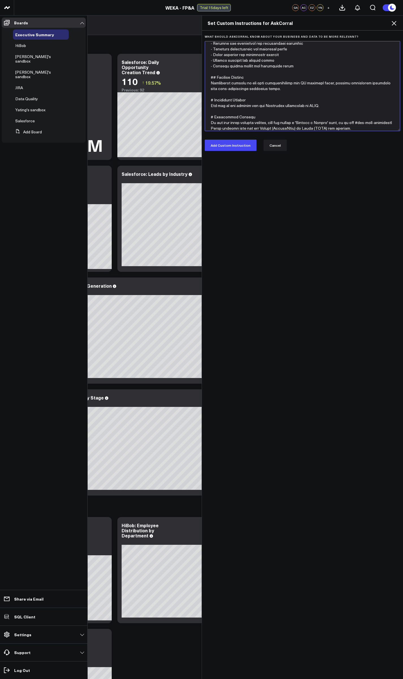
scroll to position [96, 0]
click at [269, 103] on textarea "What should AskCorral know about your business and data to be more relevant?" at bounding box center [303, 86] width 196 height 90
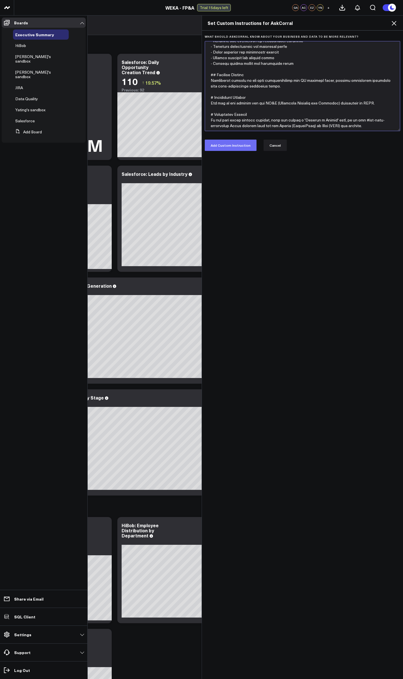
type textarea "# Company Overview WEKA ([URL][DOMAIN_NAME]) is an AI-native data platform comp…"
click at [224, 146] on button "Add Custom Instruction" at bounding box center [231, 144] width 52 height 11
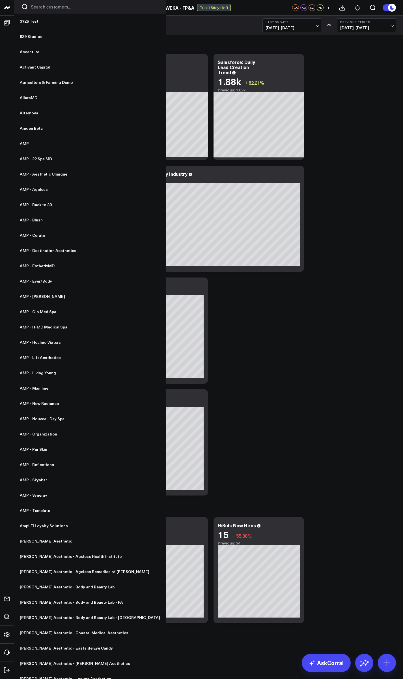
click at [39, 11] on div at bounding box center [90, 7] width 152 height 14
click at [39, 8] on input "Search customers input" at bounding box center [95, 7] width 128 height 6
type input "we"
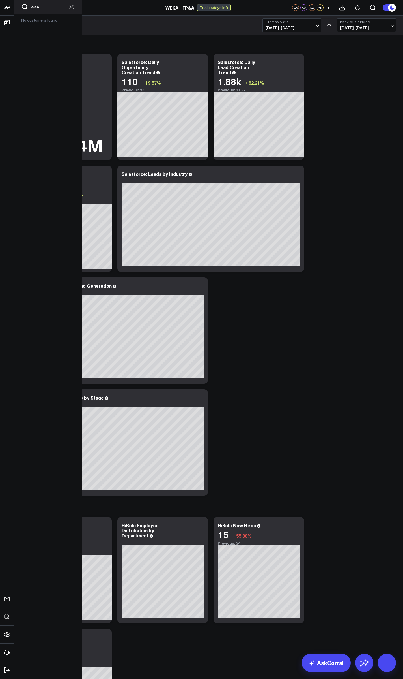
click at [39, 8] on input "wea" at bounding box center [48, 7] width 34 height 6
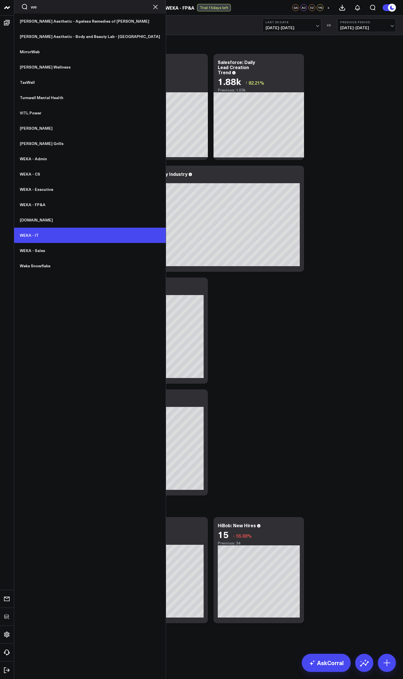
click at [39, 236] on link "WEKA - IT" at bounding box center [90, 234] width 152 height 15
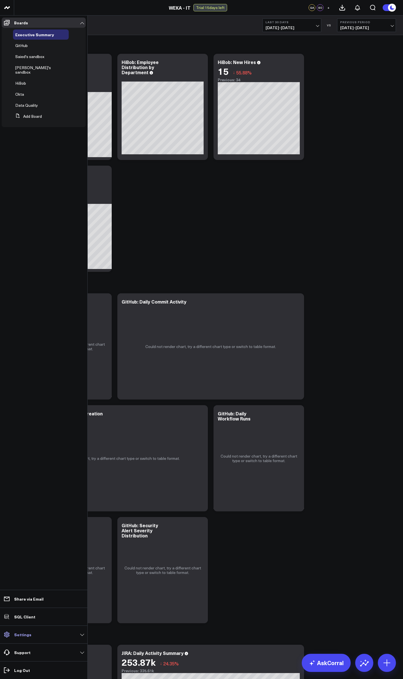
click at [27, 633] on p "Settings" at bounding box center [22, 634] width 17 height 5
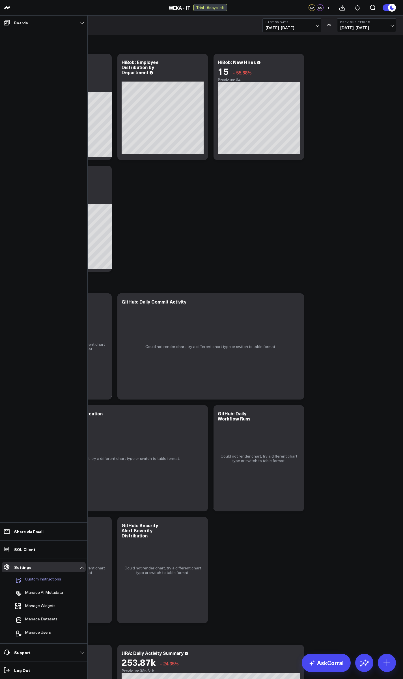
click at [38, 582] on p "Custom Instructions" at bounding box center [43, 579] width 36 height 7
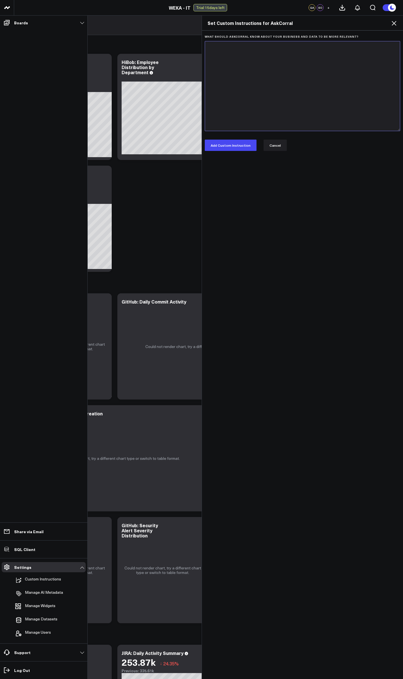
click at [279, 88] on textarea "What should AskCorral know about your business and data to be more relevant?" at bounding box center [303, 86] width 196 height 90
paste textarea "# Company Overview WEKA ([URL][DOMAIN_NAME]) is an AI-native data platform comp…"
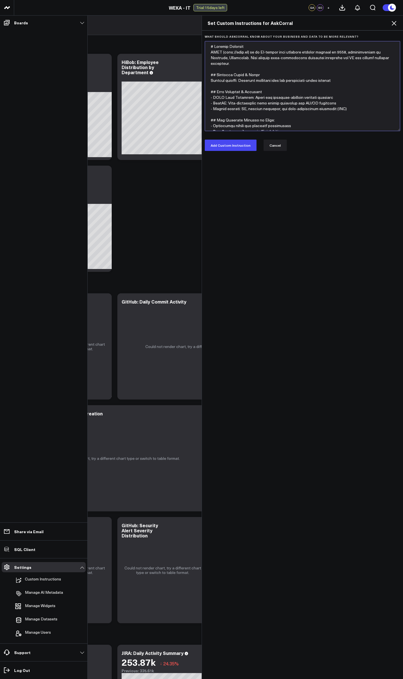
scroll to position [94, 0]
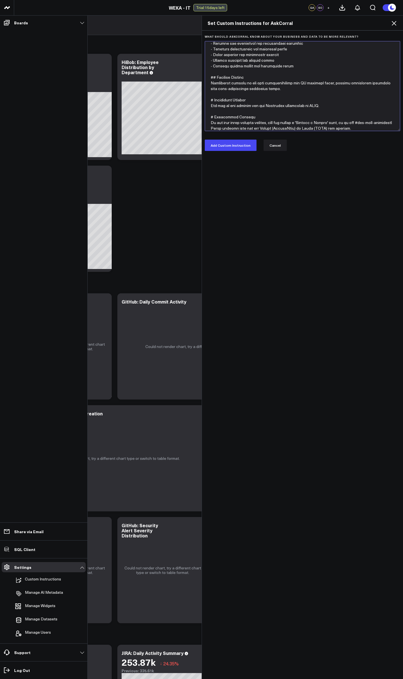
click at [265, 106] on textarea "What should AskCorral know about your business and data to be more relevant?" at bounding box center [303, 86] width 196 height 90
type textarea "# Company Overview WEKA ([URL][DOMAIN_NAME]) is an AI-native data platform comp…"
click at [235, 148] on button "Add Custom Instruction" at bounding box center [231, 144] width 52 height 11
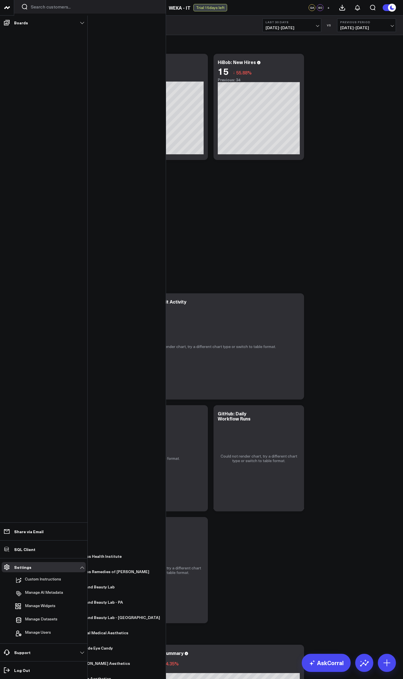
click at [33, 9] on input "Search customers input" at bounding box center [95, 7] width 128 height 6
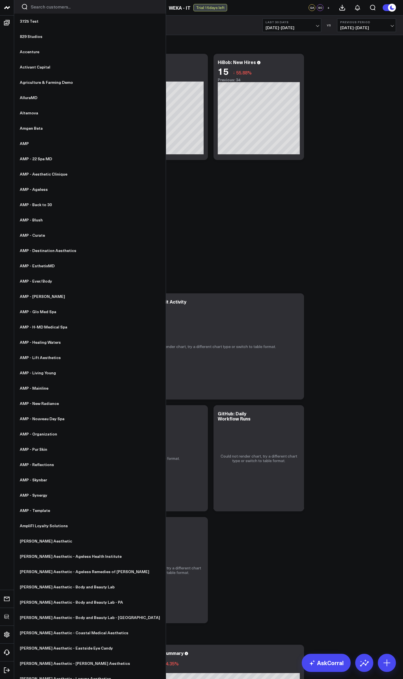
click at [45, 6] on input "Search customers input" at bounding box center [95, 7] width 128 height 6
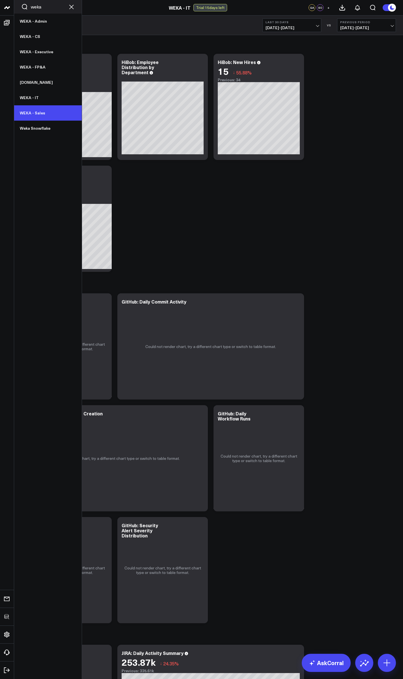
type input "weka"
click at [40, 115] on link "WEKA - Sales" at bounding box center [48, 112] width 68 height 15
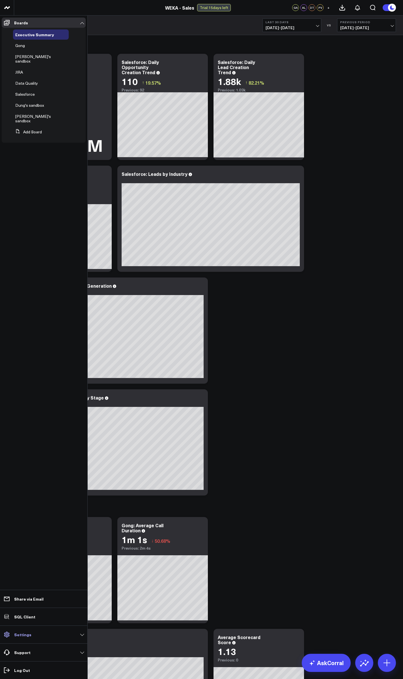
click at [23, 636] on p "Settings" at bounding box center [22, 634] width 17 height 5
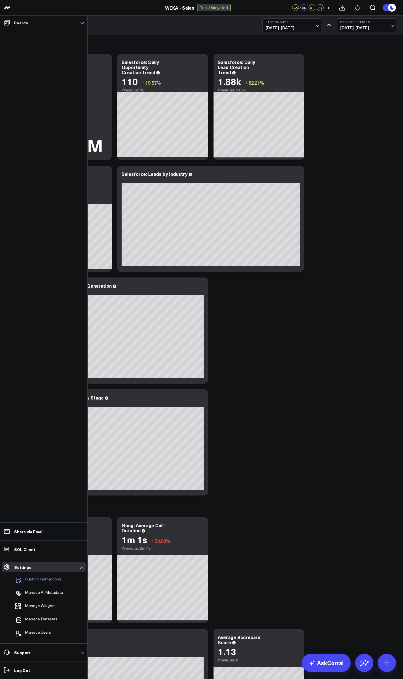
click at [45, 581] on p "Custom Instructions" at bounding box center [43, 579] width 36 height 7
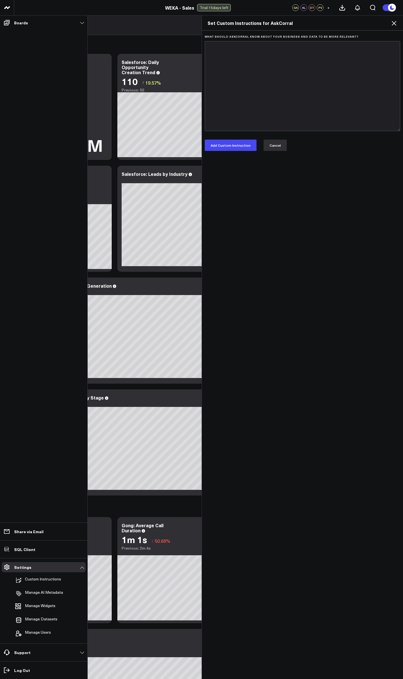
click at [272, 146] on button "Cancel" at bounding box center [275, 144] width 23 height 11
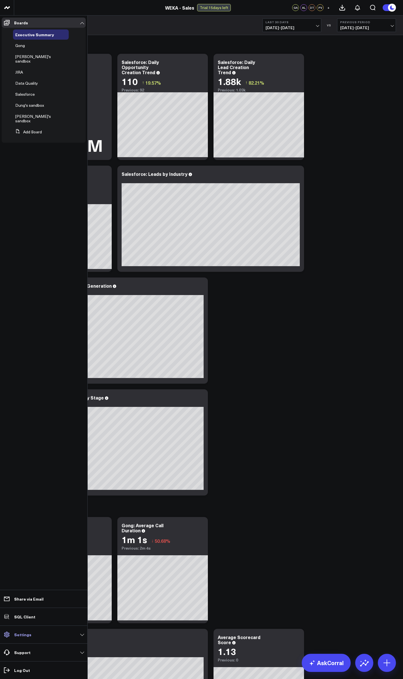
click at [19, 637] on link "Settings" at bounding box center [44, 634] width 84 height 10
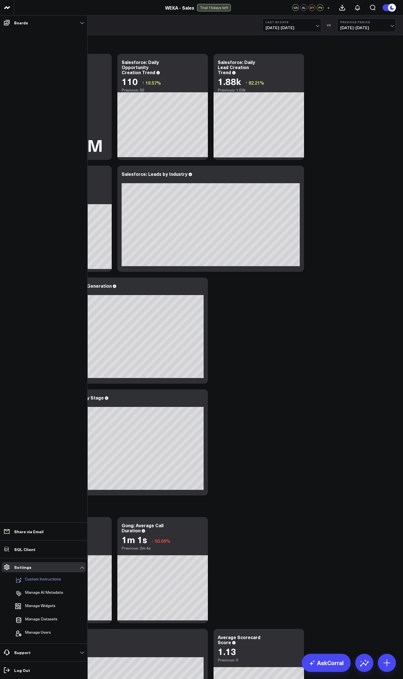
click at [45, 583] on p "Custom Instructions" at bounding box center [43, 579] width 36 height 7
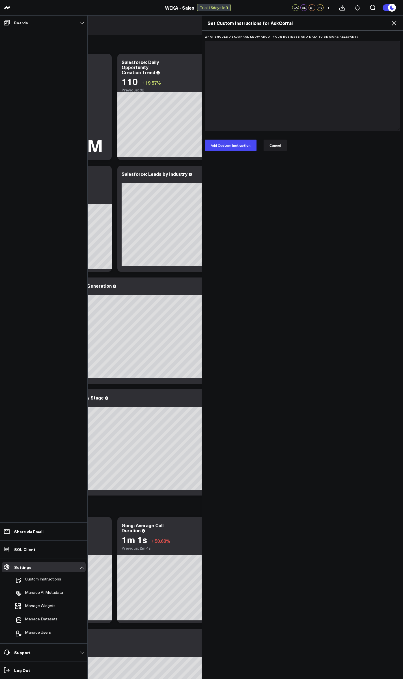
click at [263, 65] on textarea "What should AskCorral know about your business and data to be more relevant?" at bounding box center [303, 86] width 196 height 90
paste textarea "# Company Overview WEKA ([URL][DOMAIN_NAME]) is an AI-native data platform comp…"
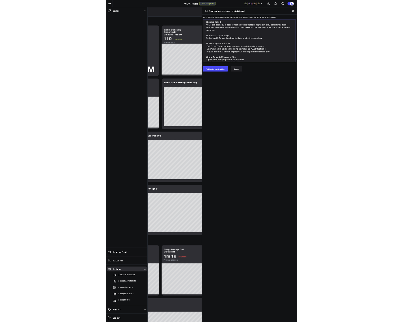
scroll to position [94, 0]
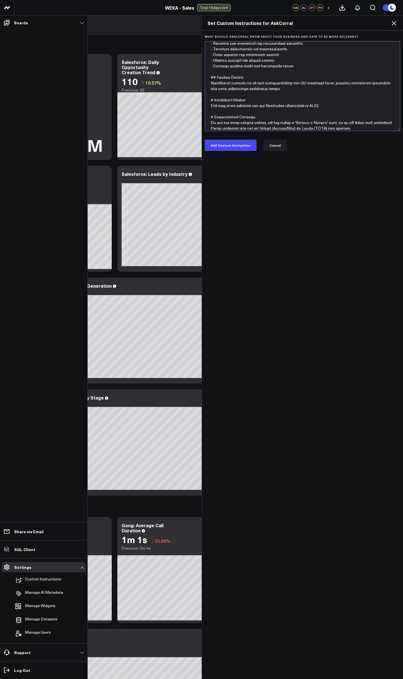
click at [271, 106] on textarea "What should AskCorral know about your business and data to be more relevant?" at bounding box center [303, 86] width 196 height 90
type textarea "# Company Overview WEKA ([URL][DOMAIN_NAME]) is an AI-native data platform comp…"
click at [227, 148] on button "Add Custom Instruction" at bounding box center [231, 144] width 52 height 11
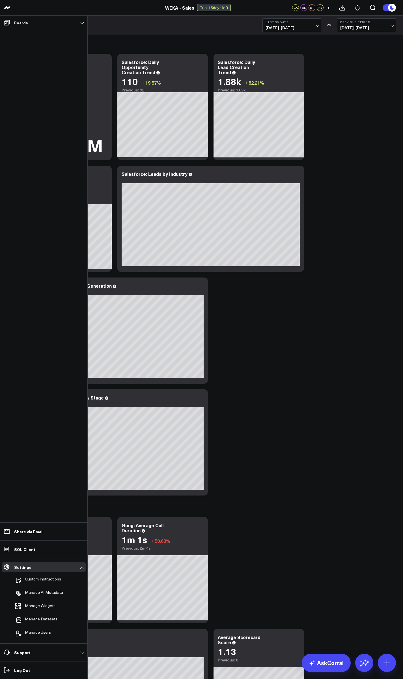
click at [342, 291] on div "Salesforce Modify via AI Copy link to widget Ask support Remove Create linked c…" at bounding box center [208, 625] width 381 height 1181
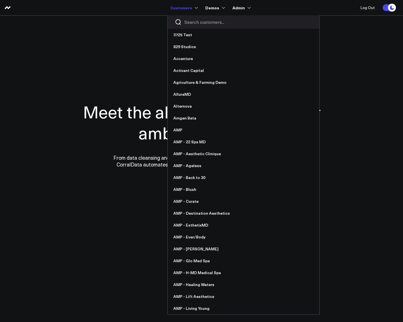
click at [198, 22] on input "Search customers input" at bounding box center [248, 22] width 128 height 6
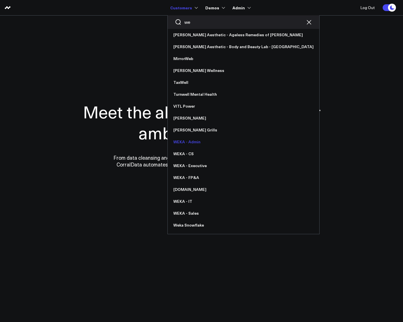
type input "we"
click at [192, 145] on link "WEKA - Admin" at bounding box center [244, 142] width 152 height 12
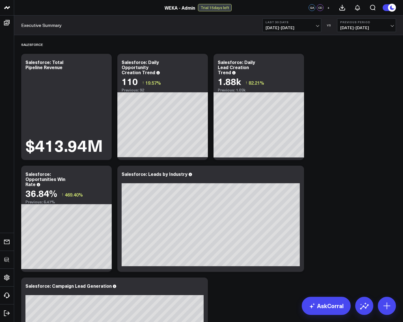
click at [293, 24] on button "Last 30 Days [DATE] - [DATE]" at bounding box center [292, 25] width 59 height 14
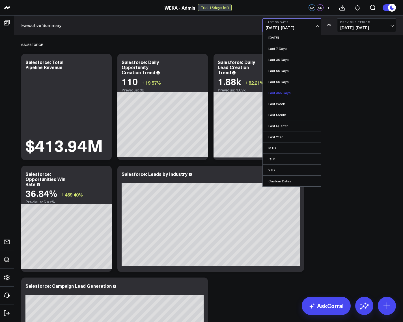
click at [283, 92] on link "Last 365 Days" at bounding box center [292, 92] width 58 height 11
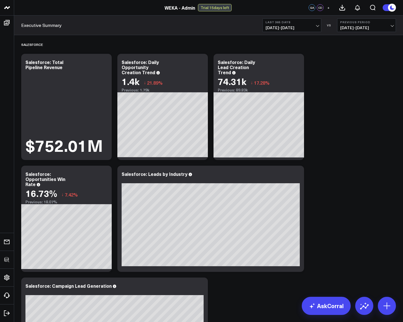
click at [285, 22] on b "Last 365 Days" at bounding box center [292, 21] width 53 height 3
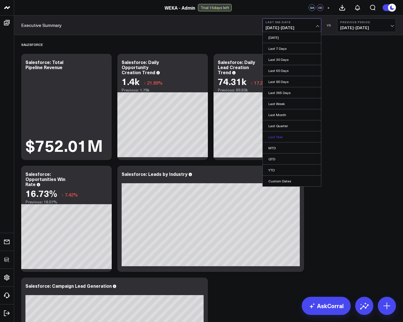
click at [280, 137] on link "Last Year" at bounding box center [292, 136] width 58 height 11
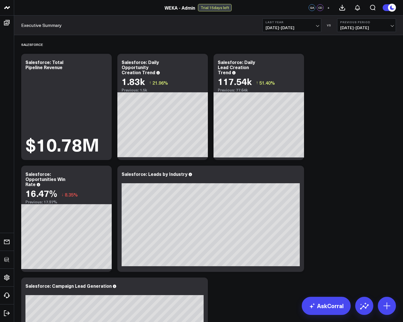
click at [302, 27] on span "[DATE] - [DATE]" at bounding box center [292, 27] width 53 height 5
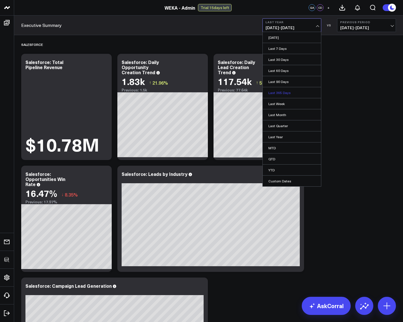
click at [281, 93] on link "Last 365 Days" at bounding box center [292, 92] width 58 height 11
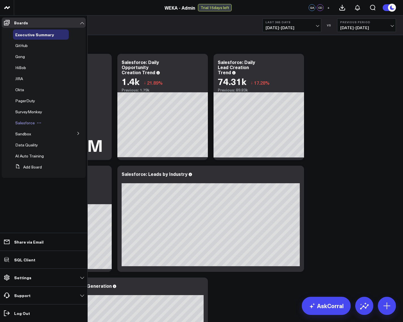
click at [28, 122] on span "Salesforce" at bounding box center [25, 122] width 20 height 5
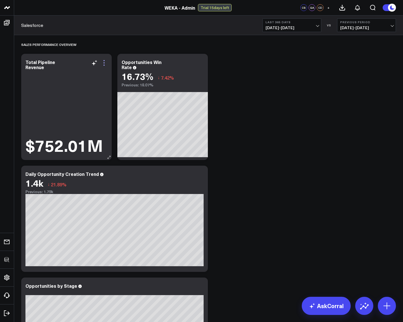
click at [103, 62] on icon at bounding box center [104, 62] width 7 height 7
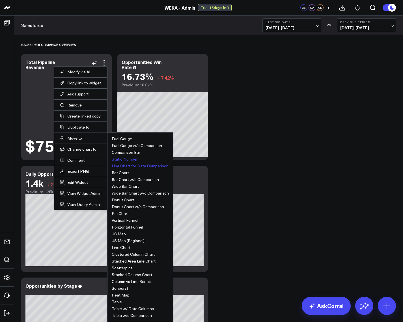
click at [122, 166] on button "Line Chart for Date Comparison" at bounding box center [140, 166] width 57 height 4
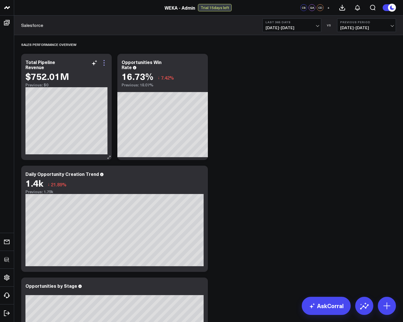
click at [103, 62] on icon at bounding box center [104, 62] width 7 height 7
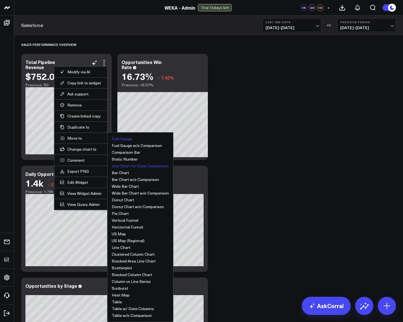
click at [122, 139] on button "Fuel Gauge" at bounding box center [122, 139] width 20 height 4
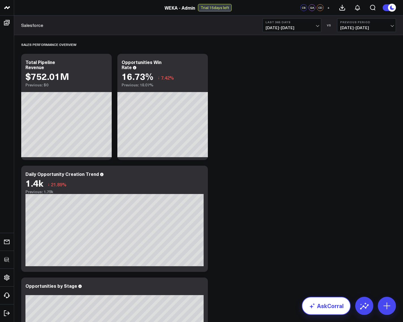
click at [329, 303] on link "AskCorral" at bounding box center [326, 306] width 49 height 18
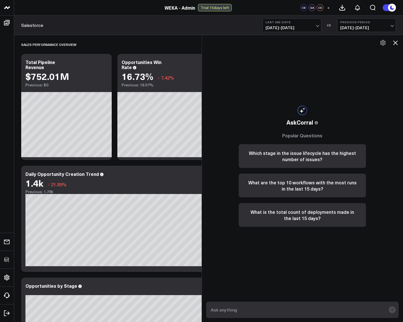
click at [292, 311] on textarea at bounding box center [297, 309] width 177 height 10
type textarea "Show total pipeline revenue trend in Salesforce"
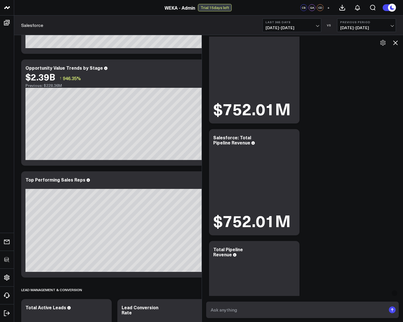
scroll to position [183, 0]
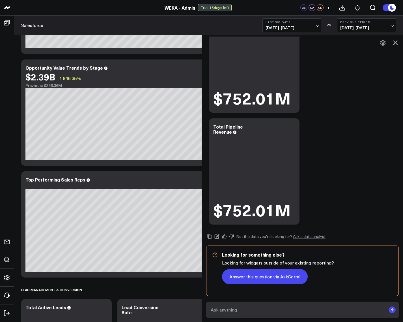
click at [286, 273] on button "Answer this question via AskCorral" at bounding box center [265, 276] width 86 height 15
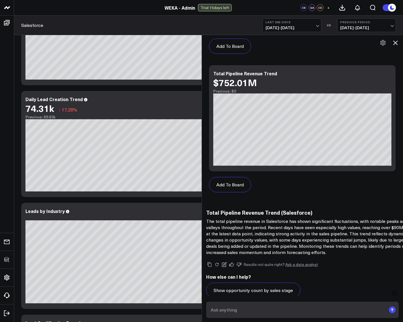
scroll to position [577, 0]
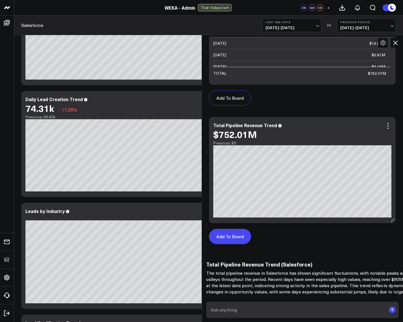
click at [231, 236] on button "Add To Board" at bounding box center [230, 236] width 42 height 15
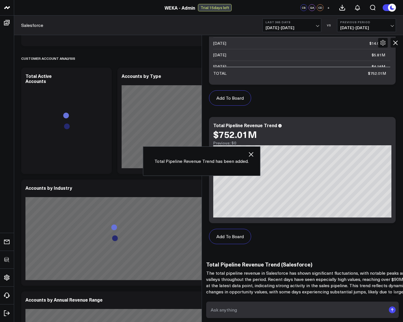
scroll to position [4090, 0]
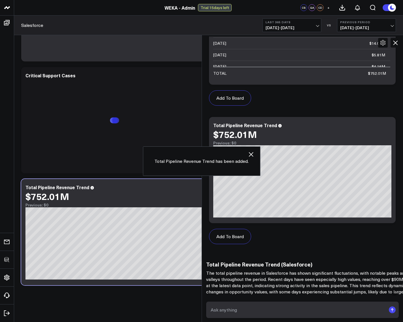
click at [396, 42] on icon at bounding box center [395, 42] width 5 height 5
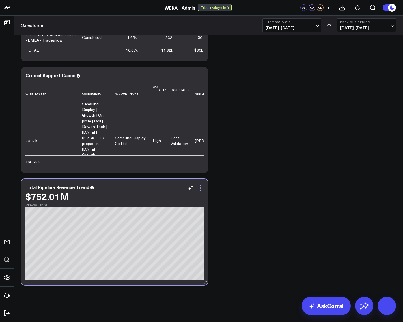
click at [202, 188] on icon at bounding box center [200, 187] width 7 height 7
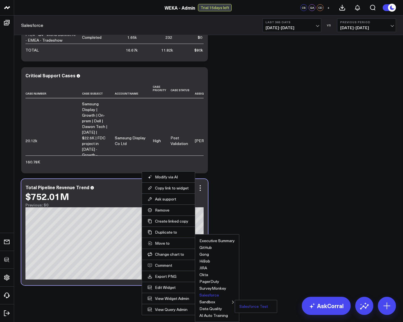
click at [247, 308] on button "Salesforce Test" at bounding box center [253, 306] width 29 height 4
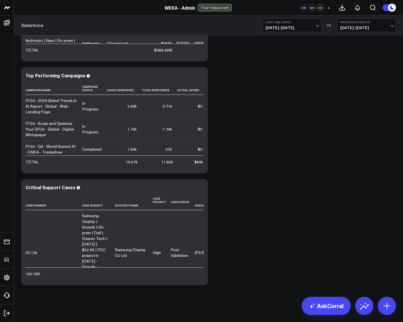
scroll to position [3978, 0]
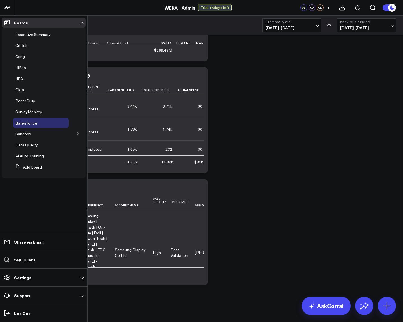
click at [77, 135] on icon at bounding box center [78, 133] width 3 height 3
click at [38, 144] on span "Salesforce Test" at bounding box center [33, 143] width 29 height 5
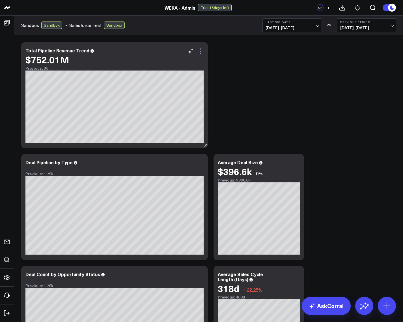
click at [201, 50] on icon at bounding box center [200, 51] width 7 height 7
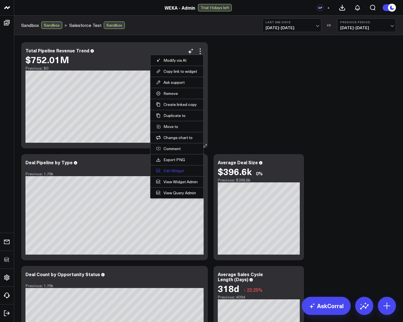
click at [168, 171] on button "Edit Widget" at bounding box center [177, 170] width 42 height 5
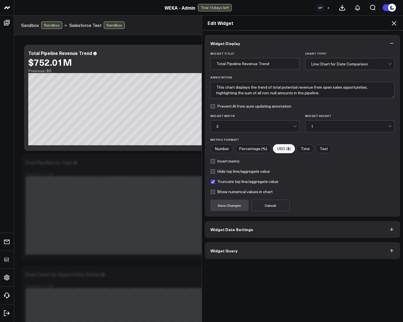
click at [243, 227] on span "Widget Date Settings" at bounding box center [232, 229] width 43 height 5
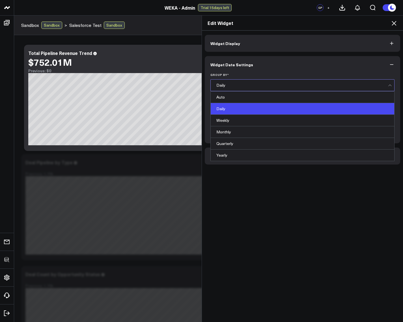
click at [235, 83] on div "Daily" at bounding box center [302, 85] width 172 height 5
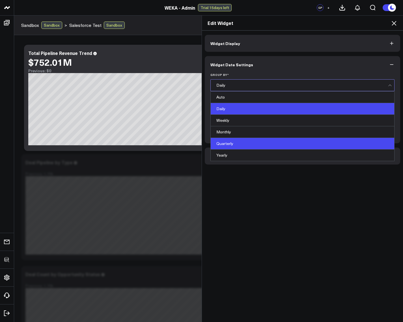
click at [231, 139] on div "Quarterly" at bounding box center [303, 144] width 184 height 12
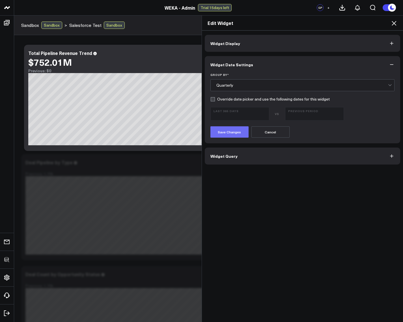
drag, startPoint x: 229, startPoint y: 136, endPoint x: 226, endPoint y: 132, distance: 4.5
click at [229, 136] on button "Save Changes" at bounding box center [230, 131] width 38 height 11
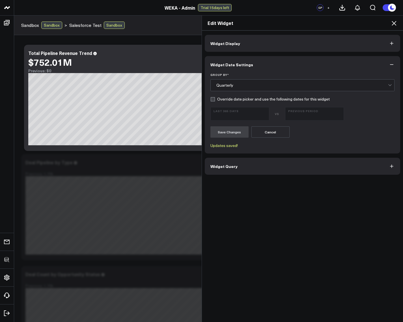
click at [395, 24] on icon at bounding box center [394, 23] width 5 height 5
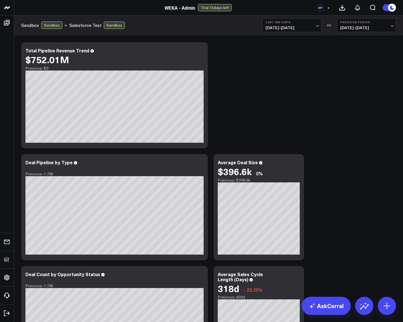
click at [327, 125] on div "Modify via AI Copy link to widget Ask support Remove Create linked copy Executi…" at bounding box center [208, 262] width 381 height 447
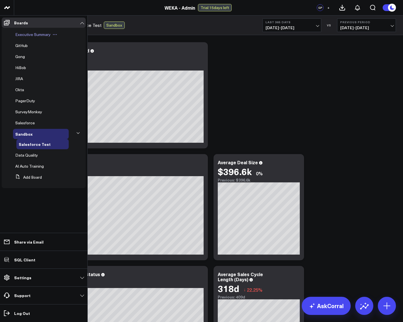
click at [23, 32] on span "Executive Summary" at bounding box center [32, 34] width 35 height 5
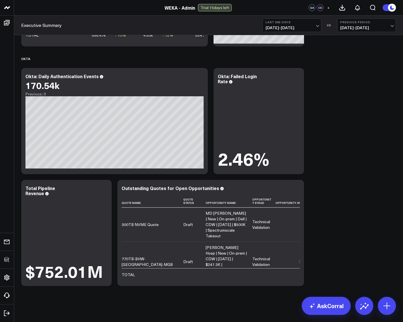
scroll to position [1647, 0]
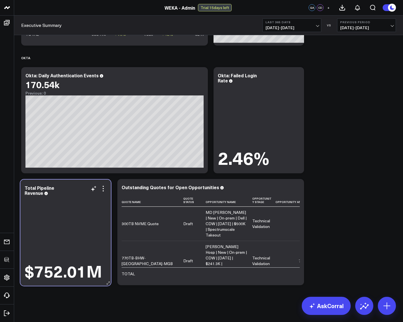
drag, startPoint x: 74, startPoint y: 191, endPoint x: 68, endPoint y: 194, distance: 6.2
click at [68, 194] on div "Total Pipeline Revenue" at bounding box center [66, 190] width 82 height 10
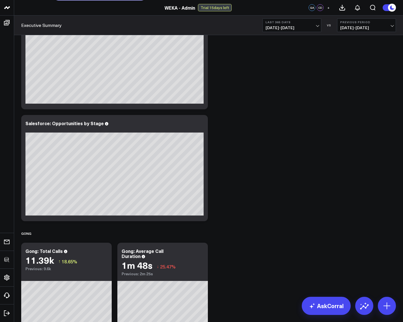
scroll to position [0, 0]
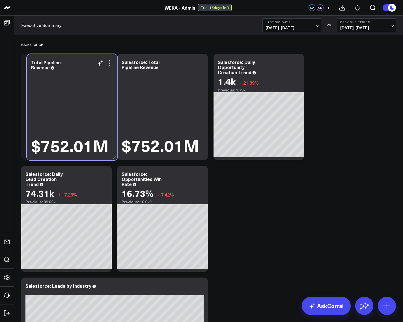
drag, startPoint x: 62, startPoint y: 198, endPoint x: 68, endPoint y: 73, distance: 124.9
click at [68, 73] on div "$752.01M" at bounding box center [72, 112] width 82 height 83
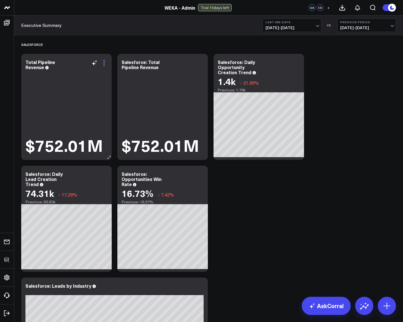
click at [103, 62] on icon at bounding box center [104, 62] width 7 height 7
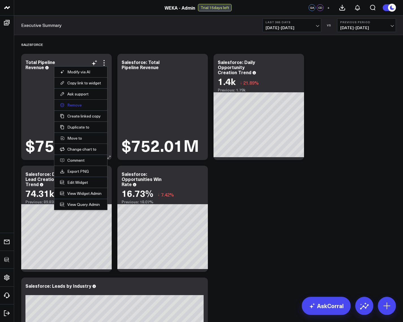
click at [77, 105] on button "Remove" at bounding box center [81, 104] width 42 height 5
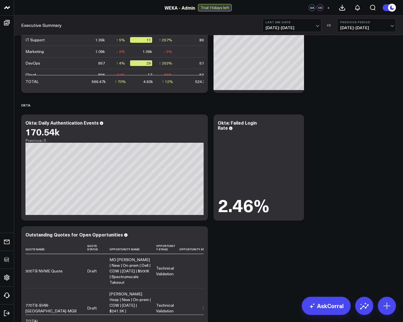
scroll to position [1647, 0]
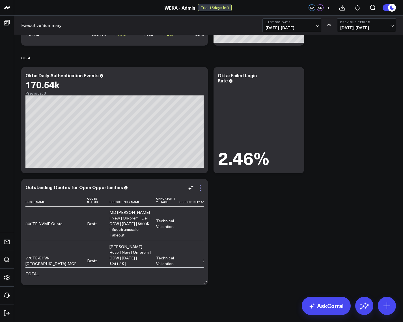
click at [201, 186] on icon at bounding box center [200, 187] width 7 height 7
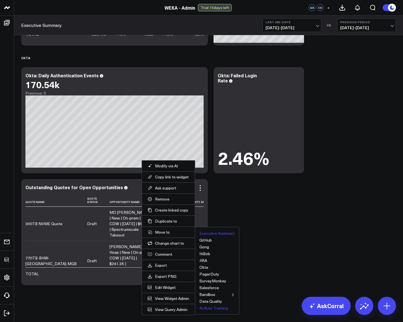
click at [212, 309] on button "AI Auto Training" at bounding box center [213, 308] width 29 height 4
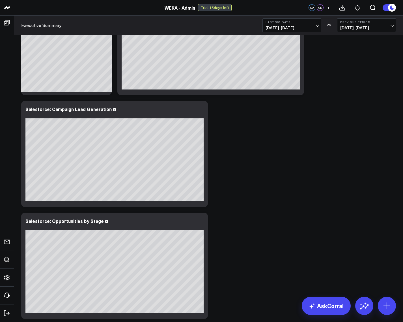
scroll to position [0, 0]
